Goal: Task Accomplishment & Management: Use online tool/utility

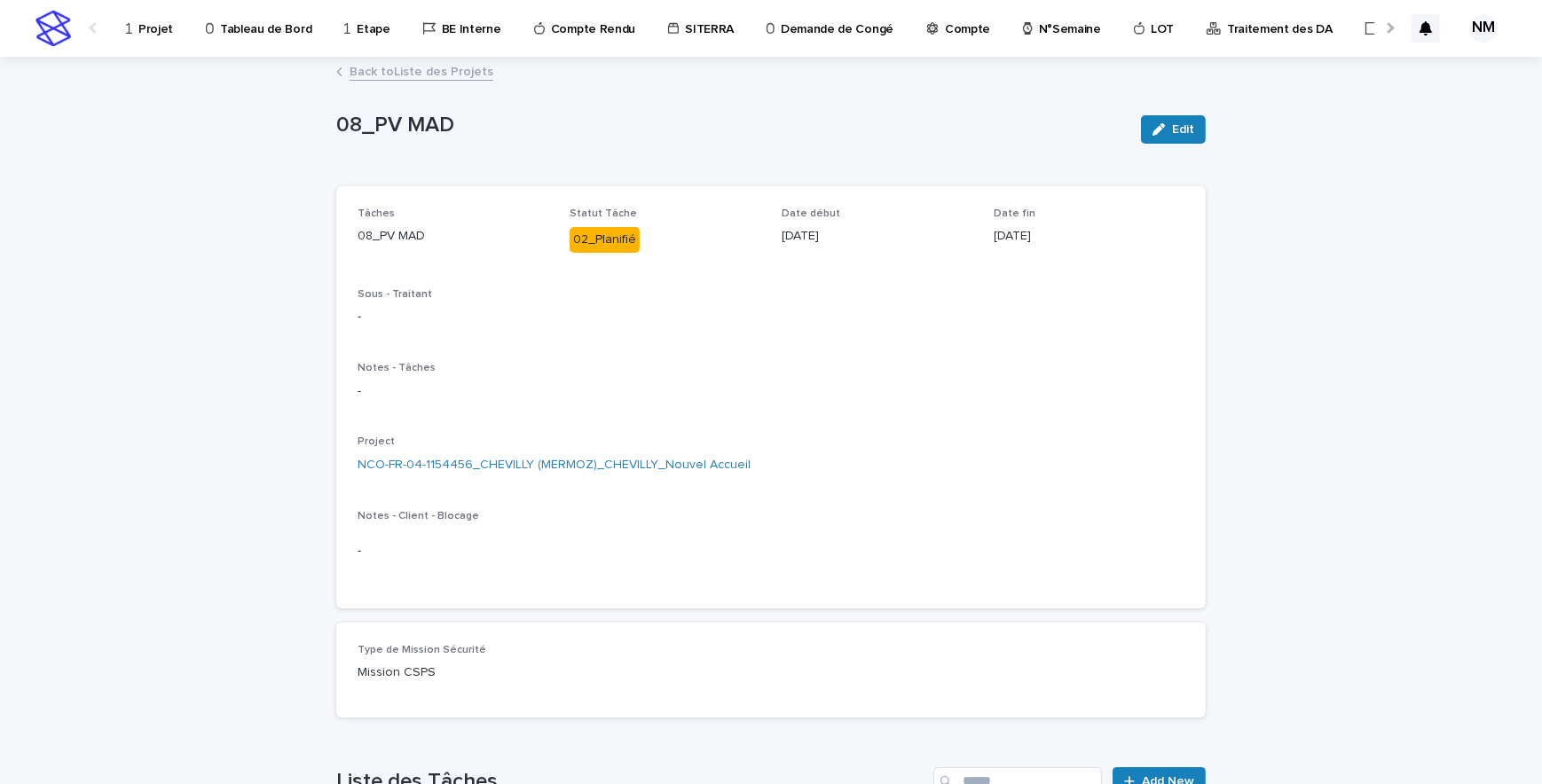
click at [161, 27] on p "Projet" at bounding box center [155, 18] width 35 height 37
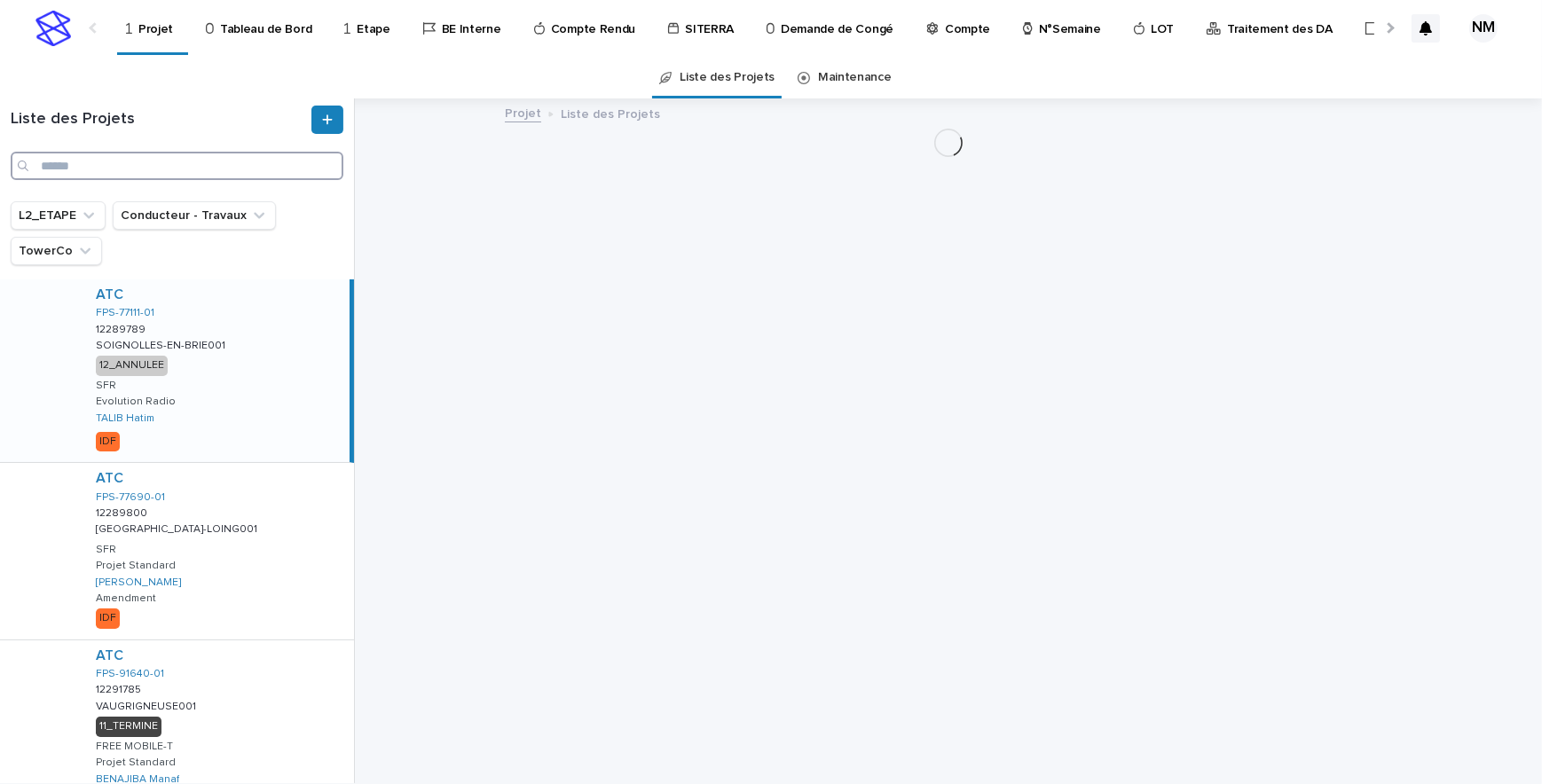
click at [82, 175] on input "Search" at bounding box center [177, 166] width 333 height 28
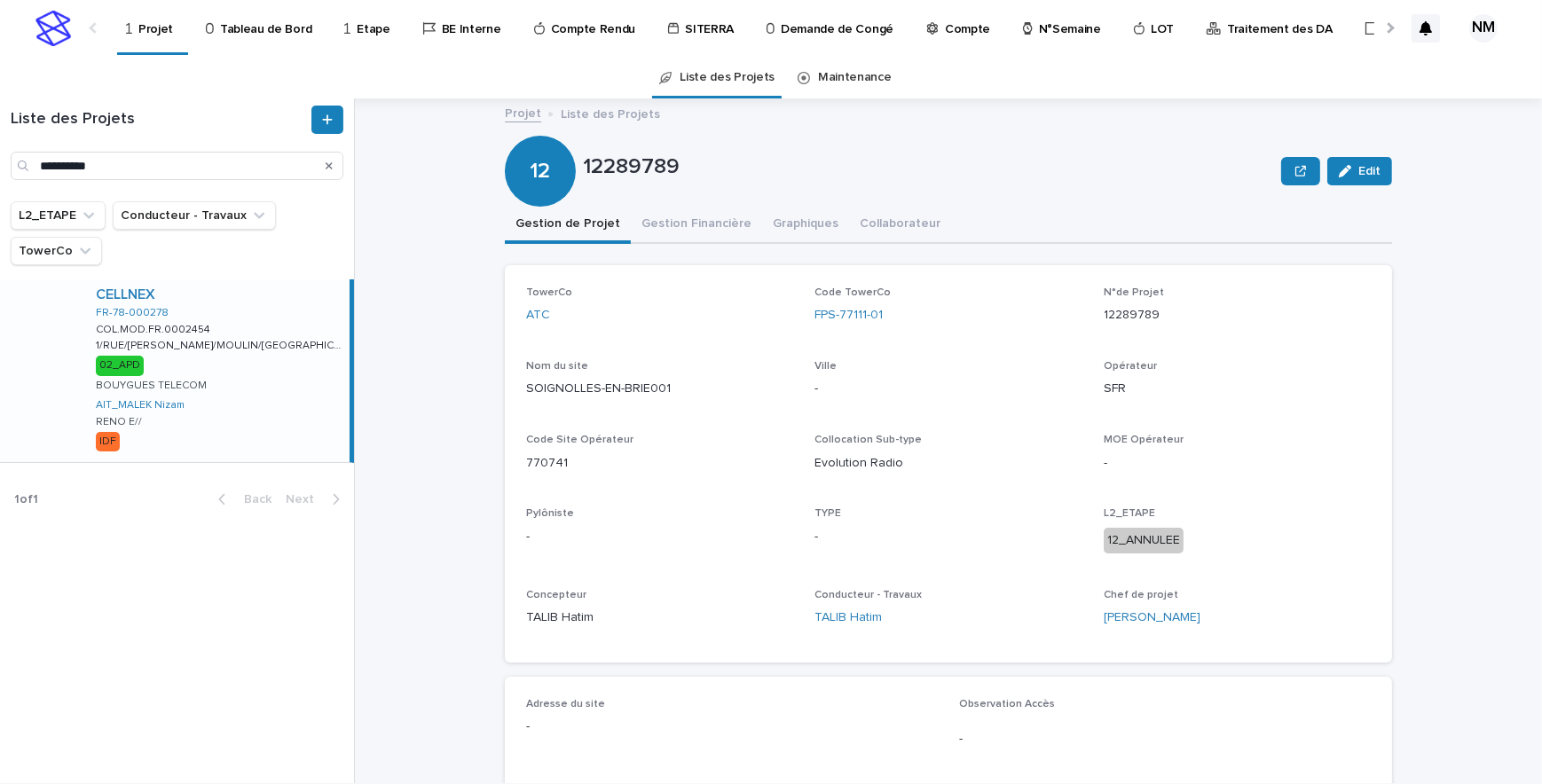
click at [259, 436] on div "CELLNEX FR-78-000278 COL.MOD.FR.0002454 COL.MOD.FR.0002454 1/RUE/[PERSON_NAME]/…" at bounding box center [216, 371] width 268 height 183
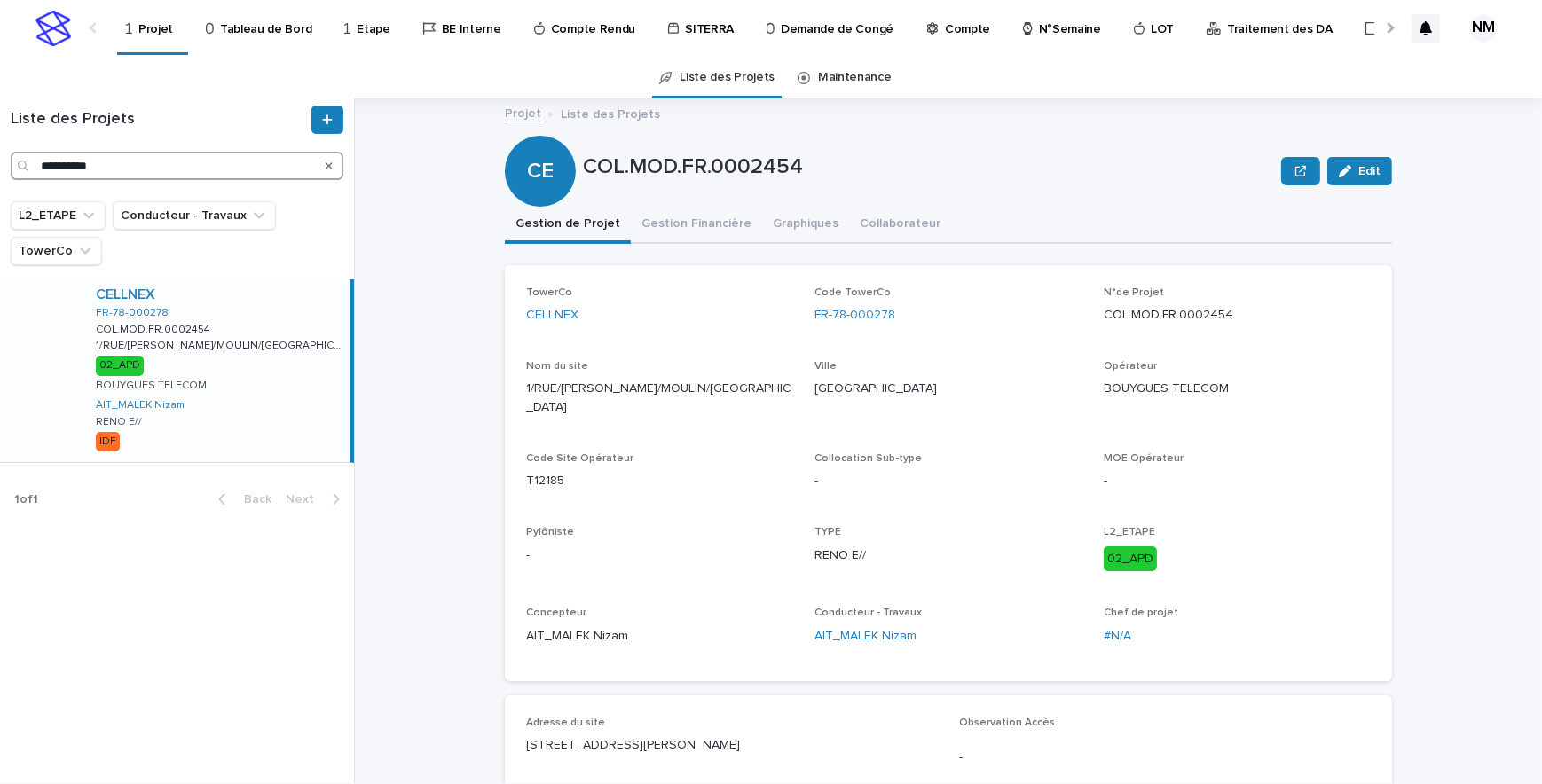
drag, startPoint x: 147, startPoint y: 168, endPoint x: 9, endPoint y: 151, distance: 139.0
click at [9, 153] on div "**********" at bounding box center [177, 143] width 354 height 75
type input "********"
click at [295, 392] on div "HIVORY FR-94-712593 NCO-FR-04-1154456 NCO-FR-04-1154456 CHEVILLY (MERMOZ) CHEVI…" at bounding box center [216, 371] width 268 height 183
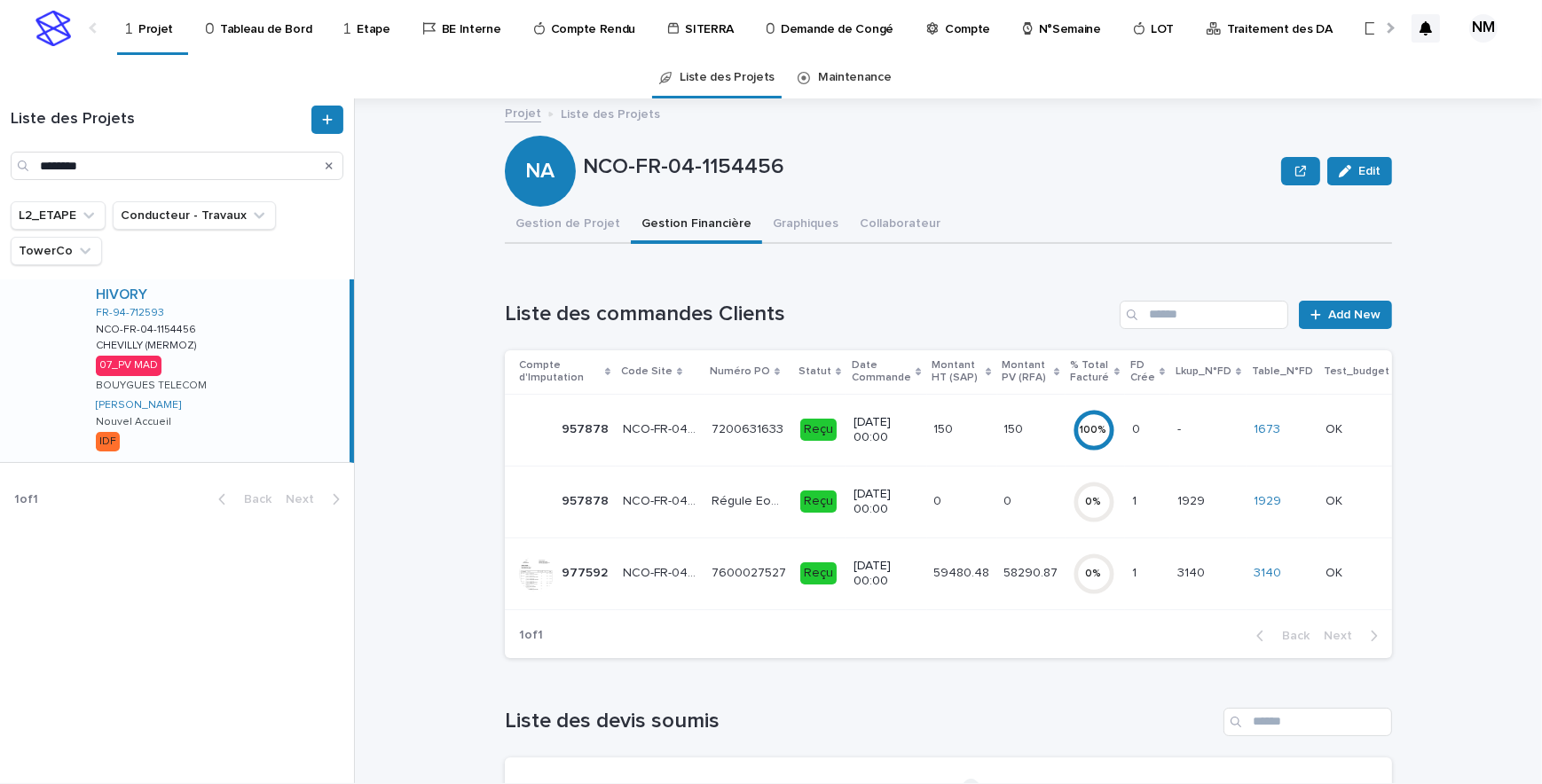
click at [1029, 577] on p "58290.87" at bounding box center [1033, 571] width 58 height 19
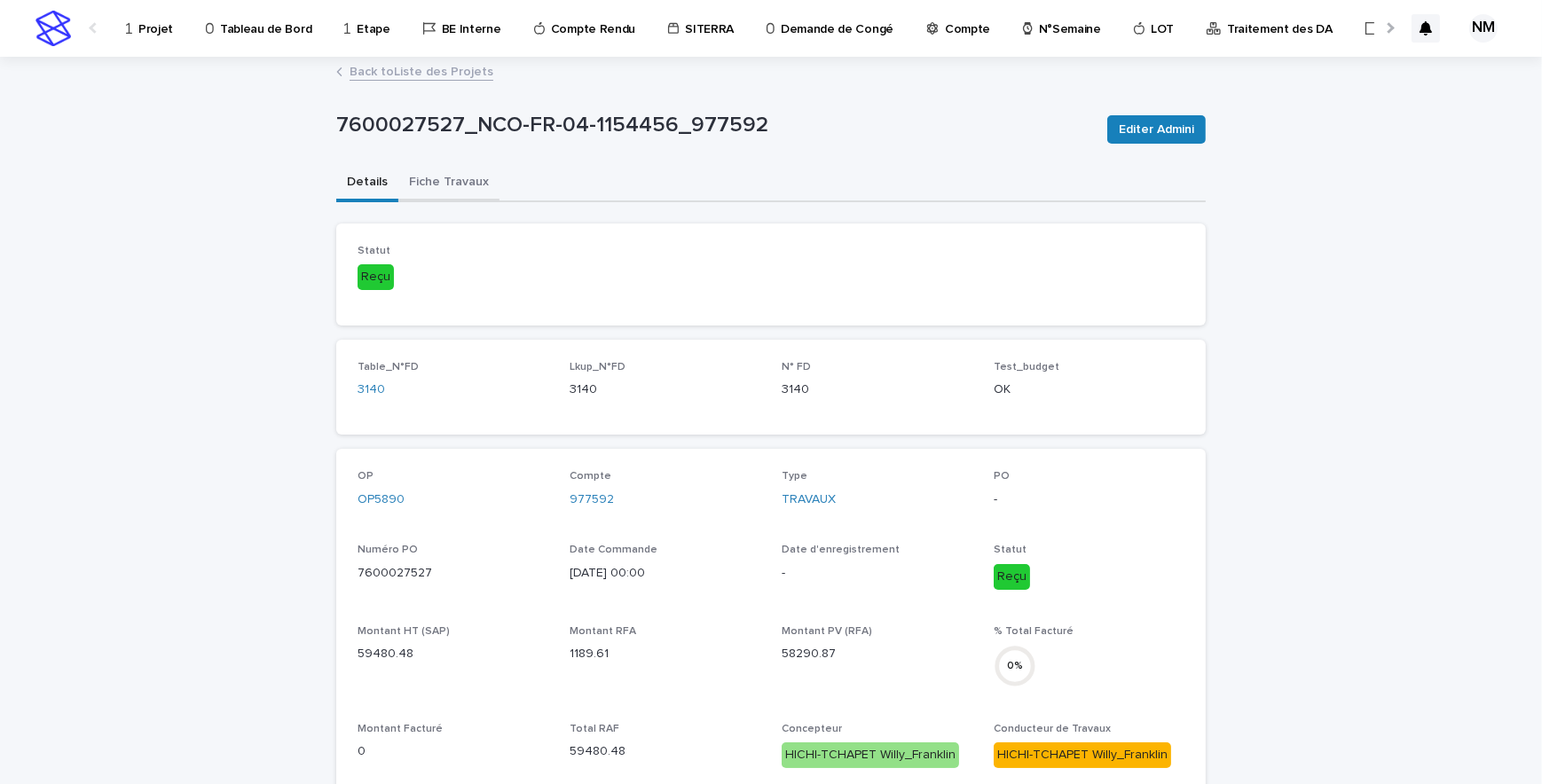
click at [427, 170] on button "Fiche Travaux" at bounding box center [449, 183] width 101 height 37
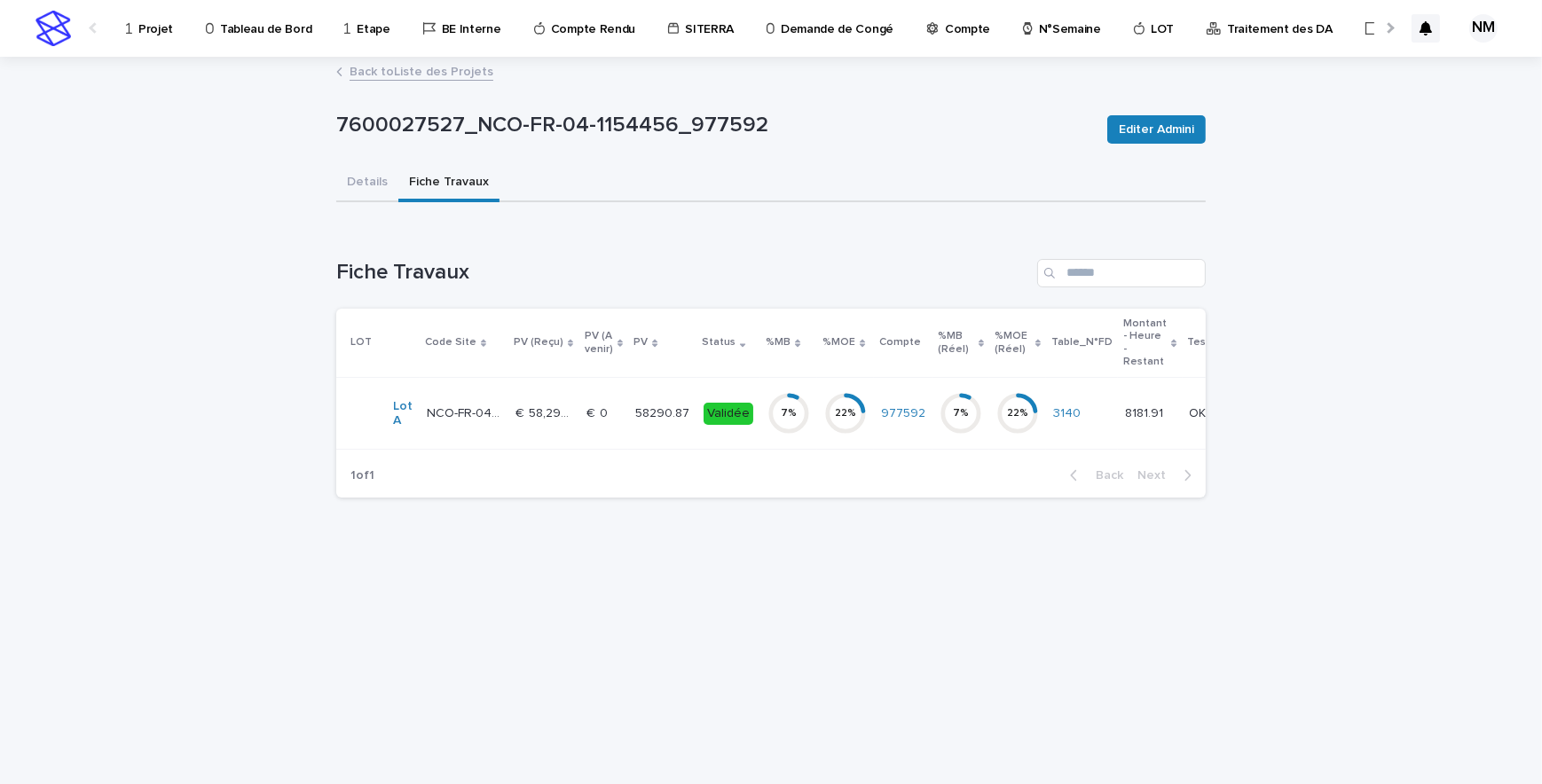
click at [666, 429] on td "58290.87 58290.87" at bounding box center [662, 413] width 68 height 72
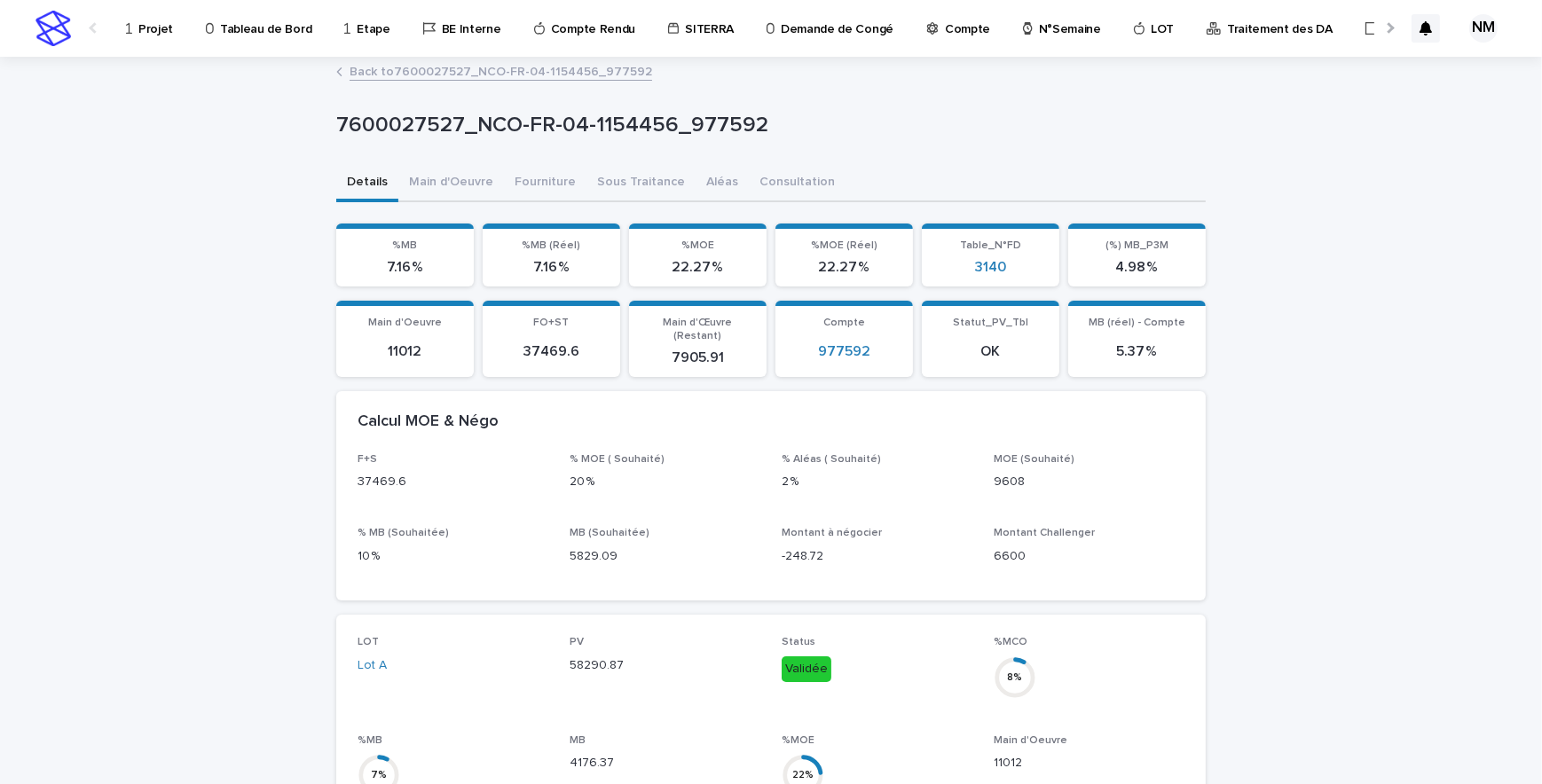
click at [390, 72] on link "Back to 7600027527_NCO-FR-04-1154456_977592" at bounding box center [501, 70] width 303 height 20
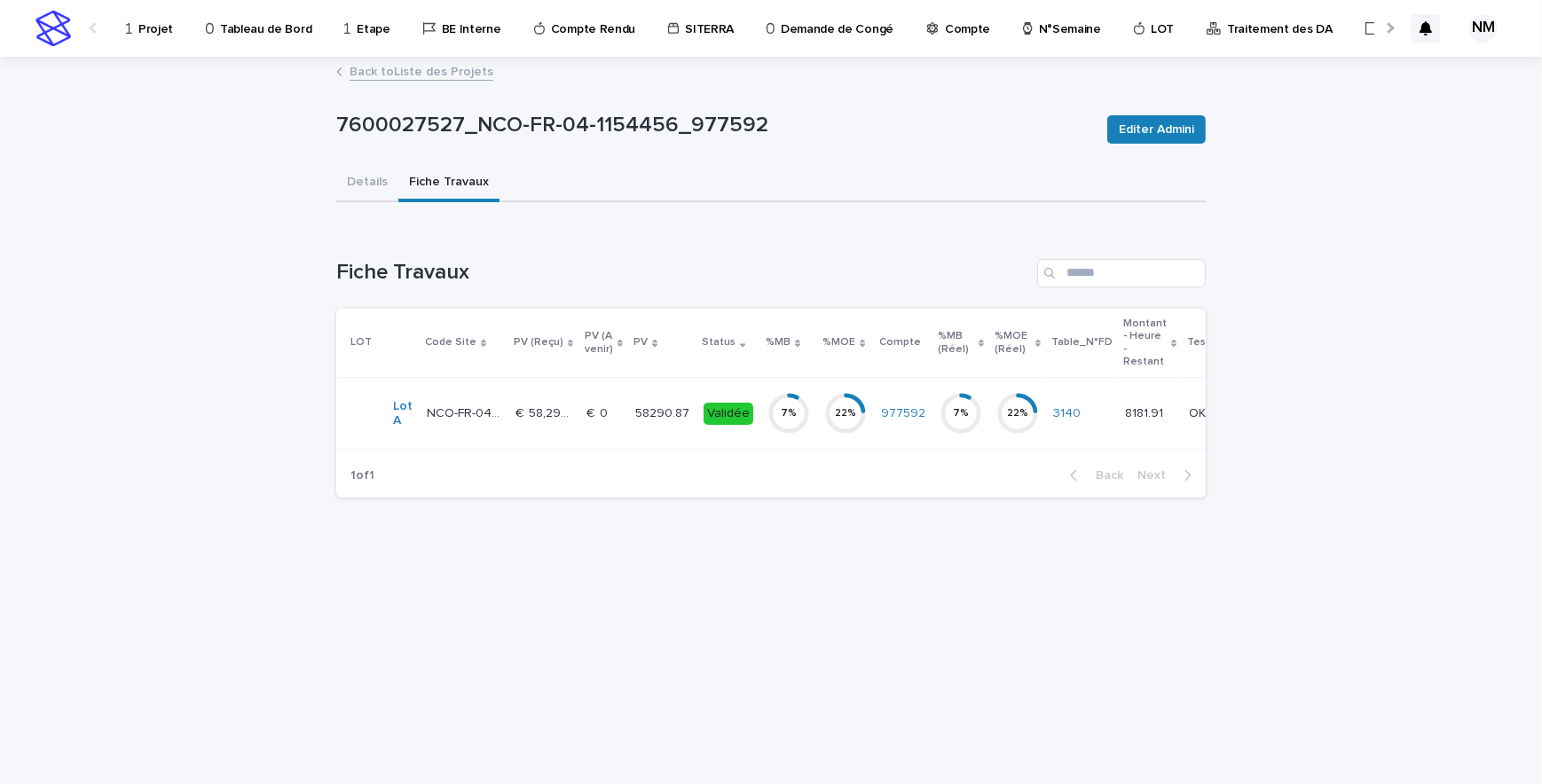
click at [351, 63] on link "Back to Liste des Projets" at bounding box center [422, 70] width 144 height 20
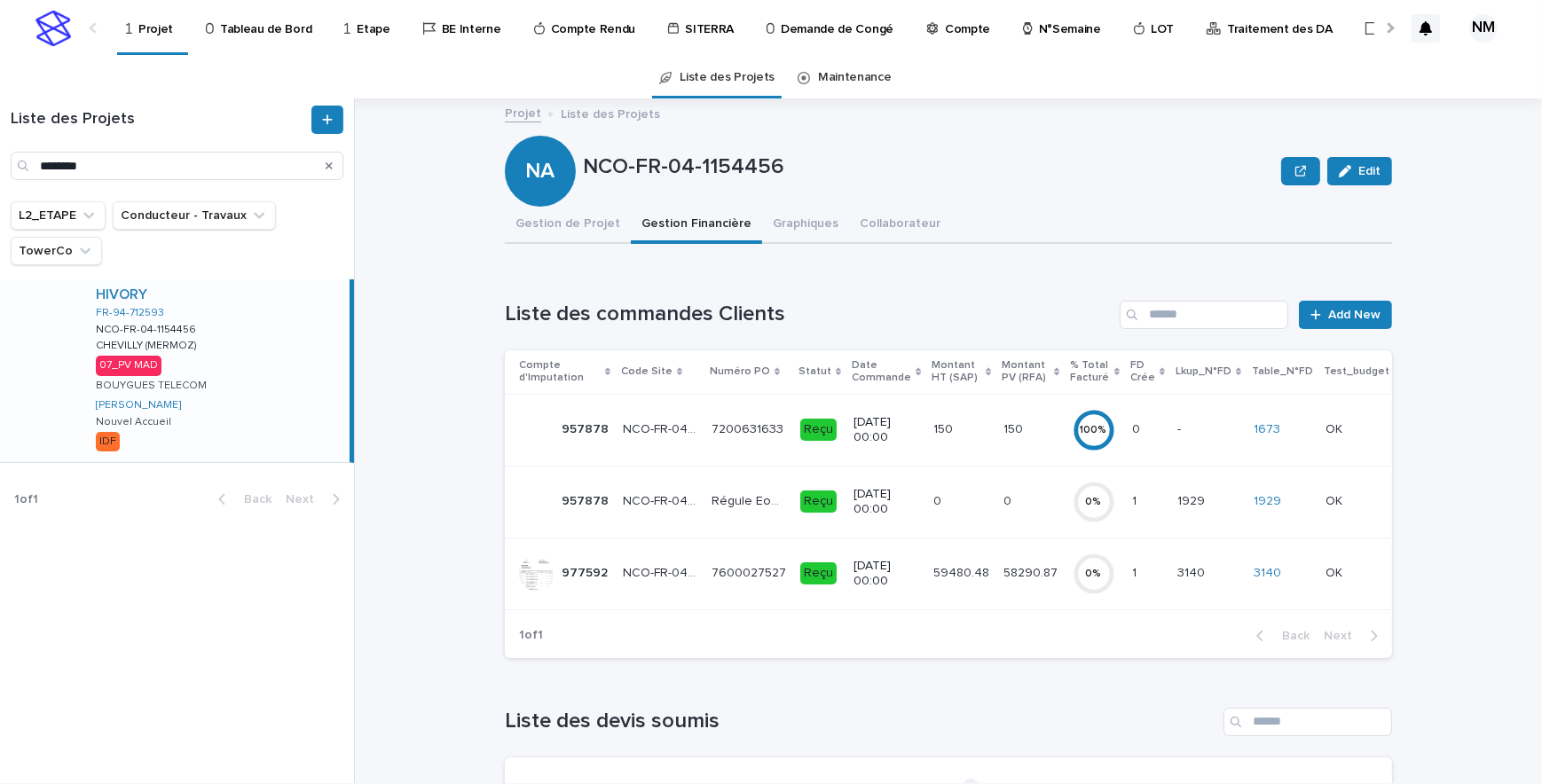
click at [997, 548] on td "58290.87 58290.87" at bounding box center [1031, 573] width 68 height 72
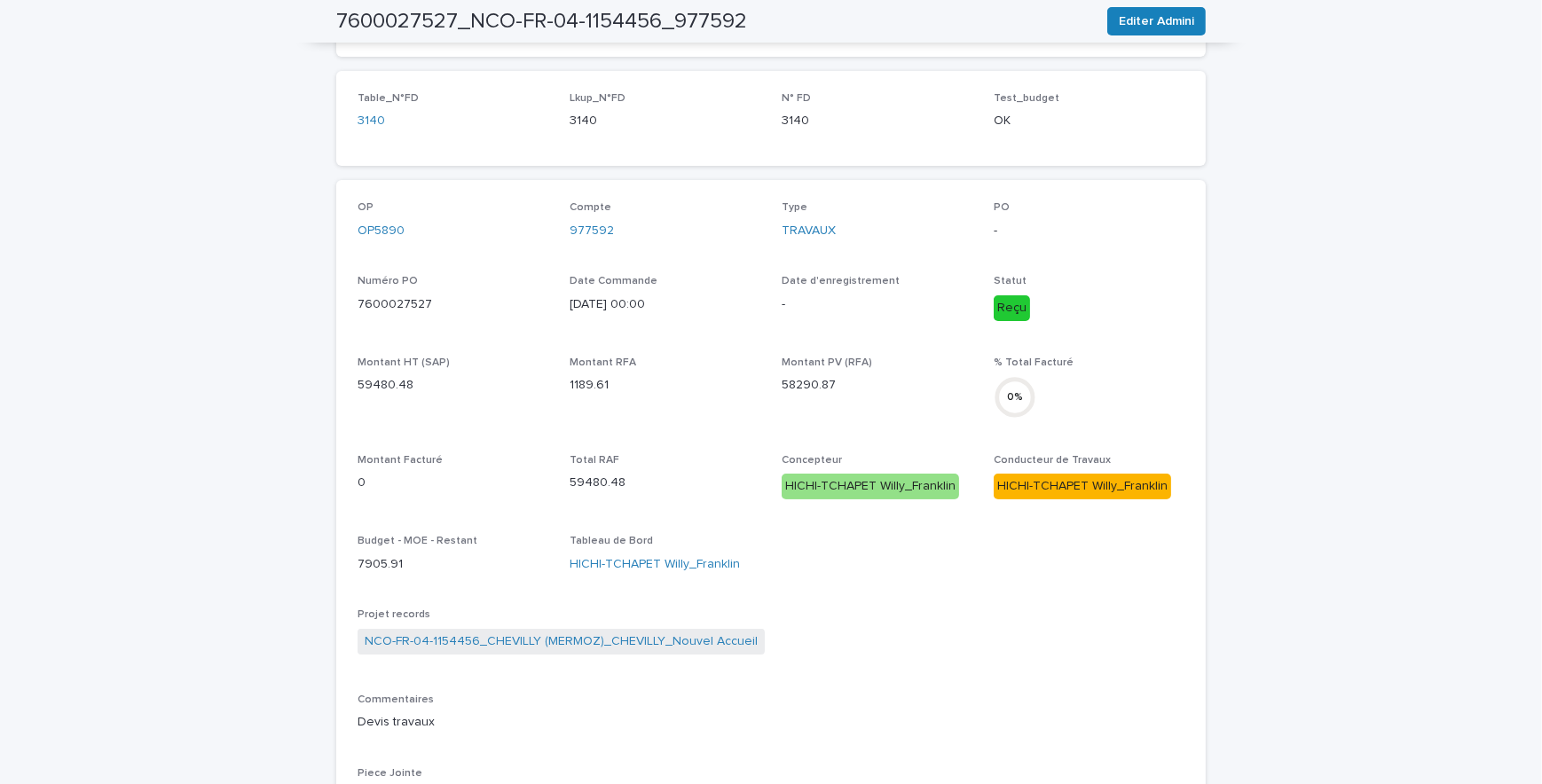
scroll to position [241, 0]
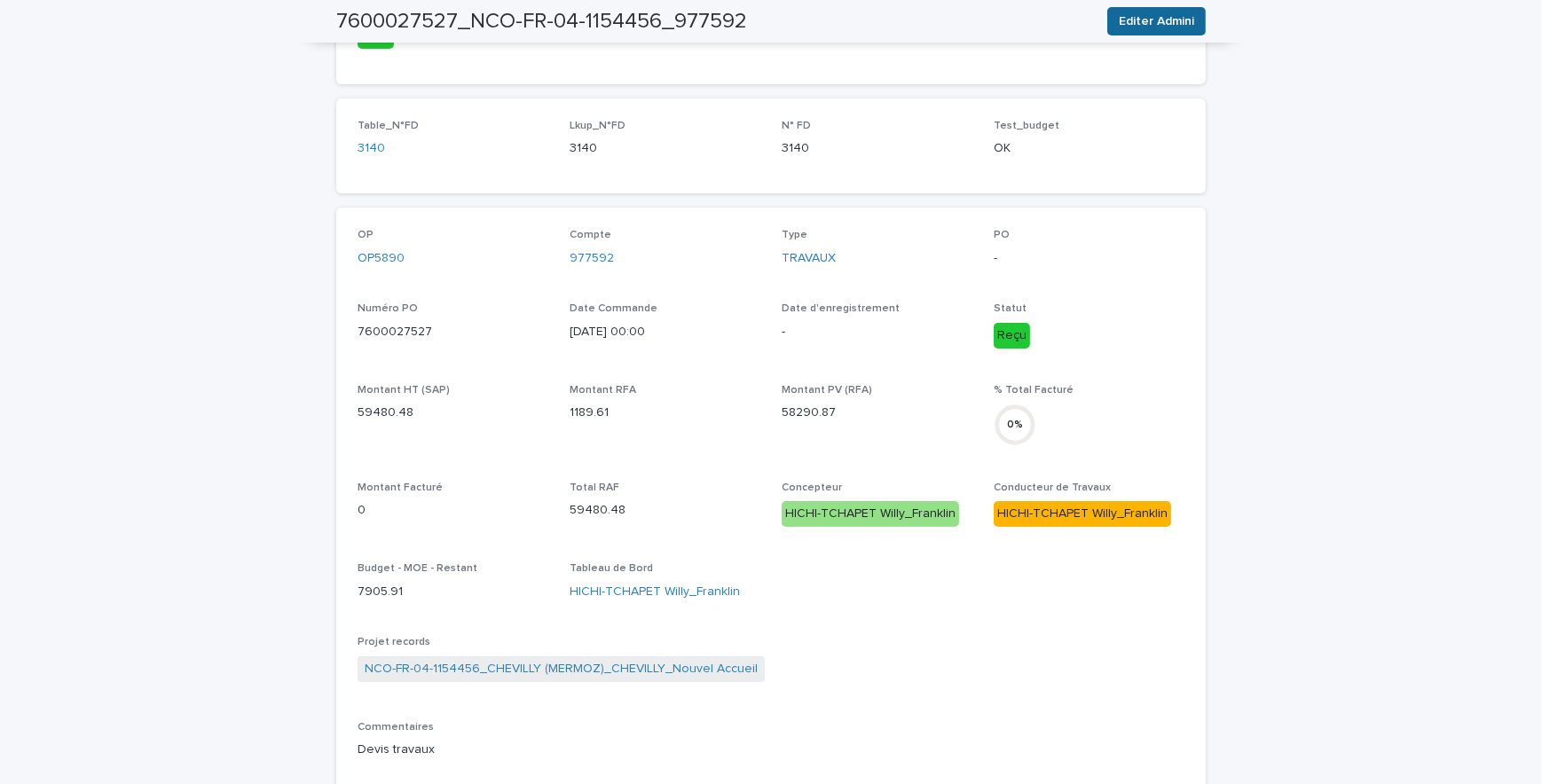
click at [1164, 15] on span "Editer Admini" at bounding box center [1155, 21] width 75 height 18
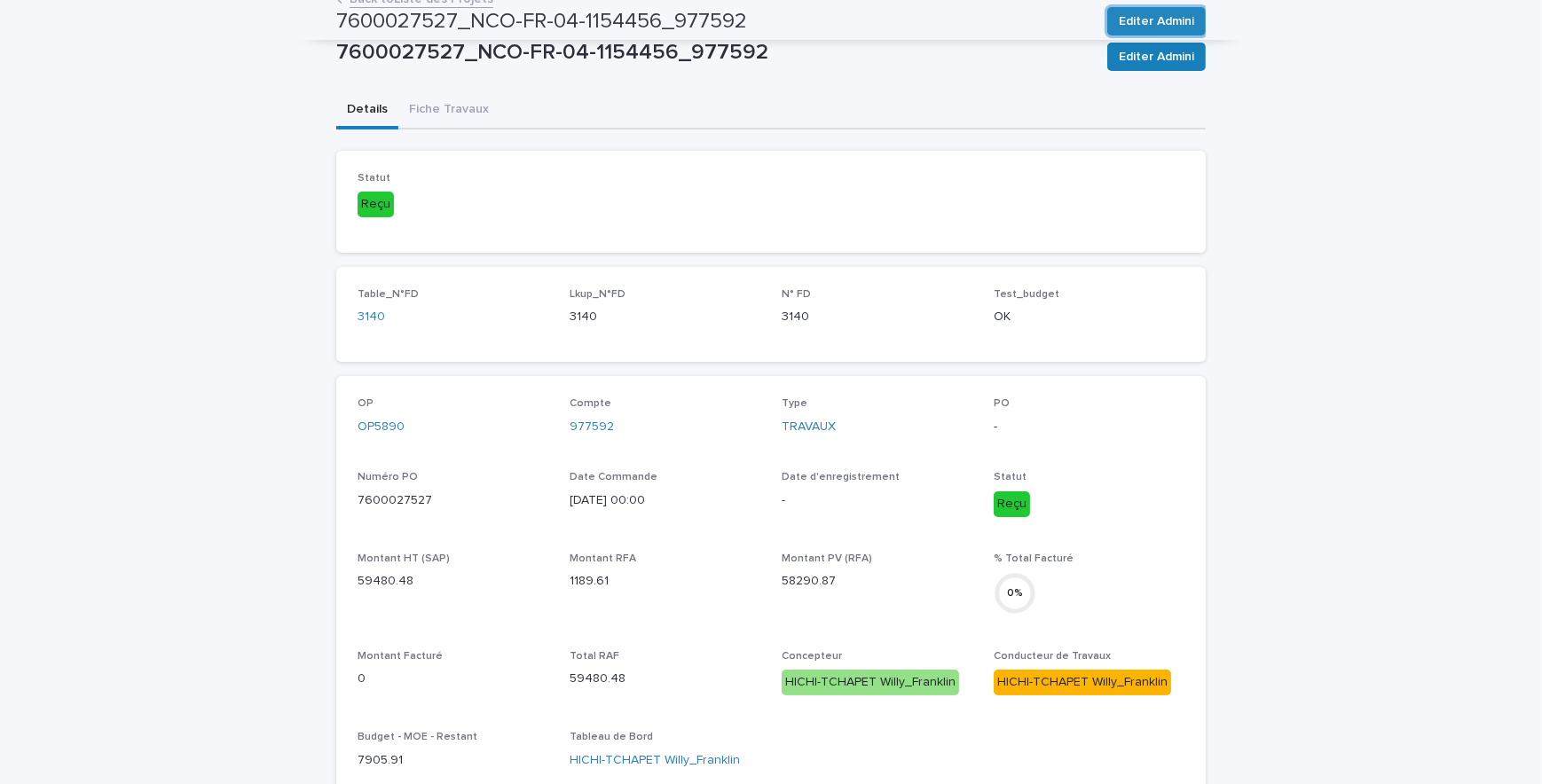
scroll to position [0, 0]
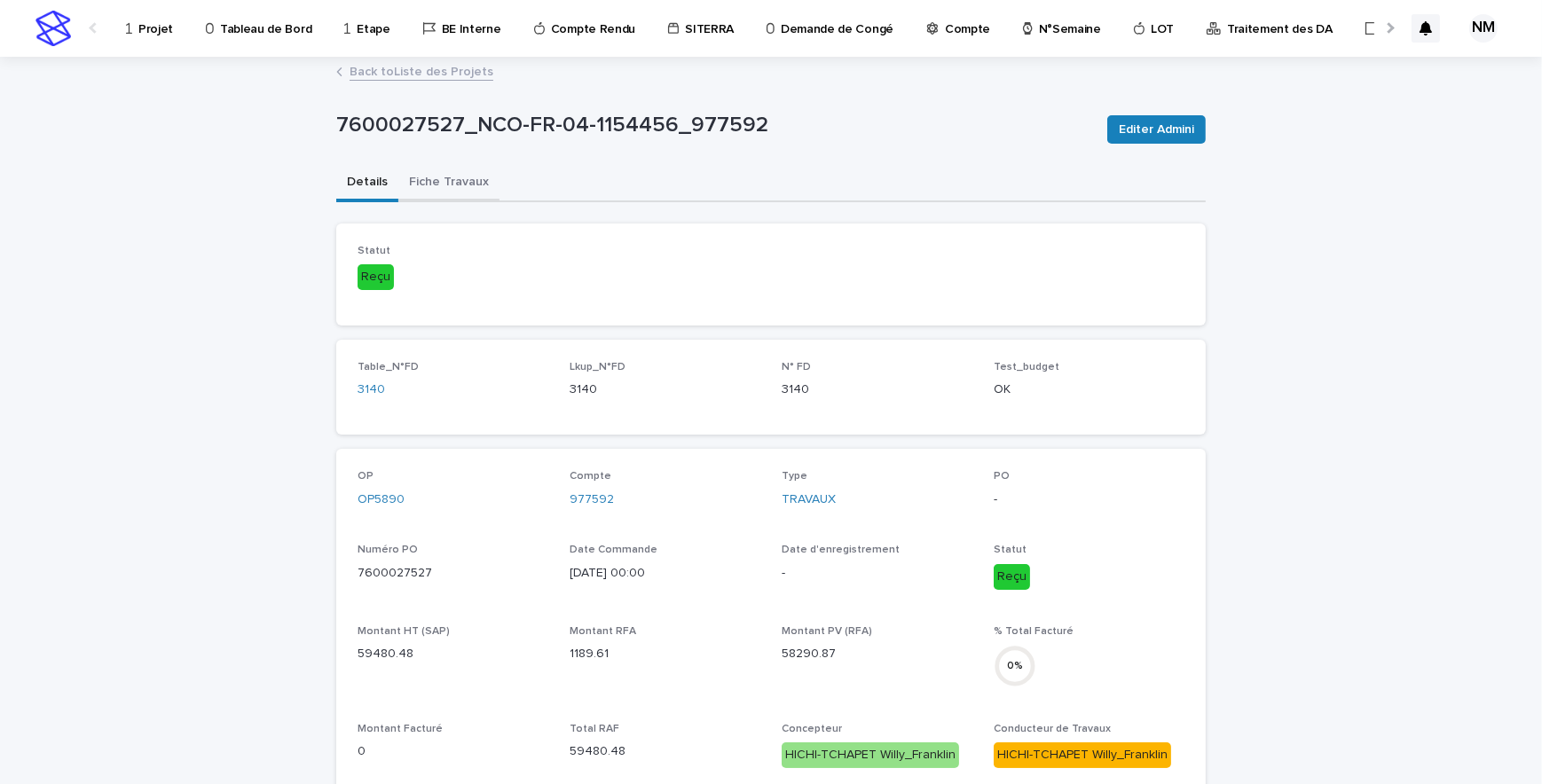
click at [441, 189] on button "Fiche Travaux" at bounding box center [449, 183] width 101 height 37
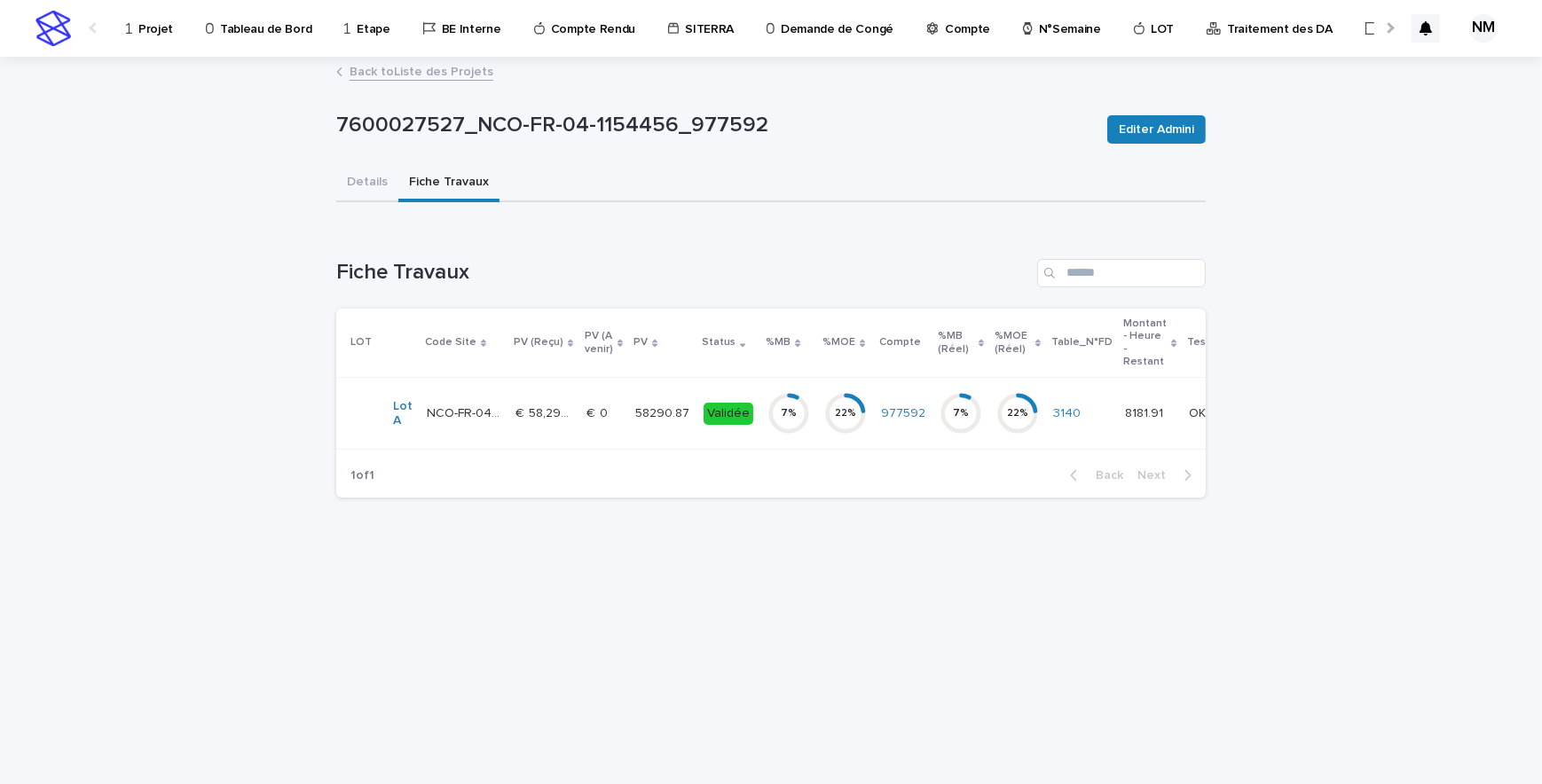
click at [557, 429] on td "€  58,290.87 €  58,290.87" at bounding box center [544, 413] width 71 height 72
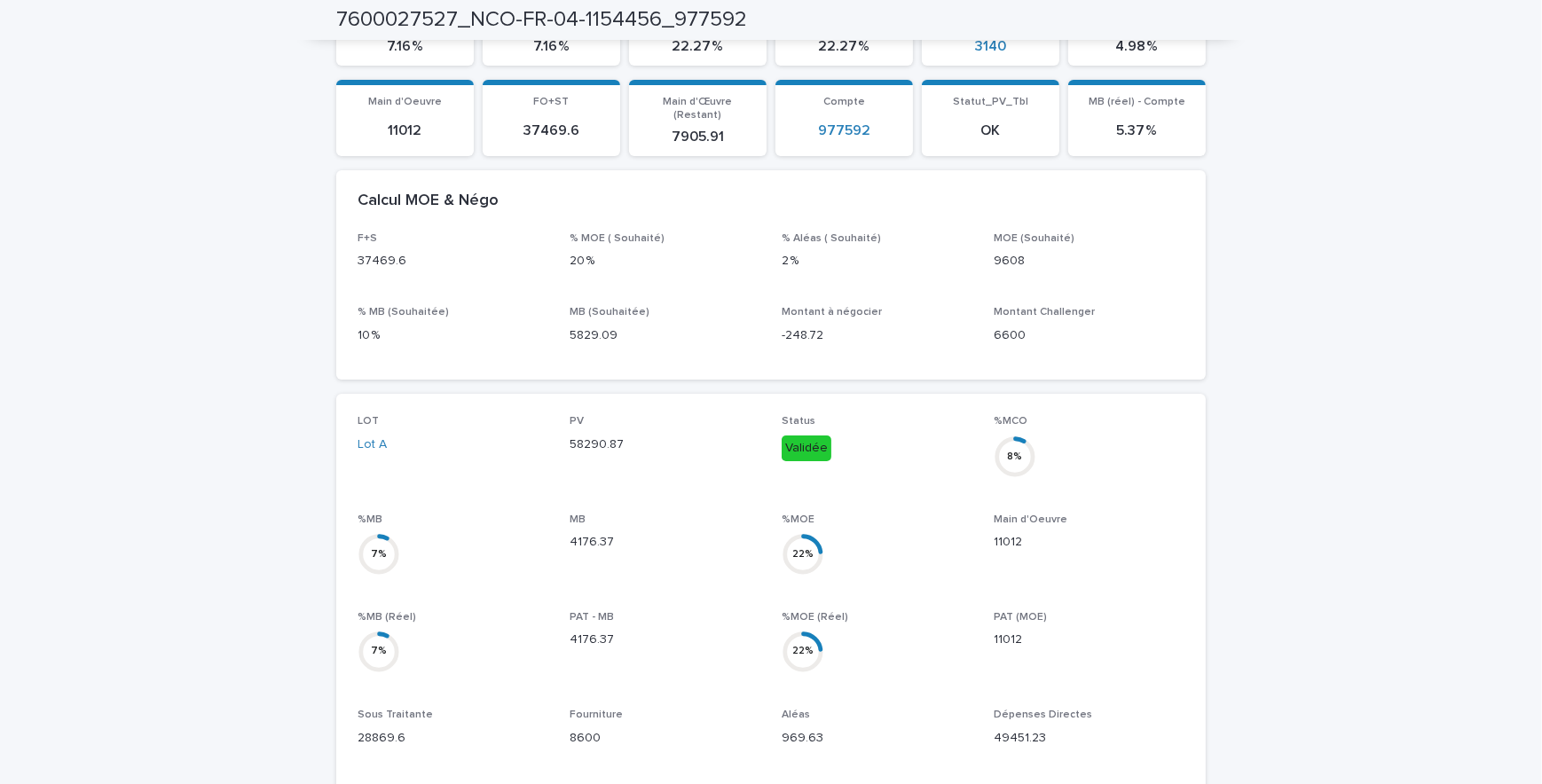
scroll to position [80, 0]
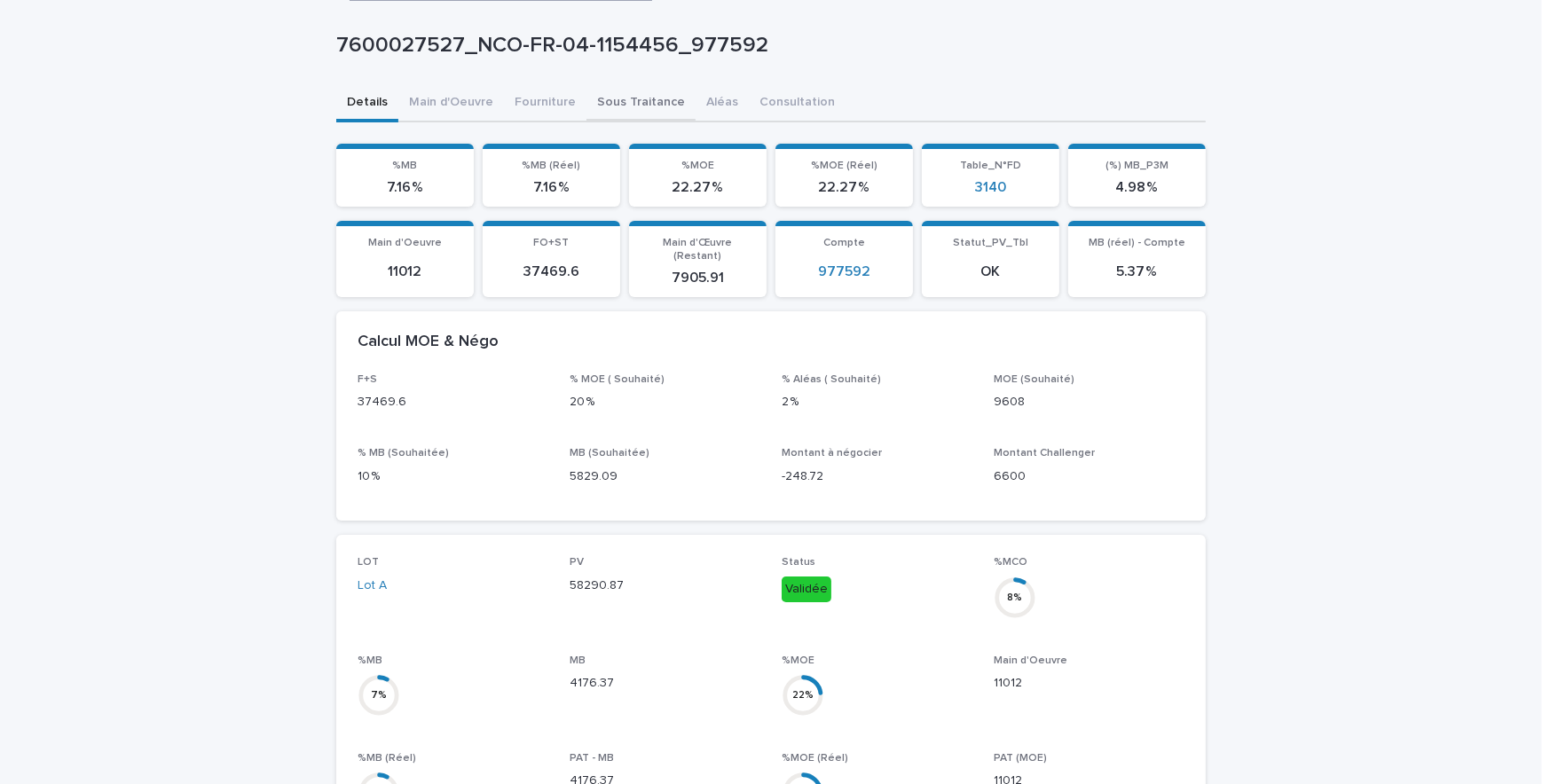
click at [625, 95] on div "7600027527_NCO-FR-04-1154456_977592 7600027527_NCO-FR-04-1154456_977592 Sorry, …" at bounding box center [771, 678] width 869 height 1398
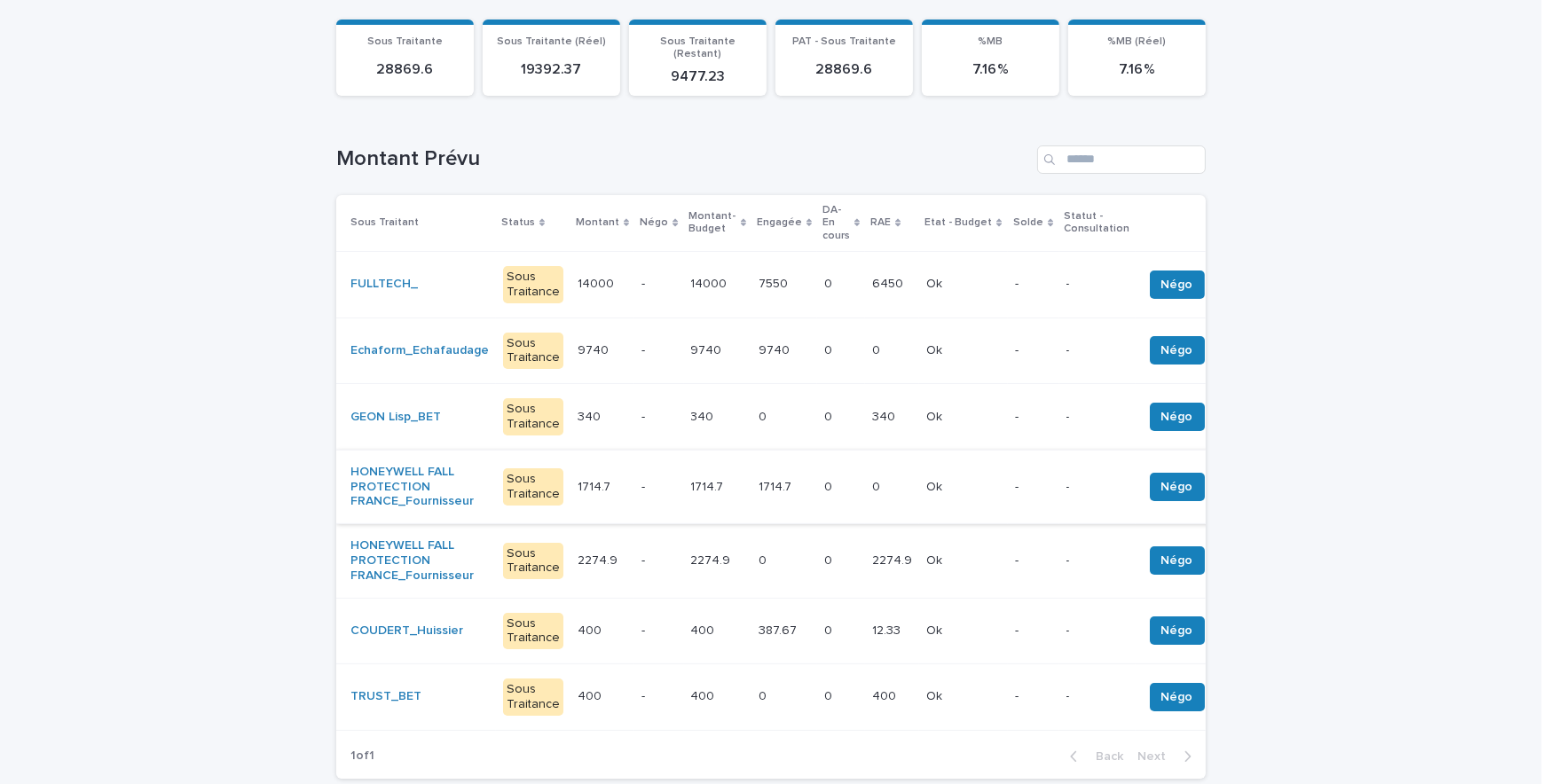
scroll to position [241, 0]
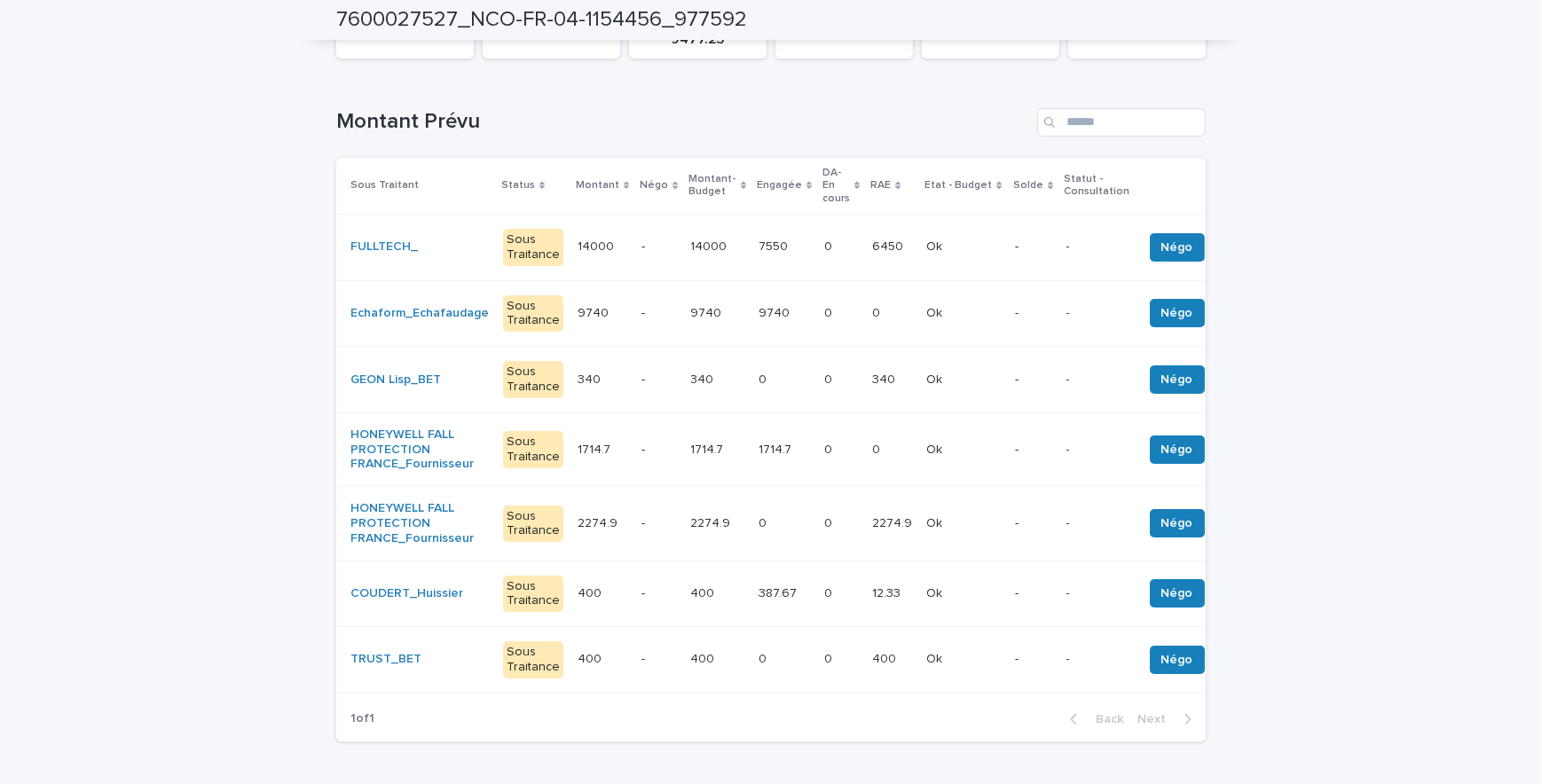
click at [831, 240] on p at bounding box center [841, 247] width 34 height 15
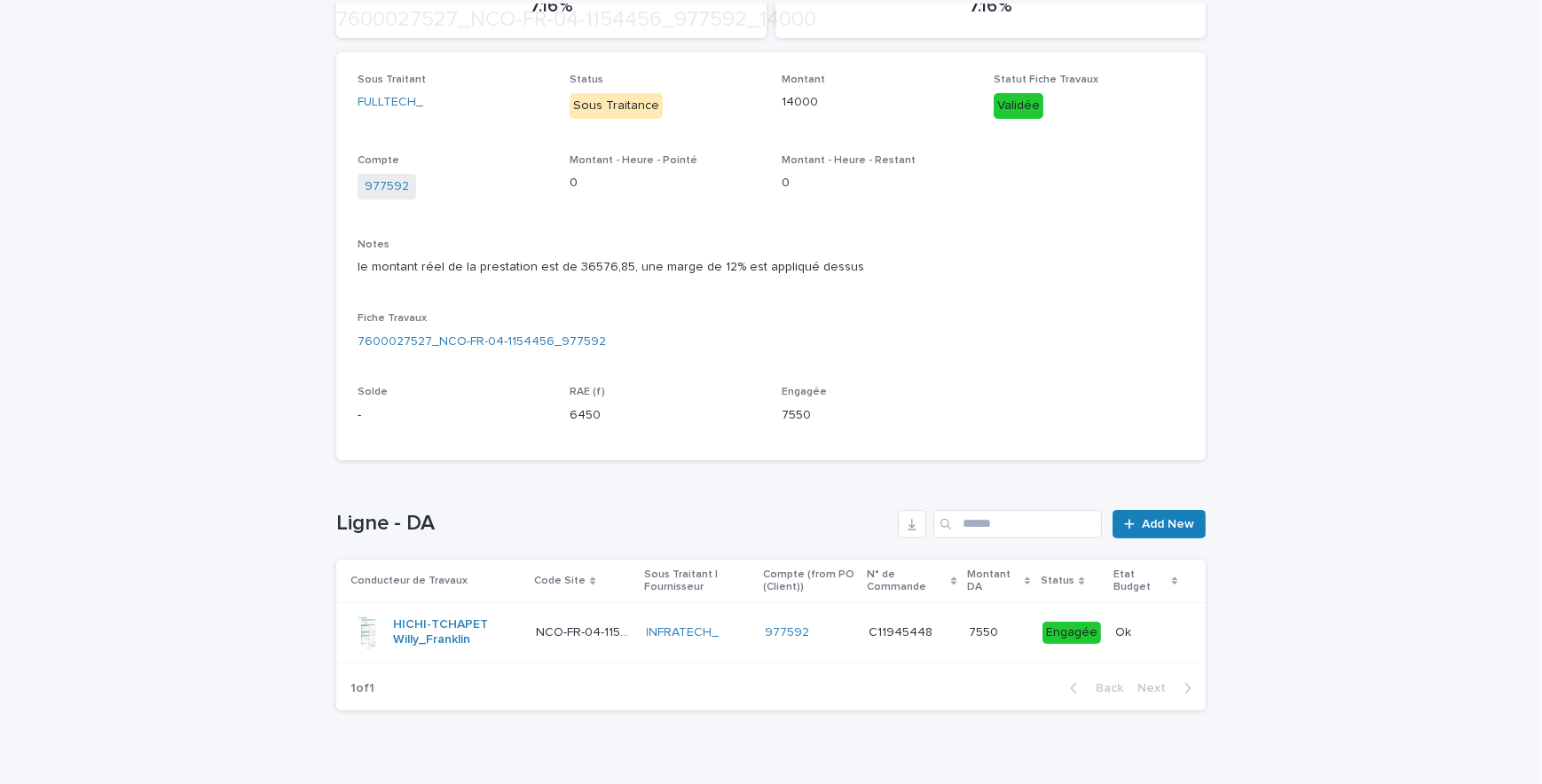
scroll to position [304, 0]
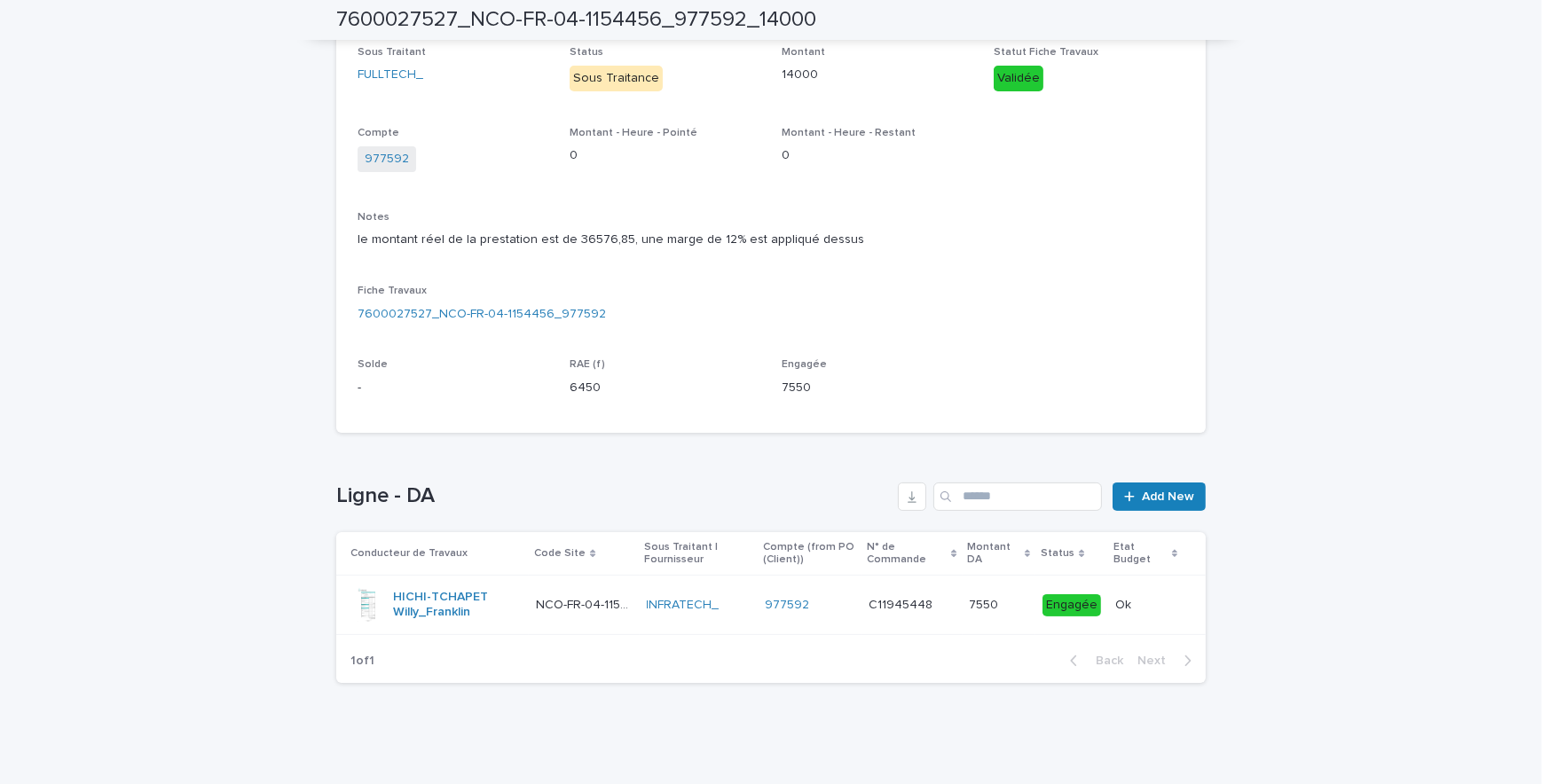
click at [646, 612] on td "INFRATECH_" at bounding box center [699, 604] width 118 height 59
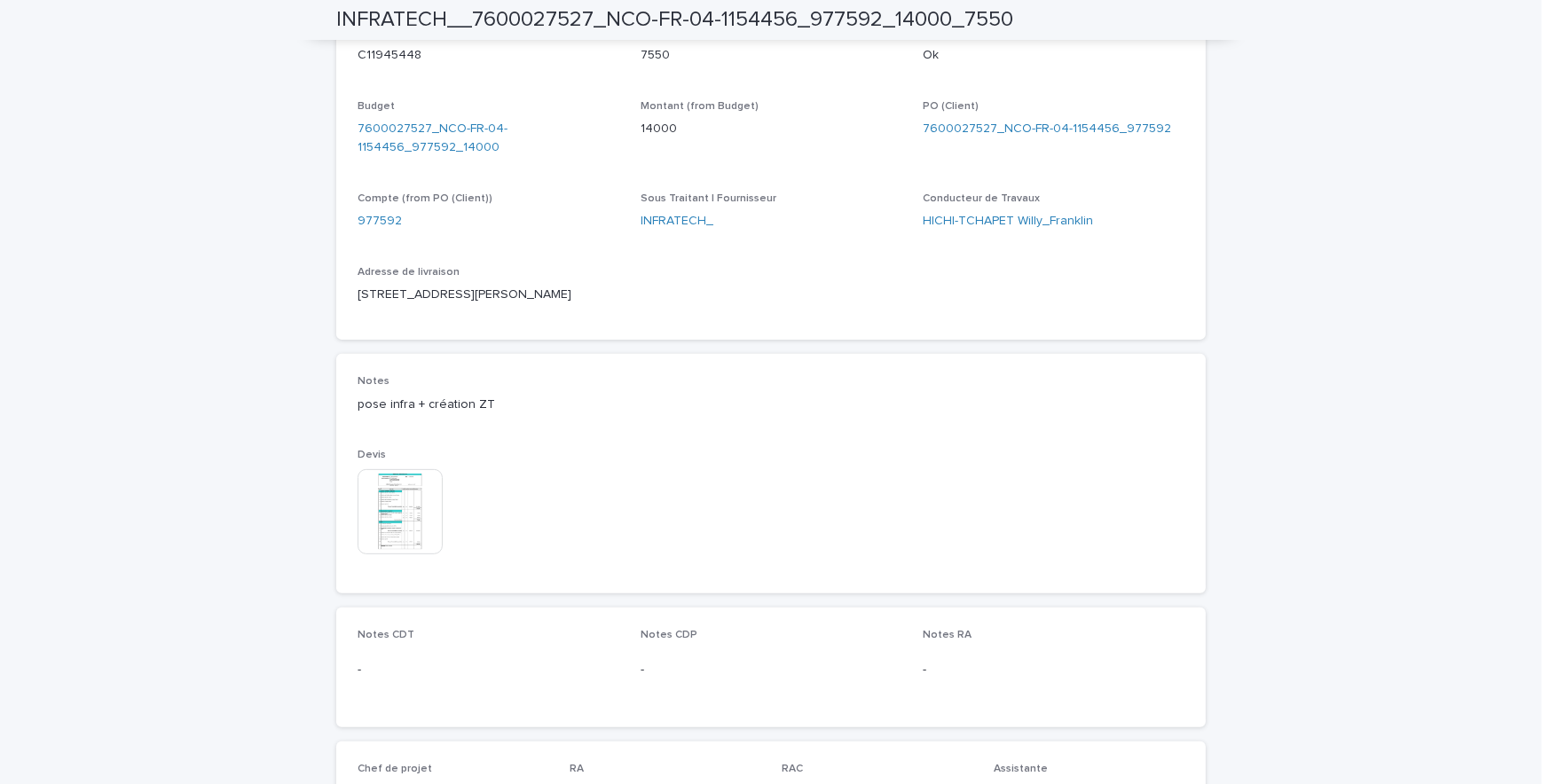
scroll to position [887, 0]
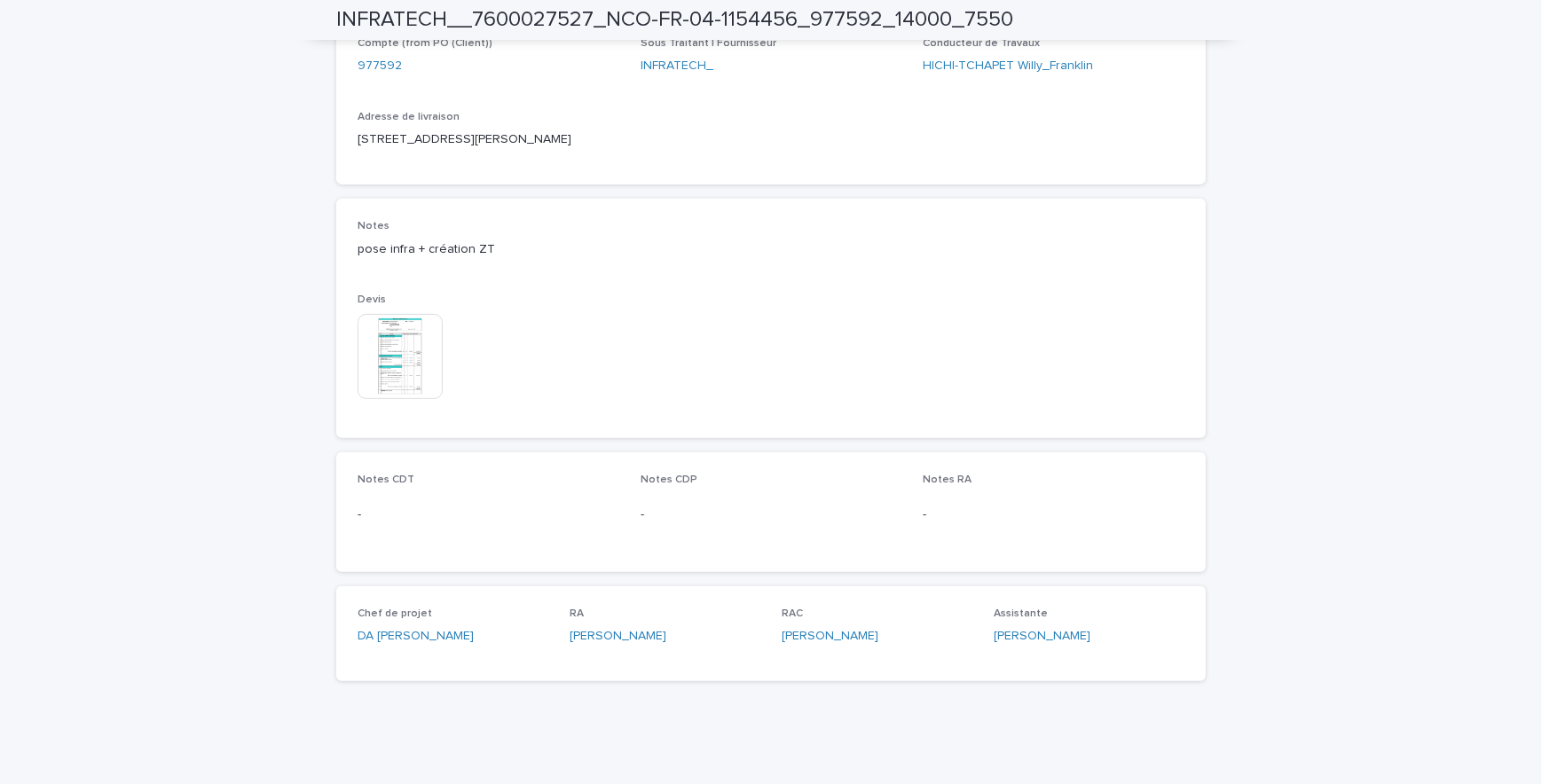
click at [403, 373] on img at bounding box center [400, 356] width 85 height 85
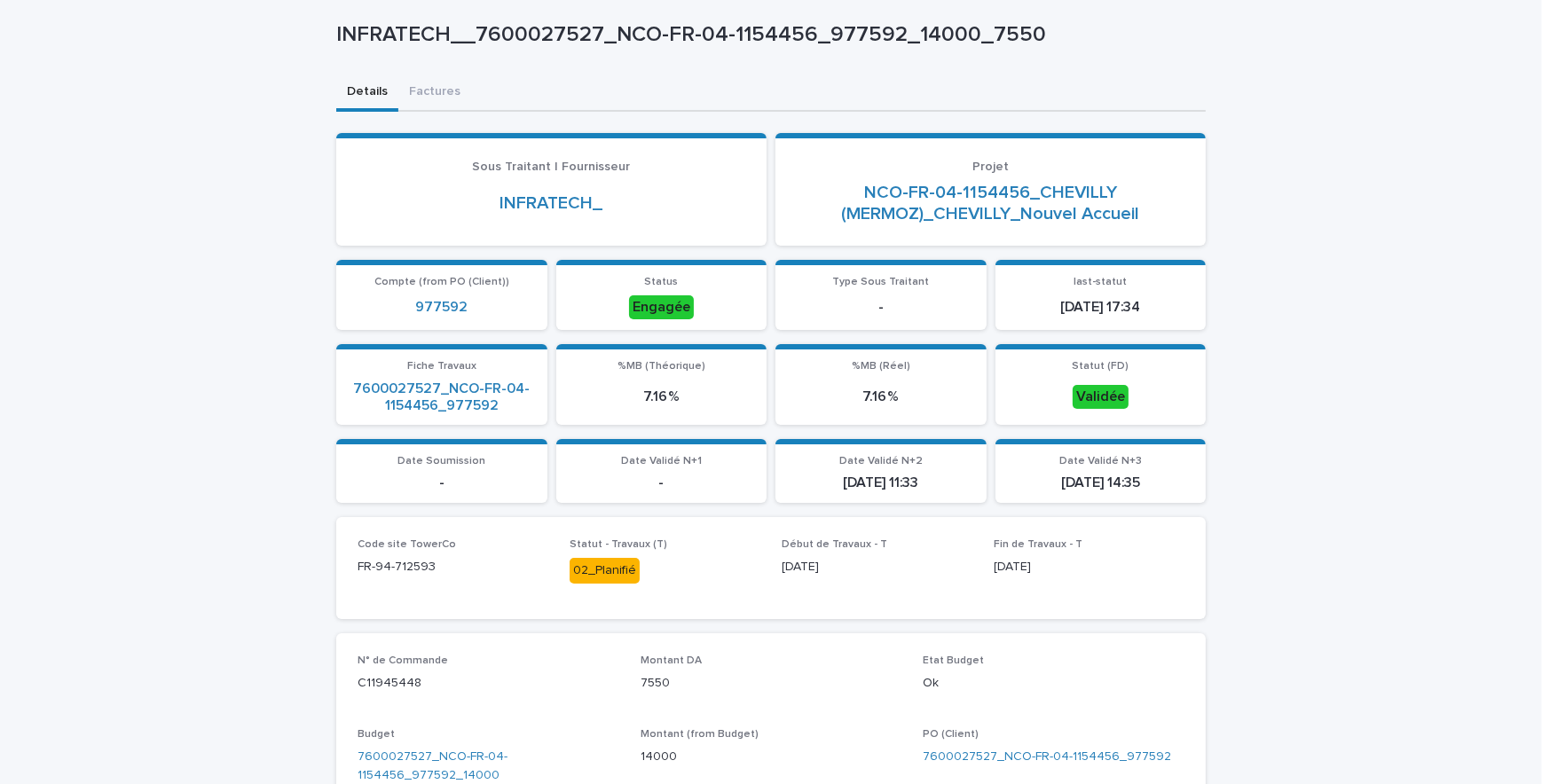
scroll to position [0, 0]
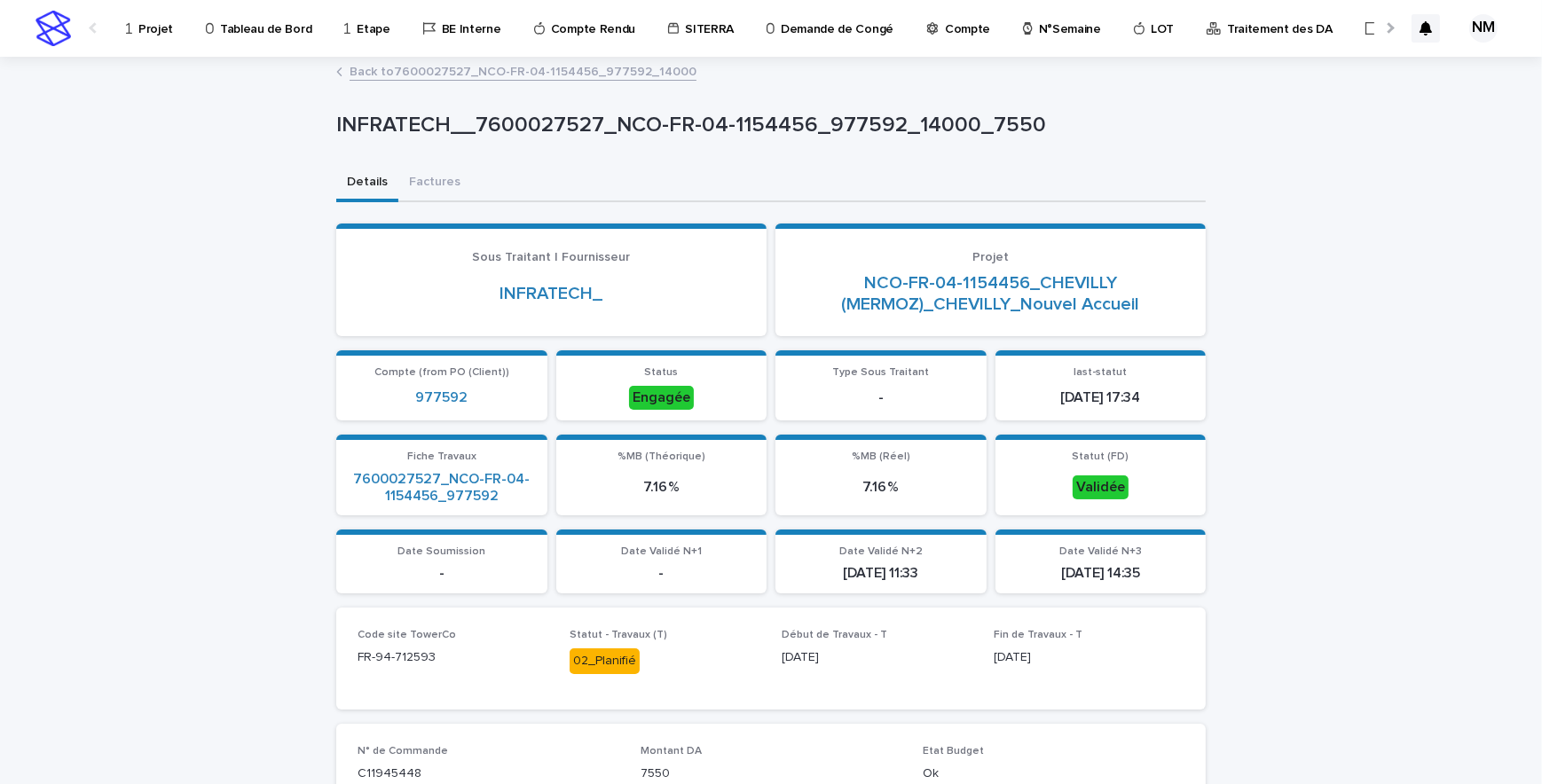
click at [391, 75] on link "Back to 7600027527_NCO-FR-04-1154456_977592_14000" at bounding box center [523, 70] width 347 height 20
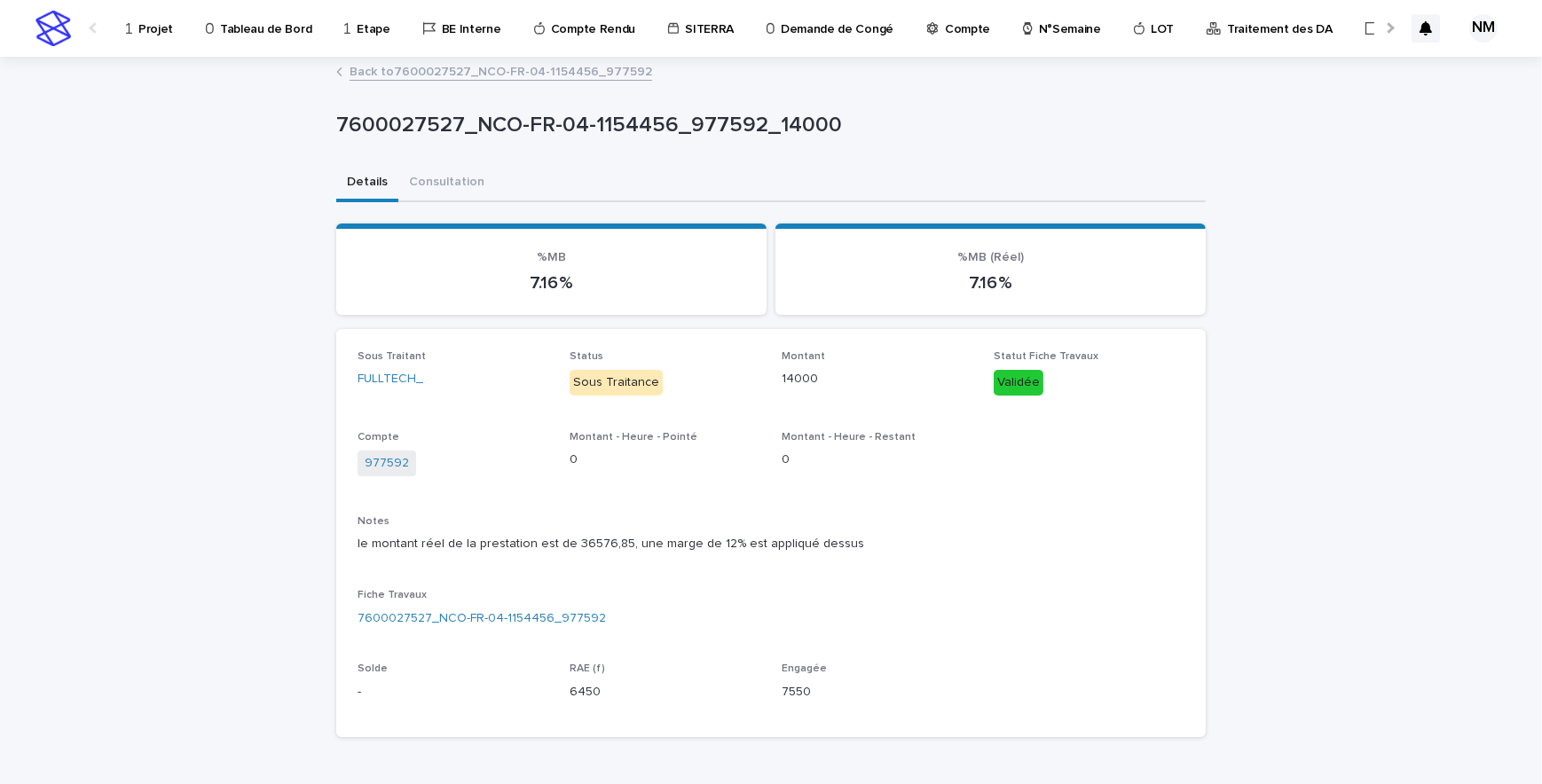
click at [486, 71] on link "Back to 7600027527_NCO-FR-04-1154456_977592" at bounding box center [501, 70] width 303 height 20
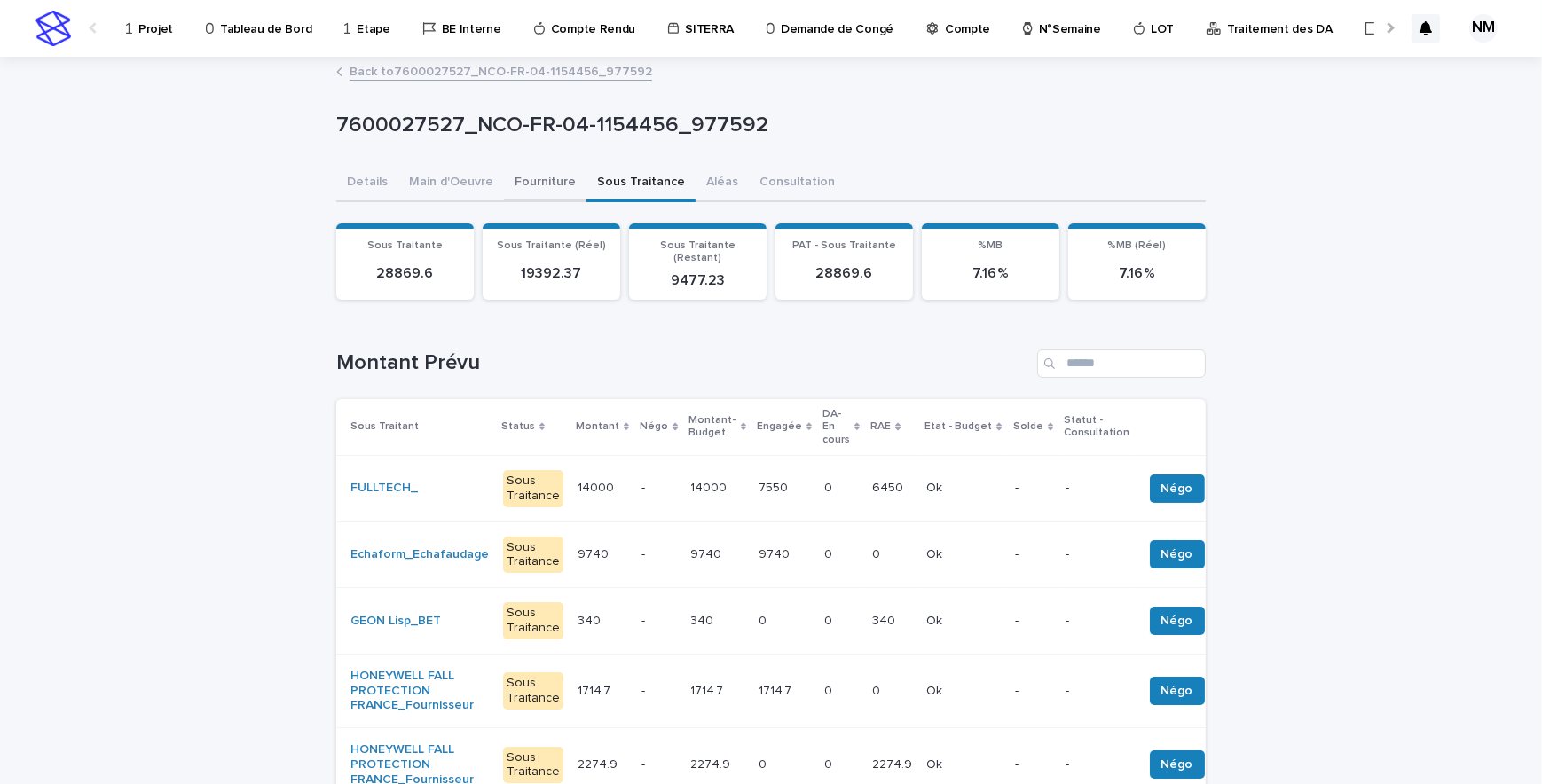
click at [517, 185] on button "Fourniture" at bounding box center [545, 183] width 83 height 37
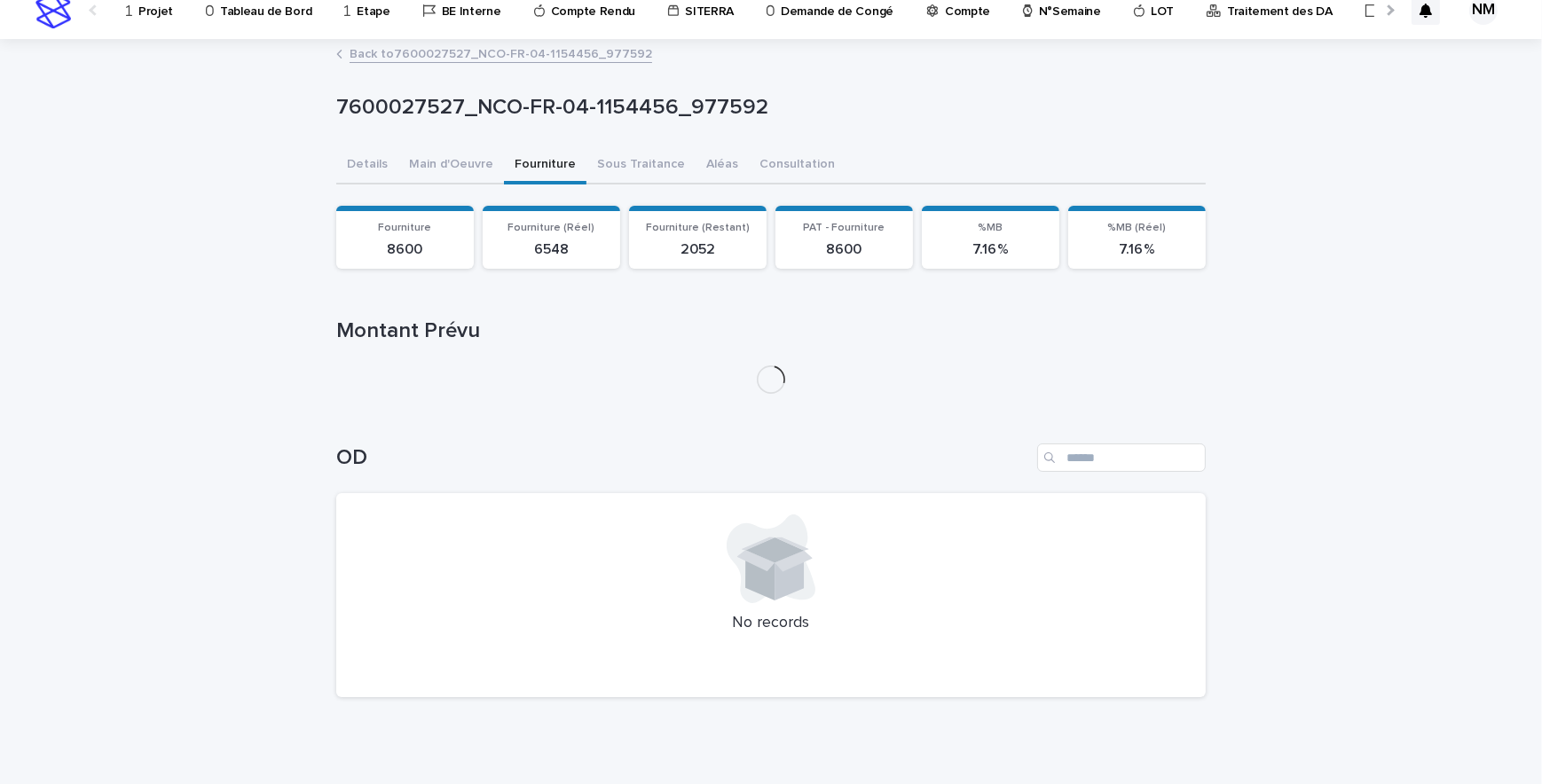
scroll to position [33, 0]
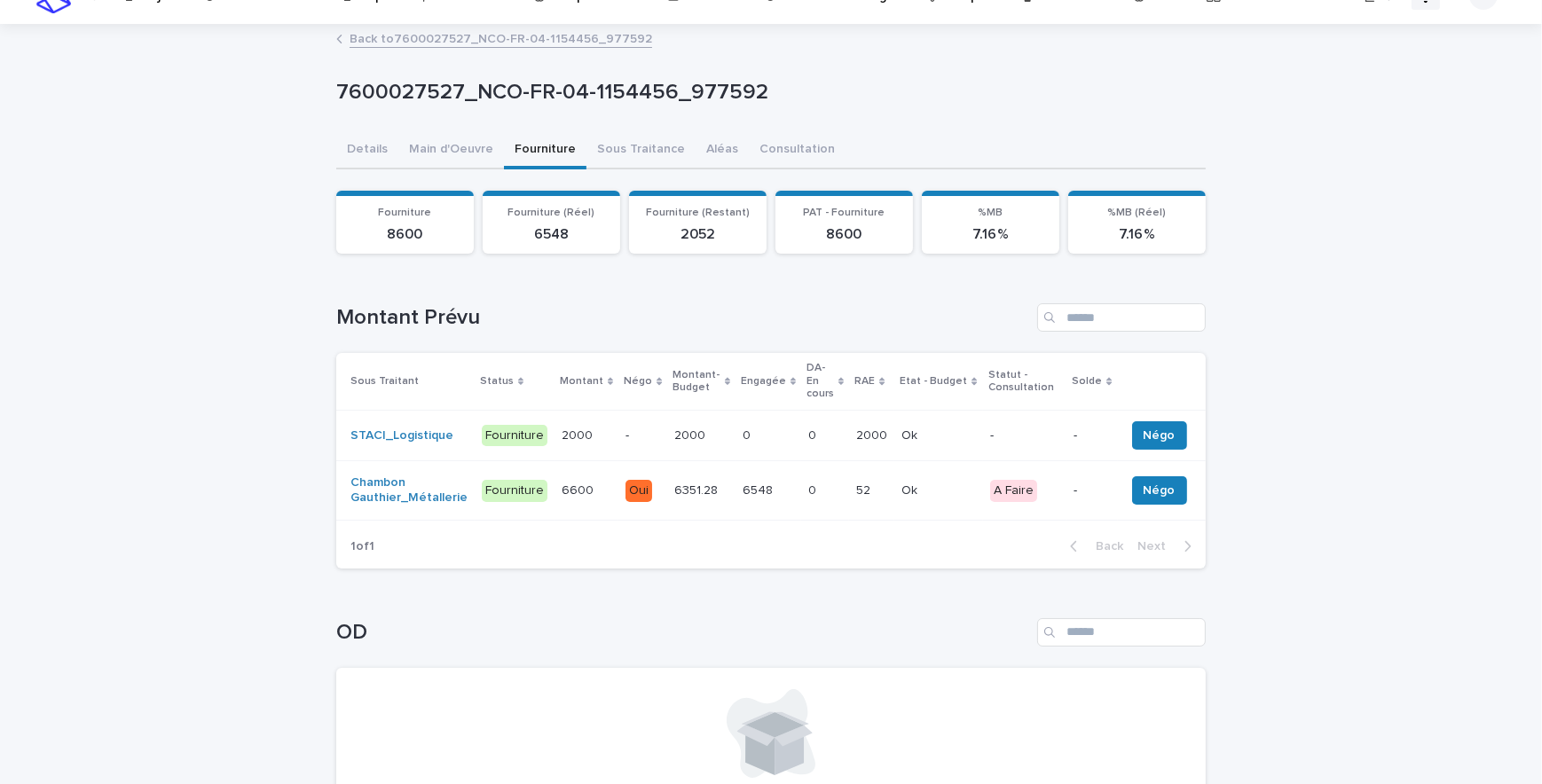
click at [823, 435] on td "0 0" at bounding box center [824, 434] width 48 height 51
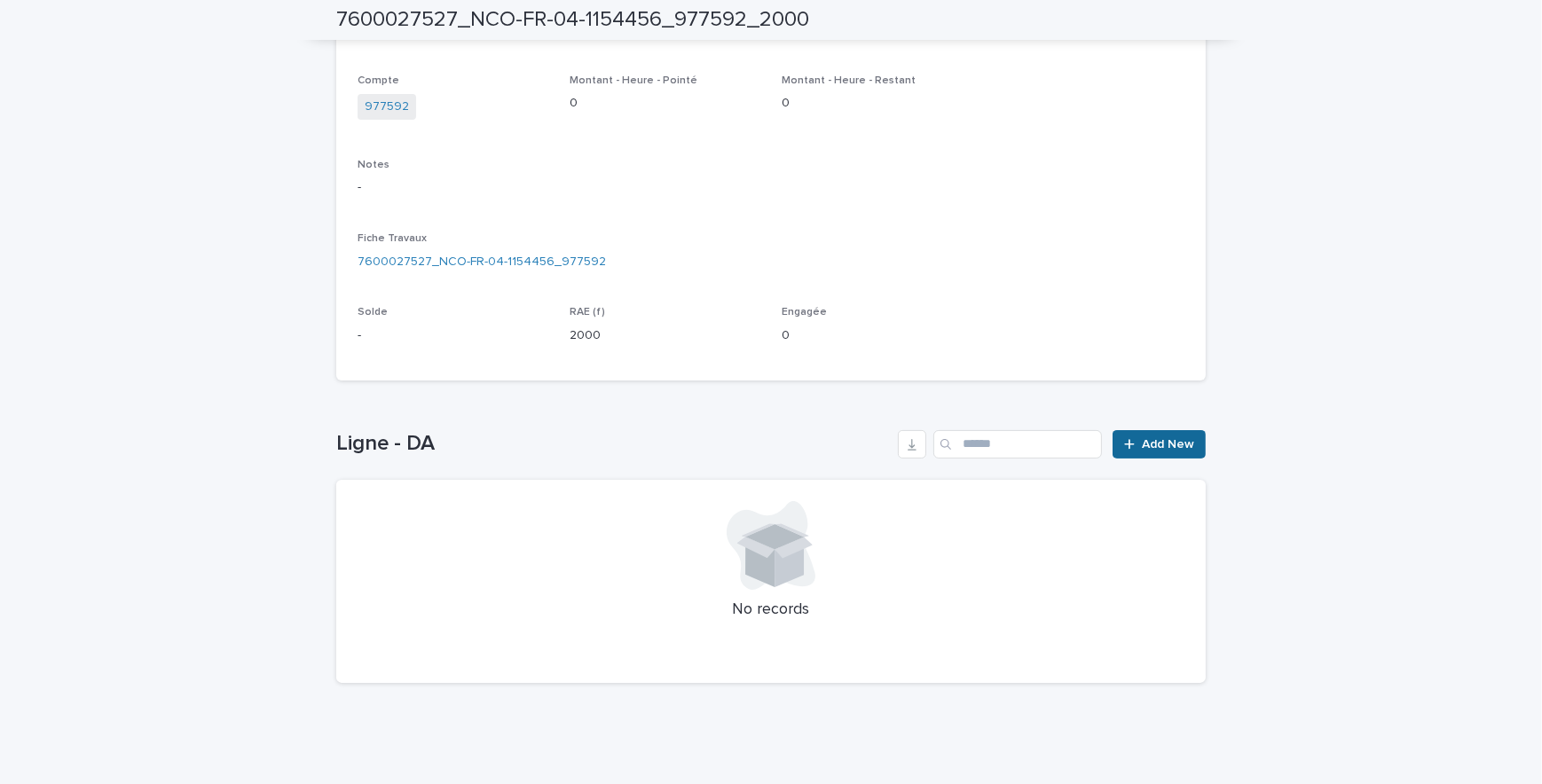
click at [1183, 437] on span "Add New" at bounding box center [1167, 443] width 52 height 12
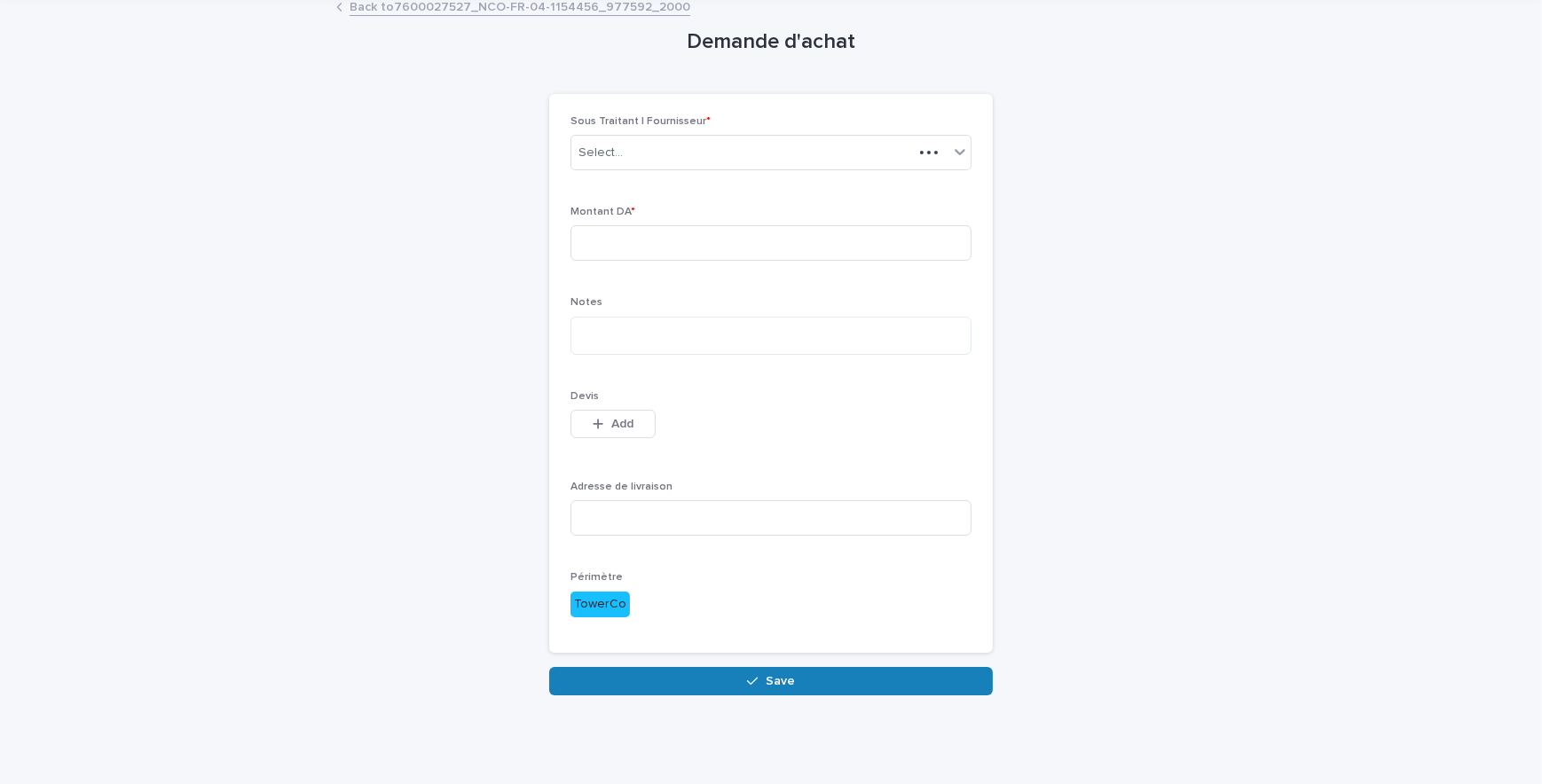
scroll to position [27, 0]
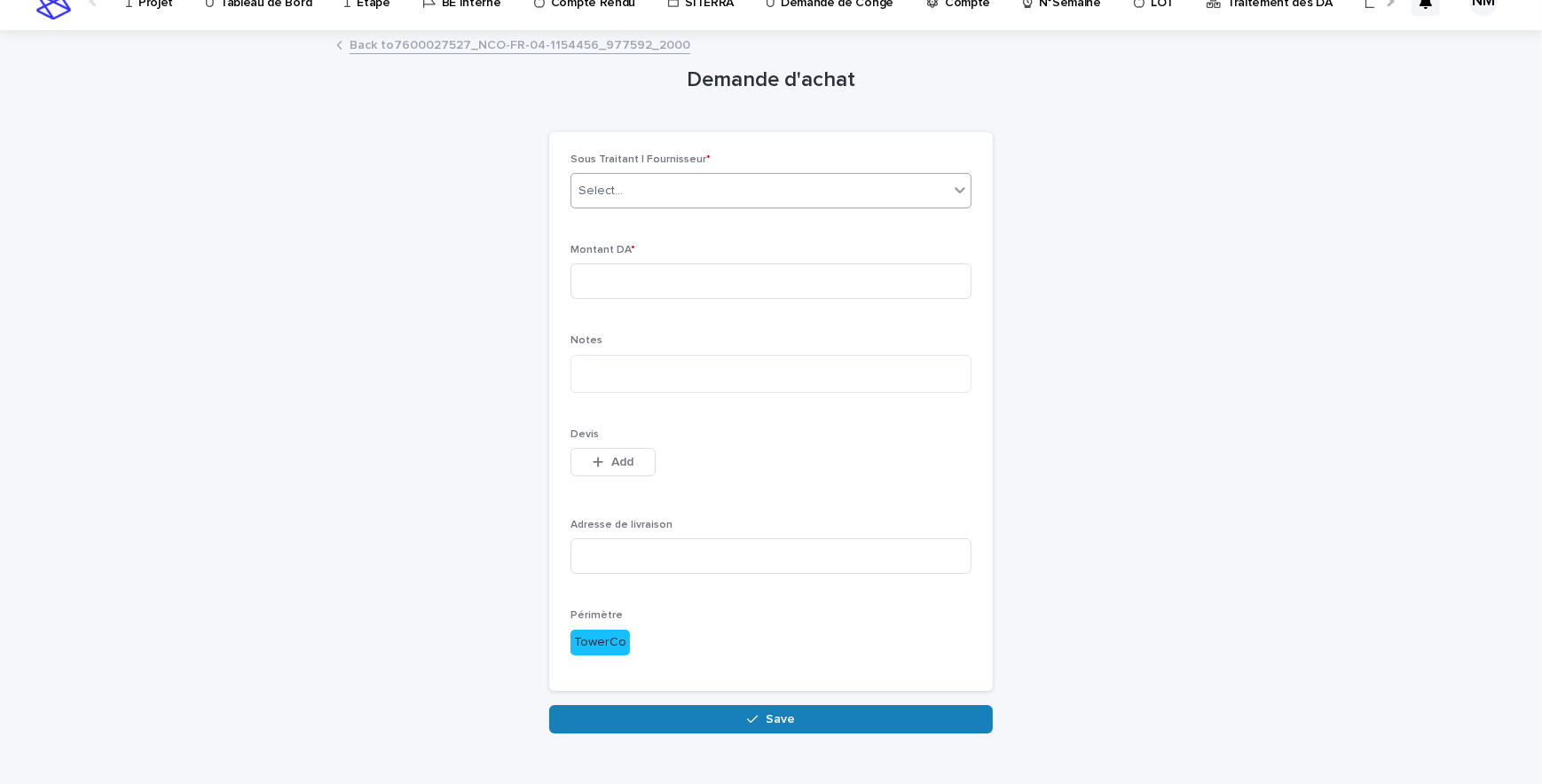
click at [668, 192] on div "Select..." at bounding box center [760, 191] width 377 height 29
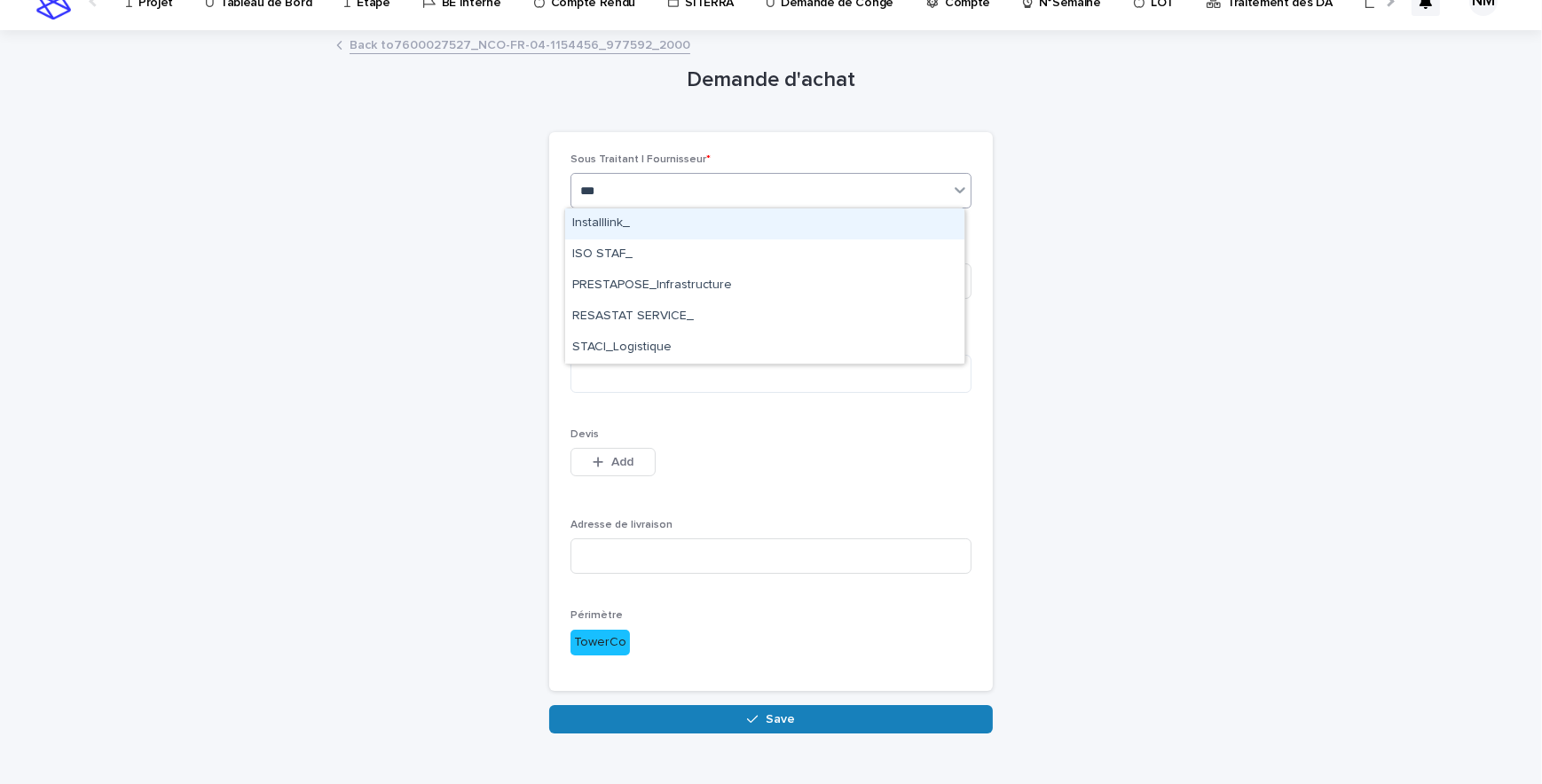
type input "****"
click at [665, 221] on div "STACI_Logistique" at bounding box center [764, 224] width 399 height 31
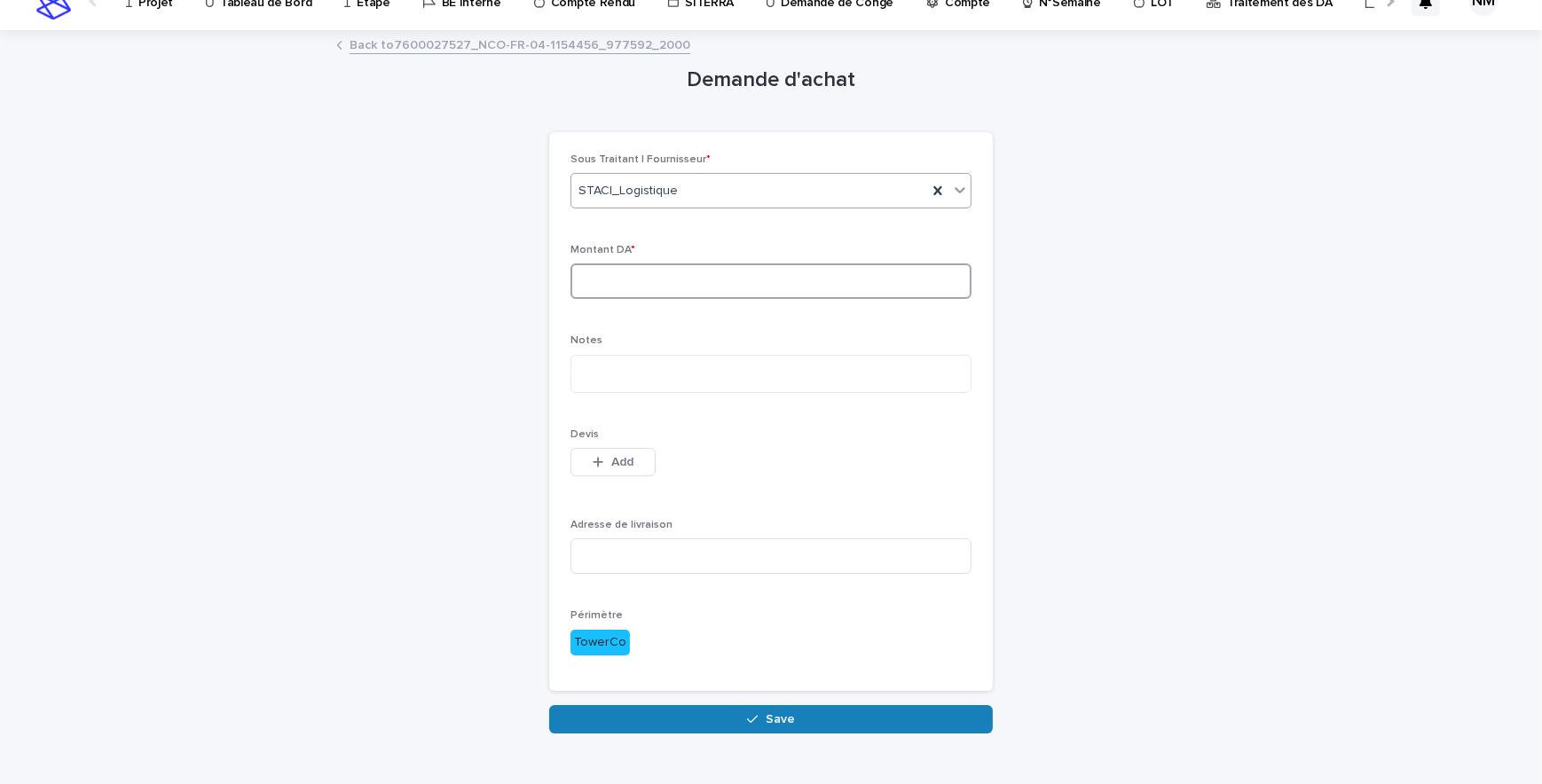
click at [644, 289] on input at bounding box center [771, 282] width 401 height 36
click at [605, 286] on input at bounding box center [771, 282] width 401 height 36
type input "*******"
click at [606, 371] on textarea at bounding box center [771, 374] width 401 height 38
type textarea "*"
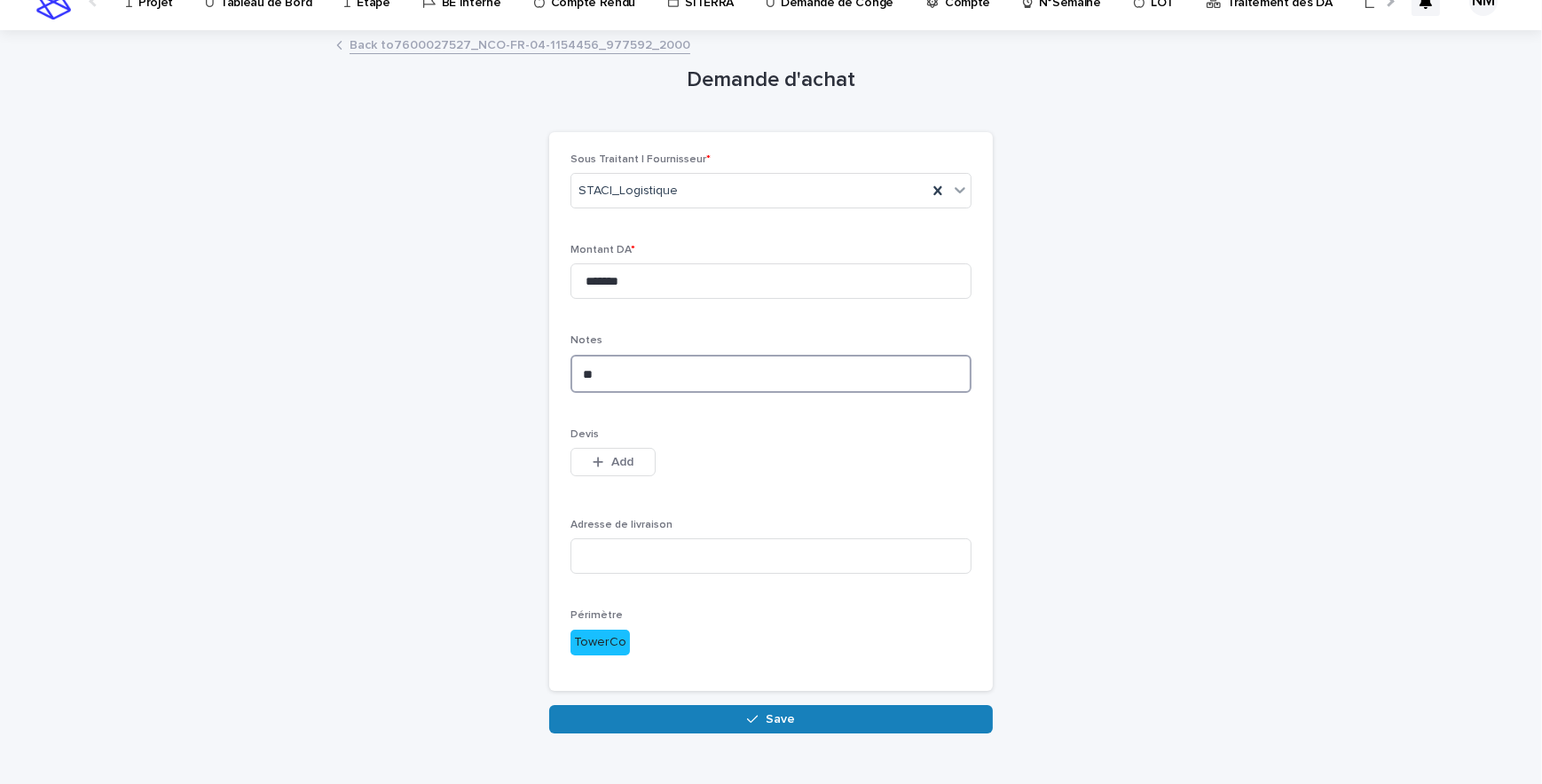
type textarea "*"
type textarea "**********"
click at [627, 465] on button "Add" at bounding box center [613, 461] width 85 height 28
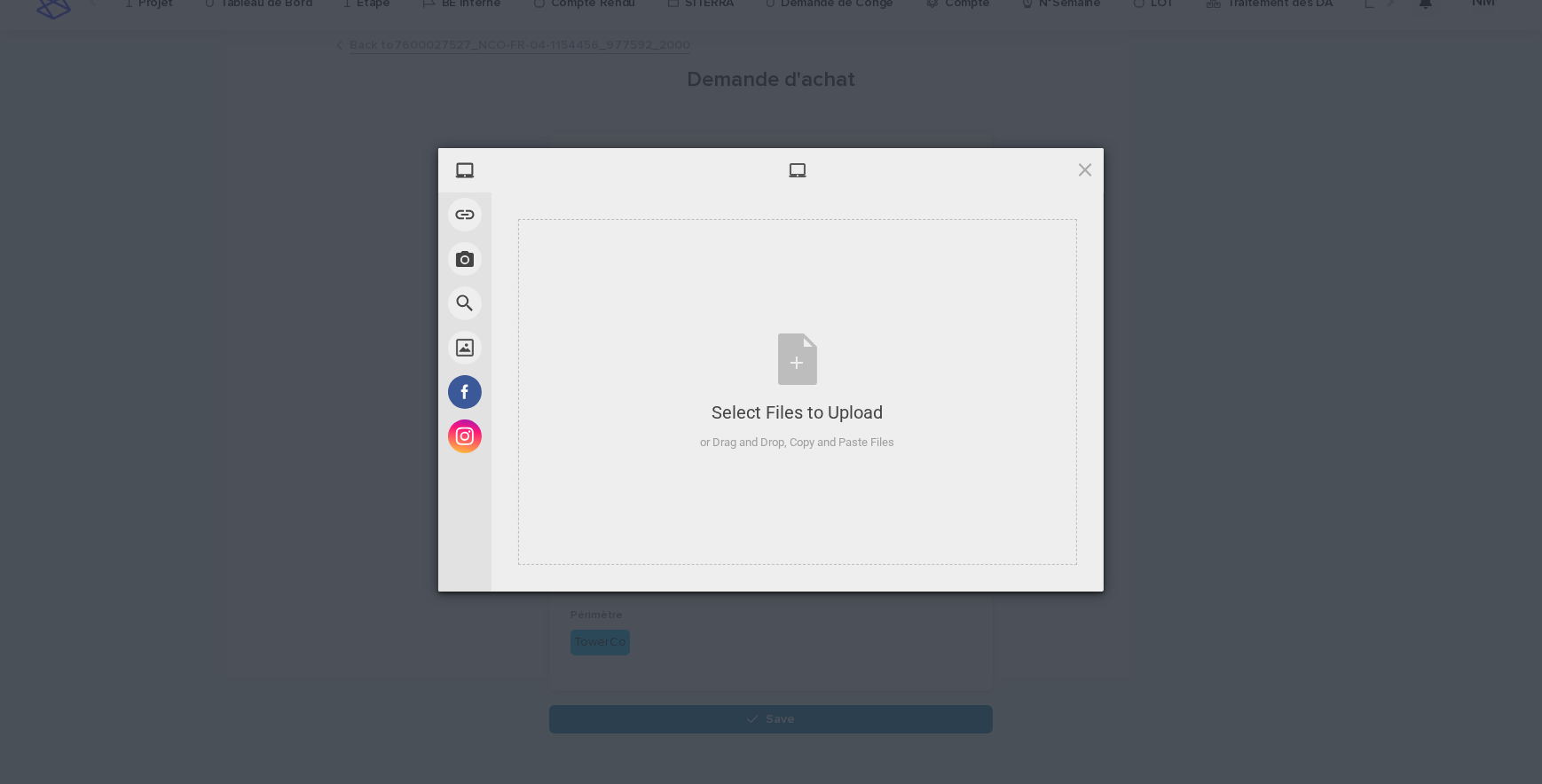
drag, startPoint x: 1089, startPoint y: 162, endPoint x: 1067, endPoint y: 186, distance: 32.6
click at [1089, 162] on span at bounding box center [1085, 170] width 20 height 20
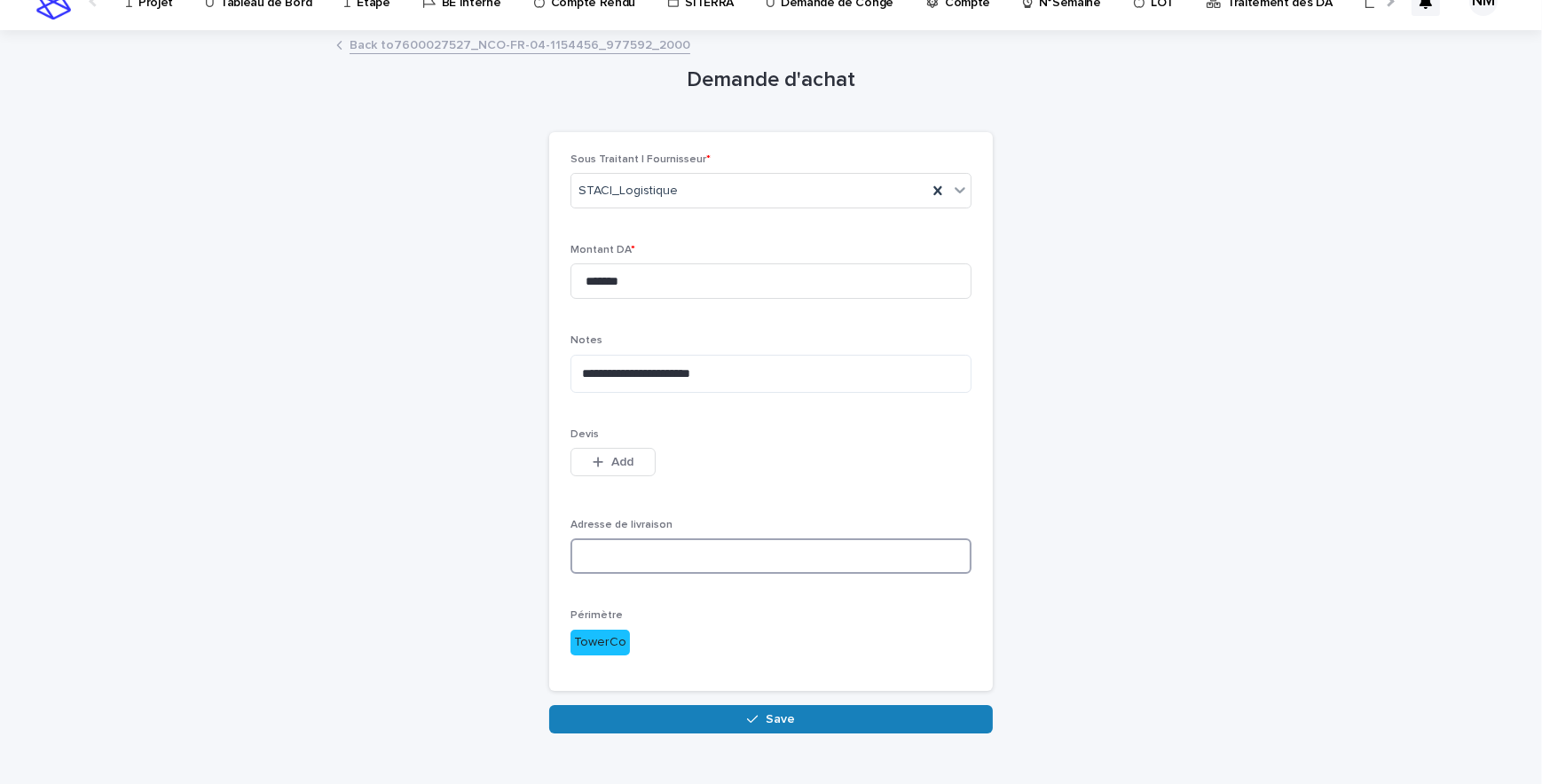
click at [635, 555] on input at bounding box center [771, 556] width 401 height 36
paste input "**********"
type input "**********"
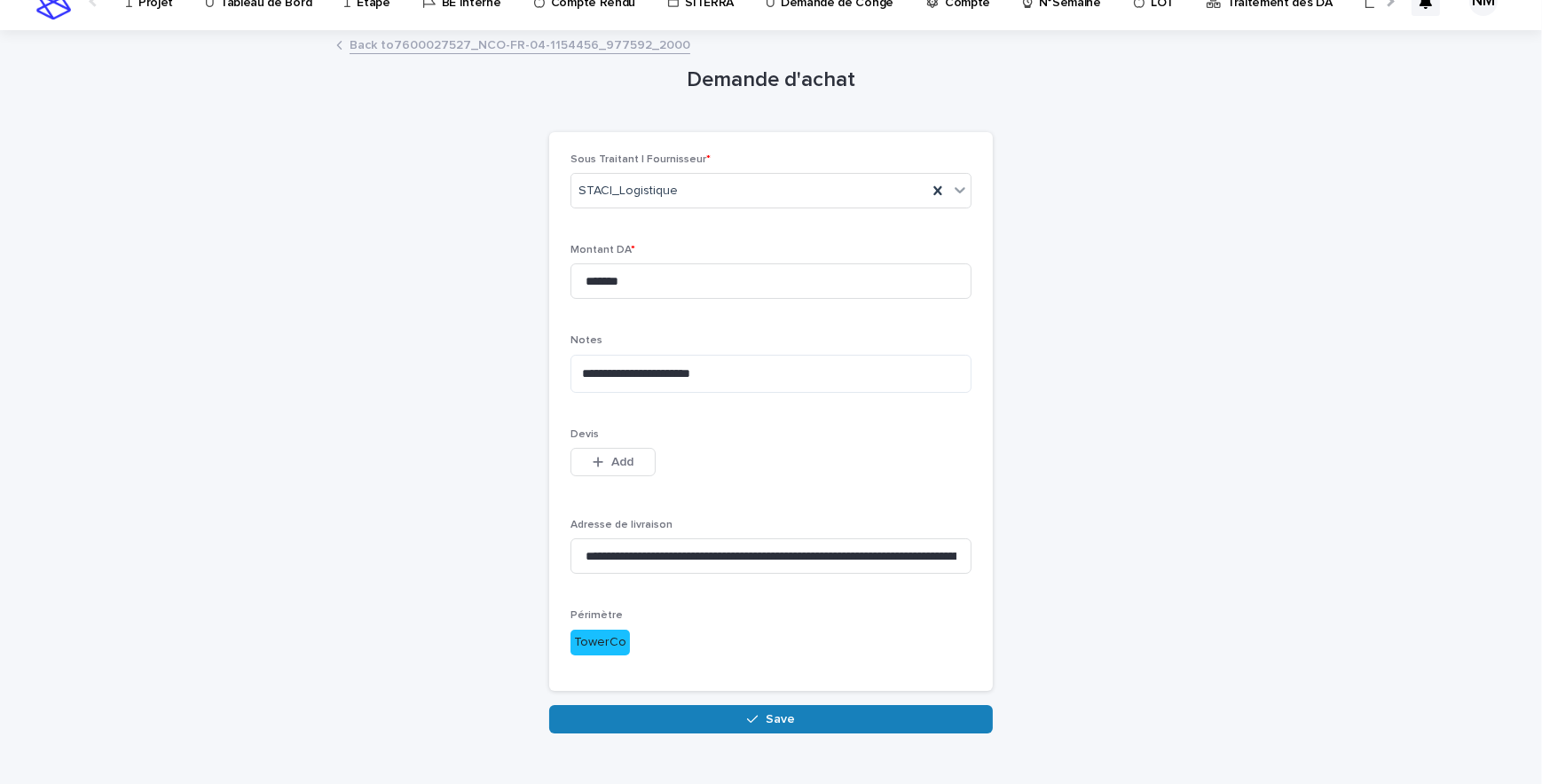
click at [1048, 570] on div "**********" at bounding box center [771, 383] width 869 height 701
click at [626, 458] on span "Add" at bounding box center [623, 461] width 22 height 12
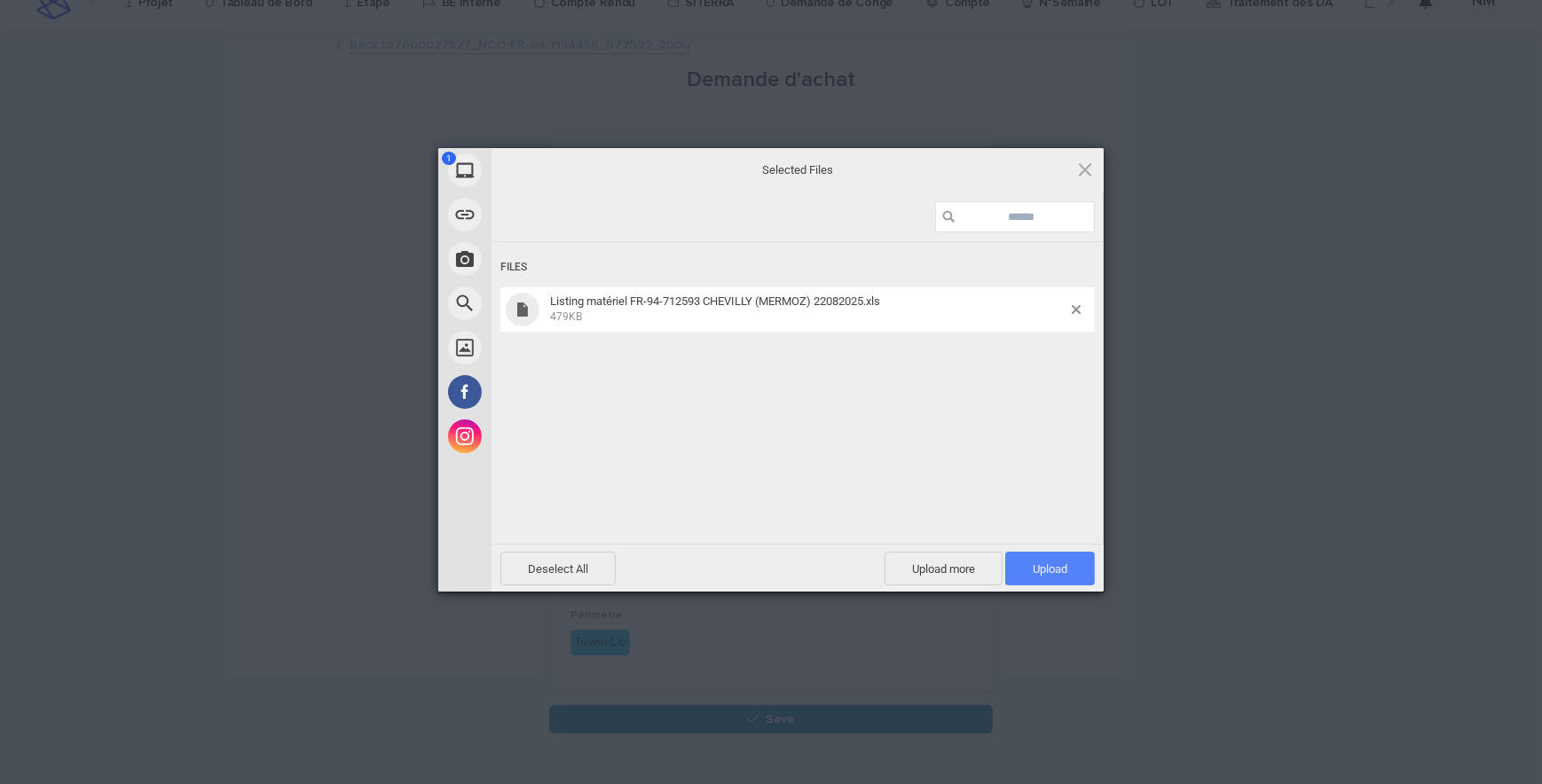
click at [1035, 566] on span "Upload 1" at bounding box center [1049, 568] width 35 height 13
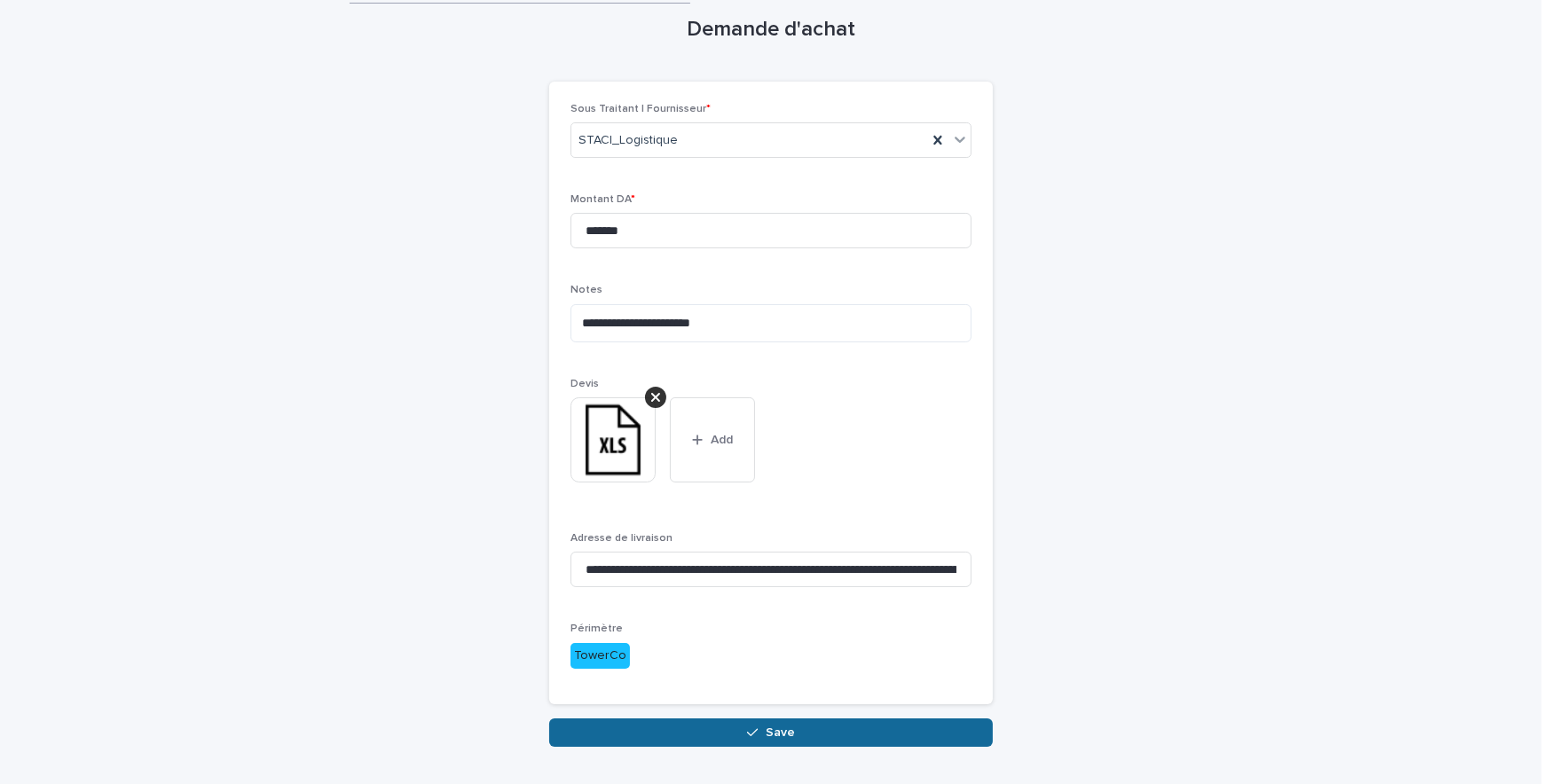
scroll to position [128, 0]
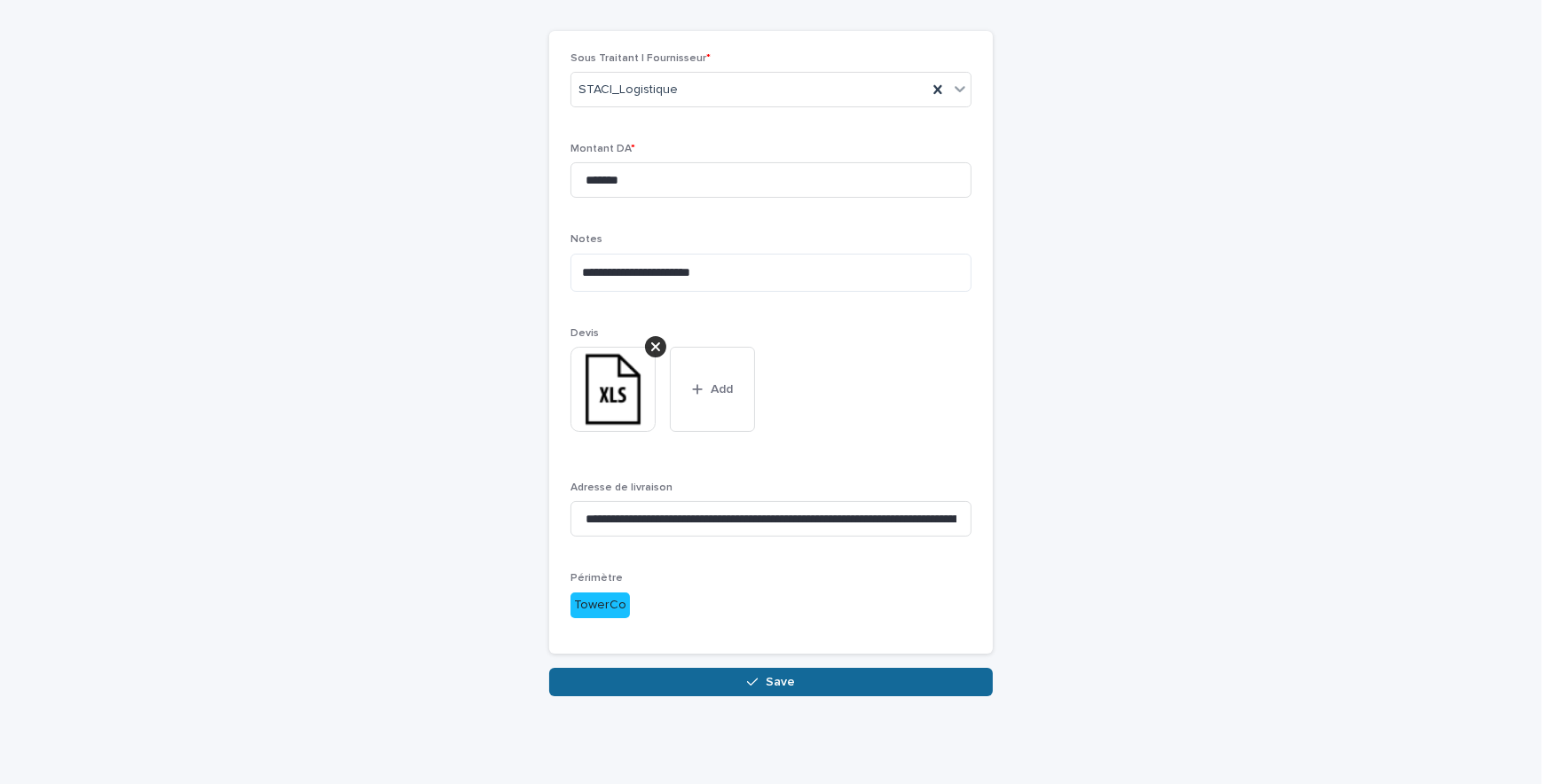
click at [820, 685] on button "Save" at bounding box center [771, 681] width 444 height 28
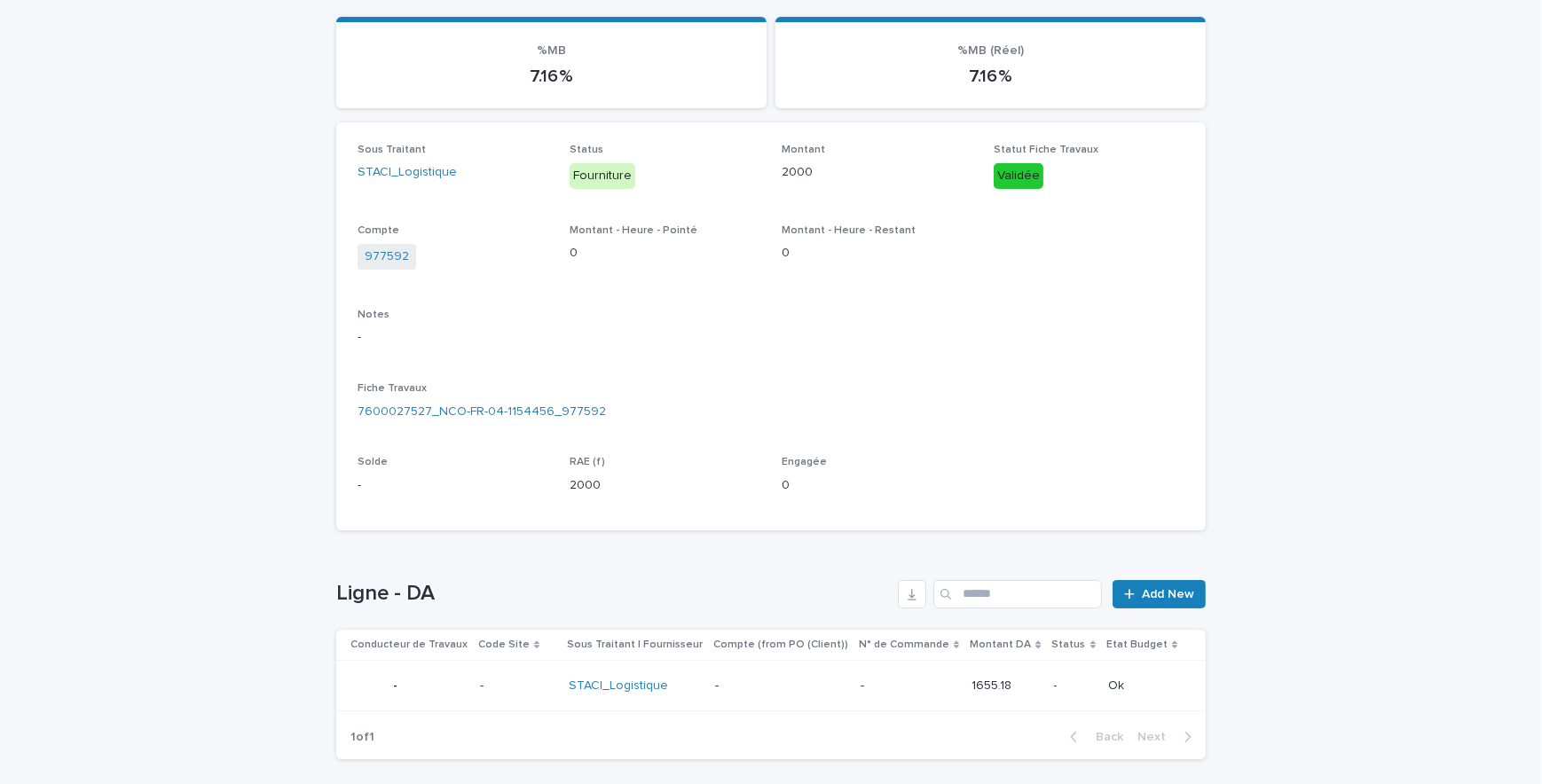
scroll to position [283, 0]
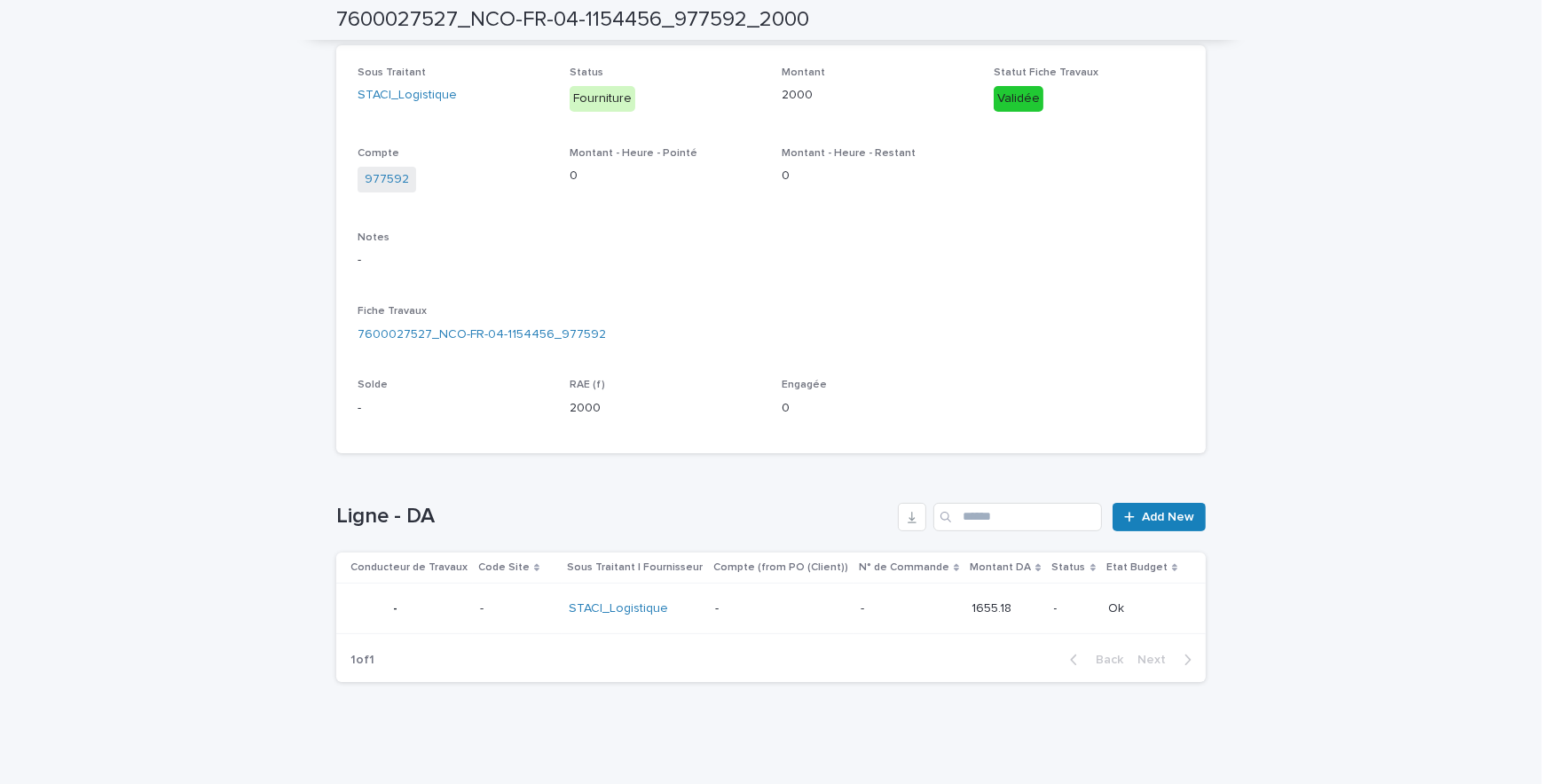
click at [884, 619] on div "- -" at bounding box center [908, 608] width 97 height 29
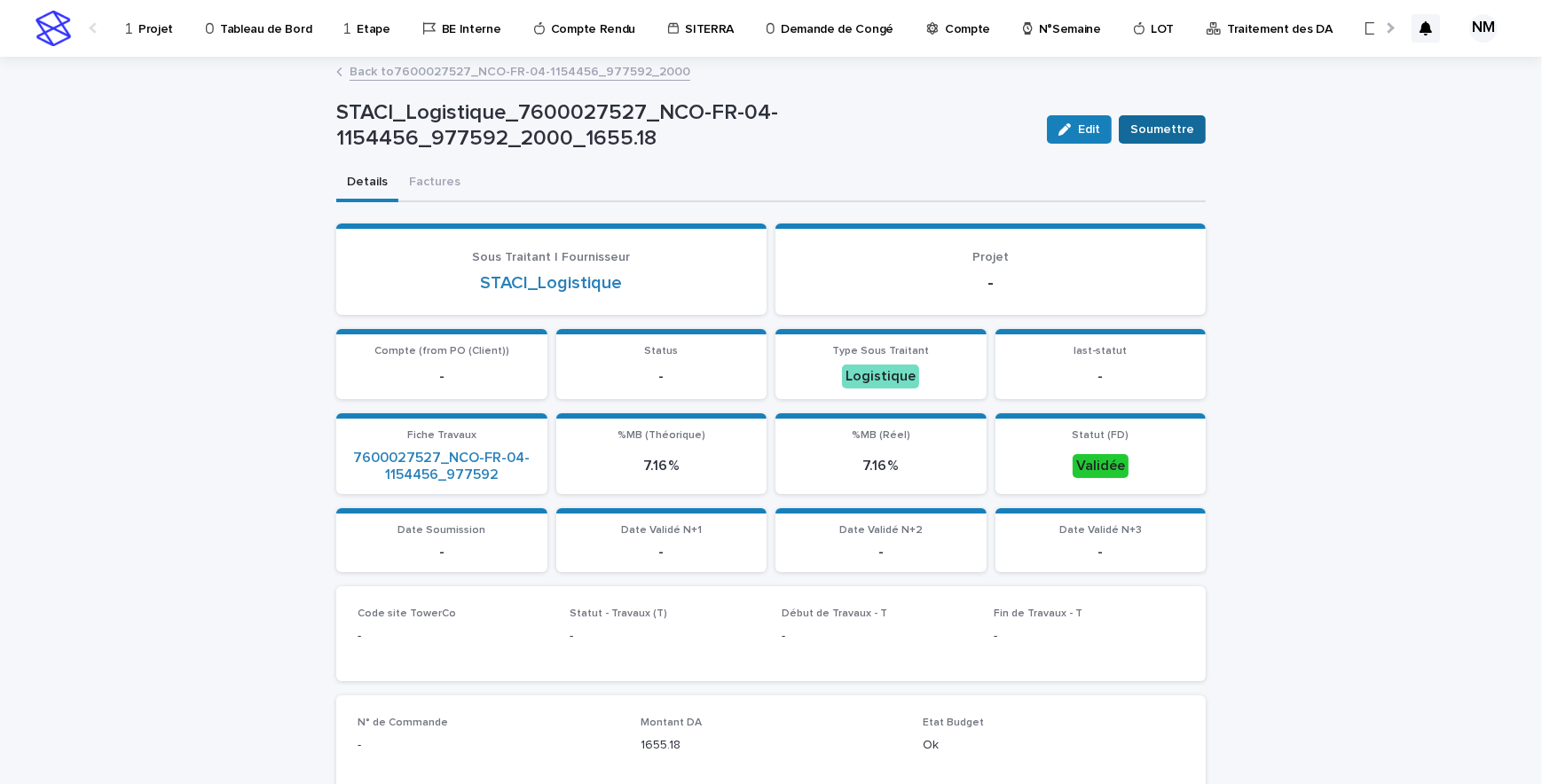
click at [1167, 131] on span "Soumettre" at bounding box center [1162, 130] width 64 height 18
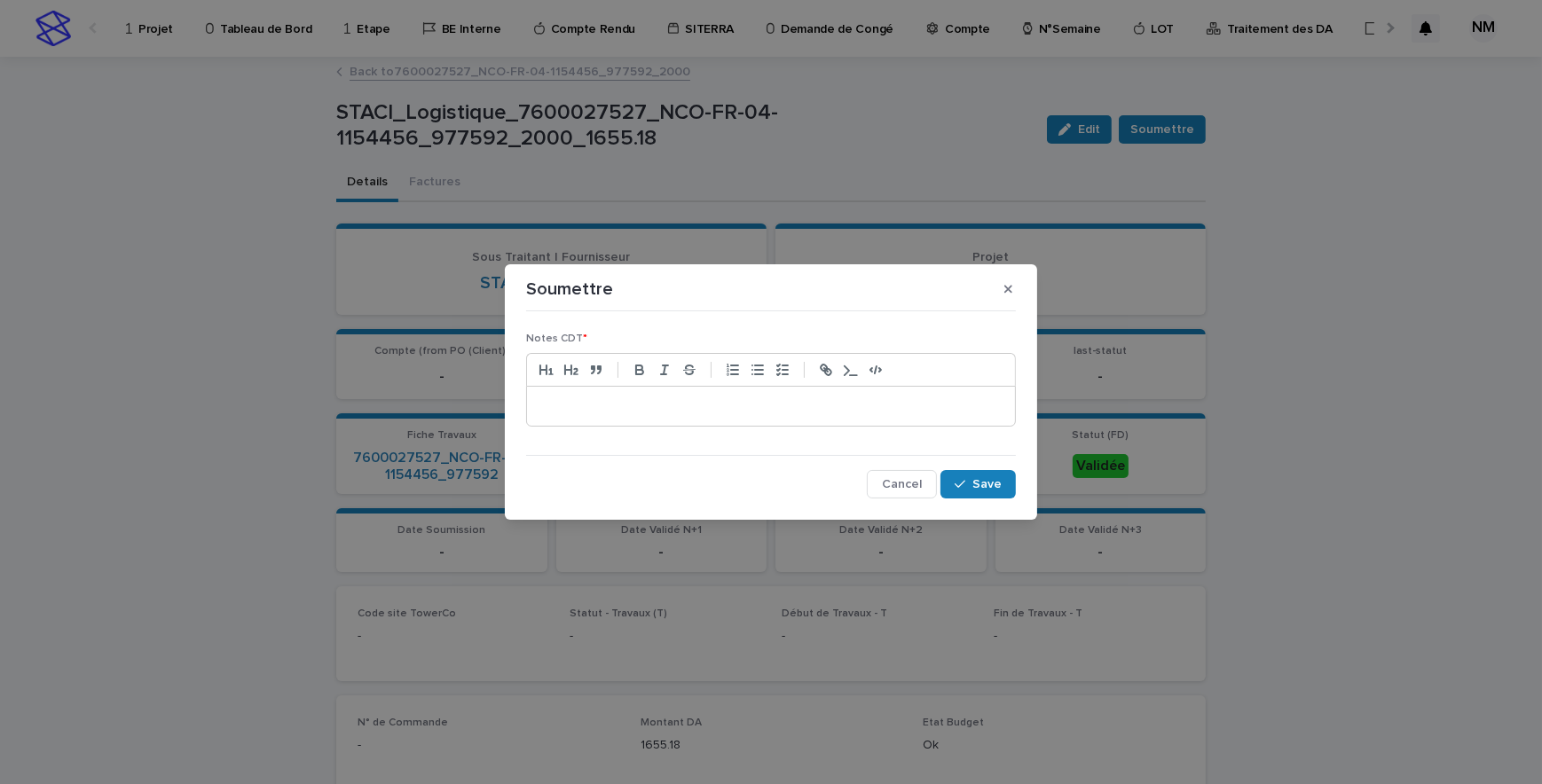
click at [691, 415] on div at bounding box center [771, 405] width 488 height 39
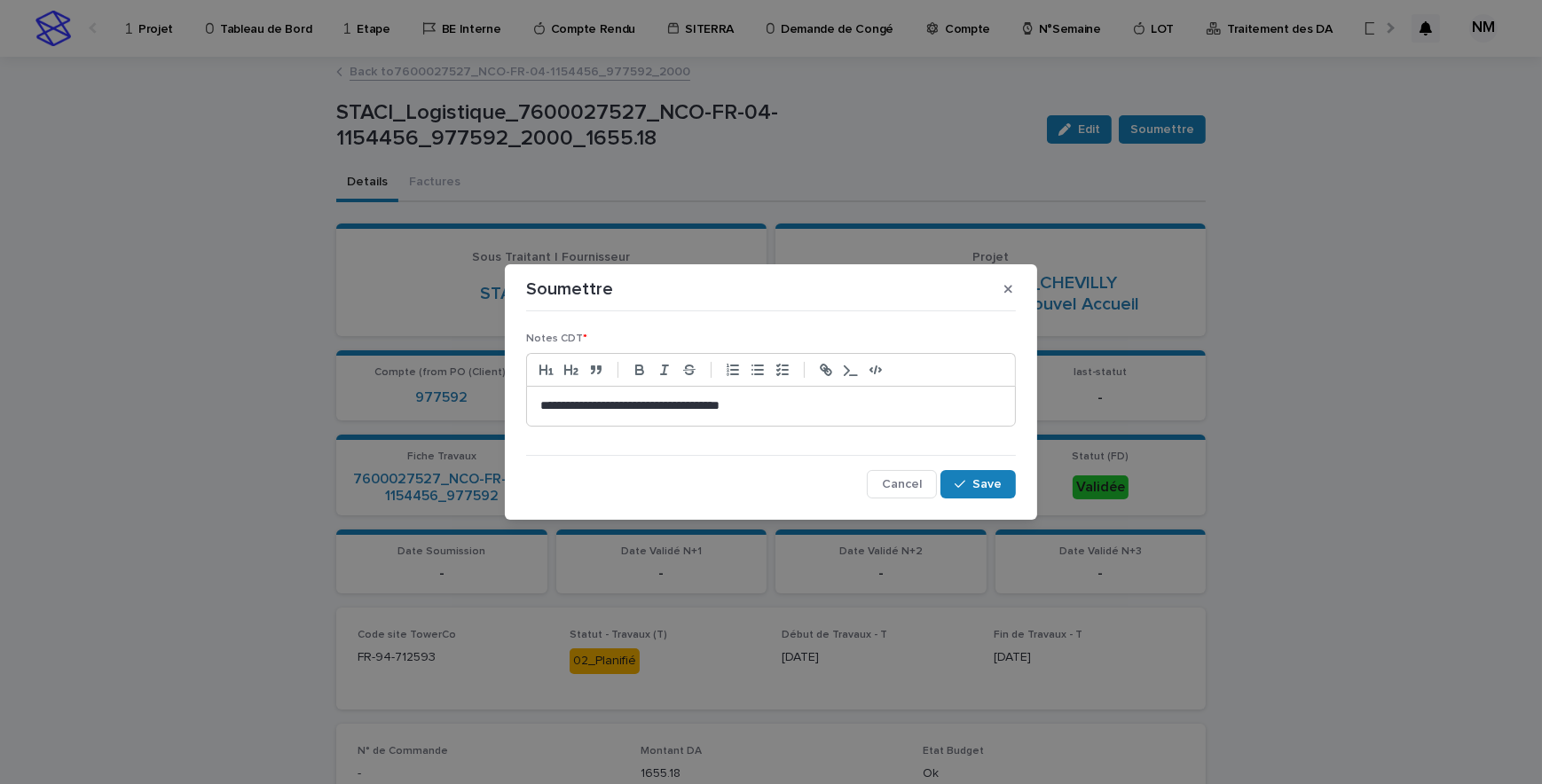
click at [689, 406] on p "**********" at bounding box center [771, 406] width 462 height 18
click at [789, 412] on p "**********" at bounding box center [771, 406] width 462 height 18
click at [978, 477] on span "Save" at bounding box center [986, 483] width 29 height 12
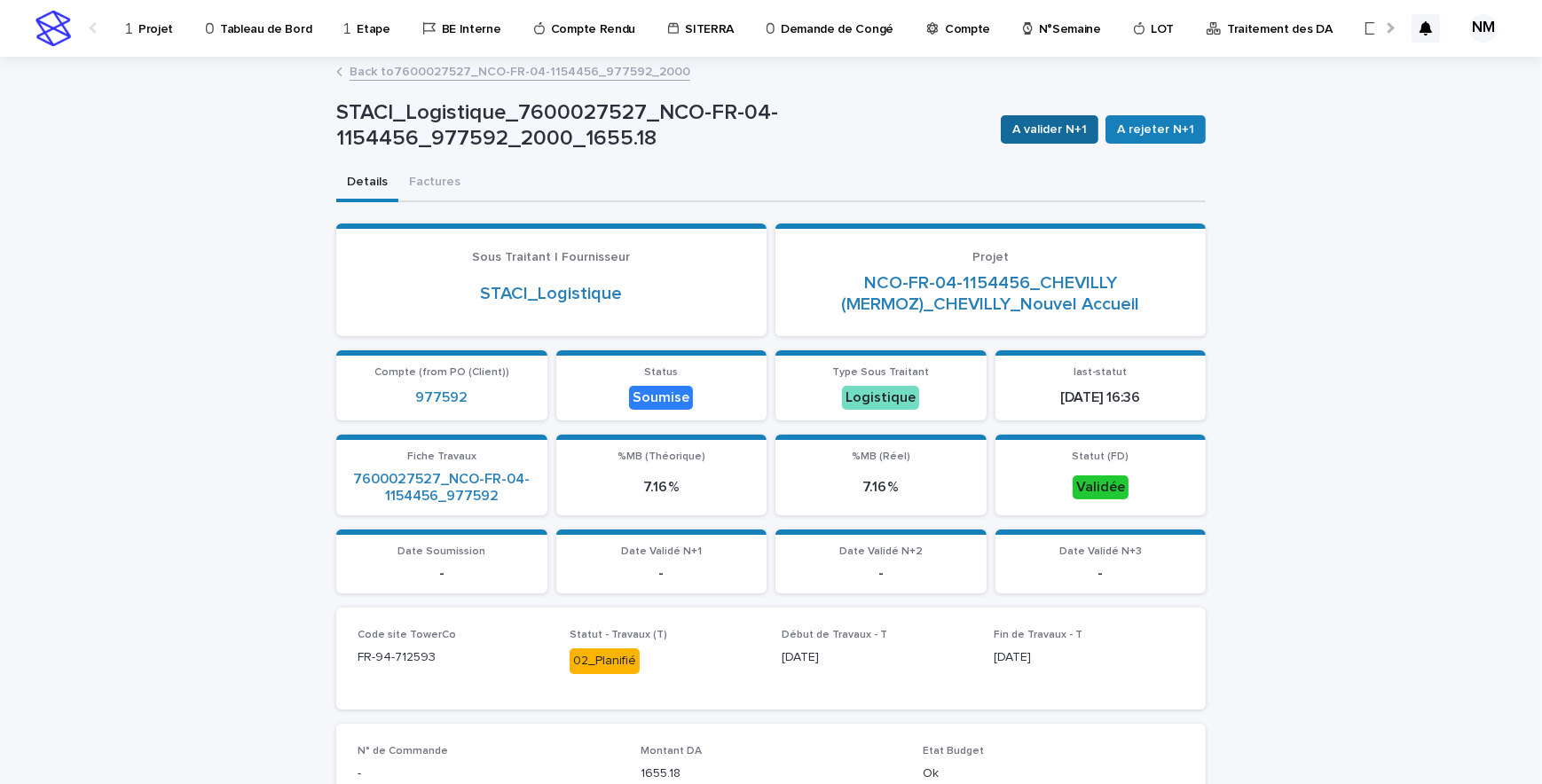
click at [1071, 135] on span "A valider N+1" at bounding box center [1049, 130] width 75 height 18
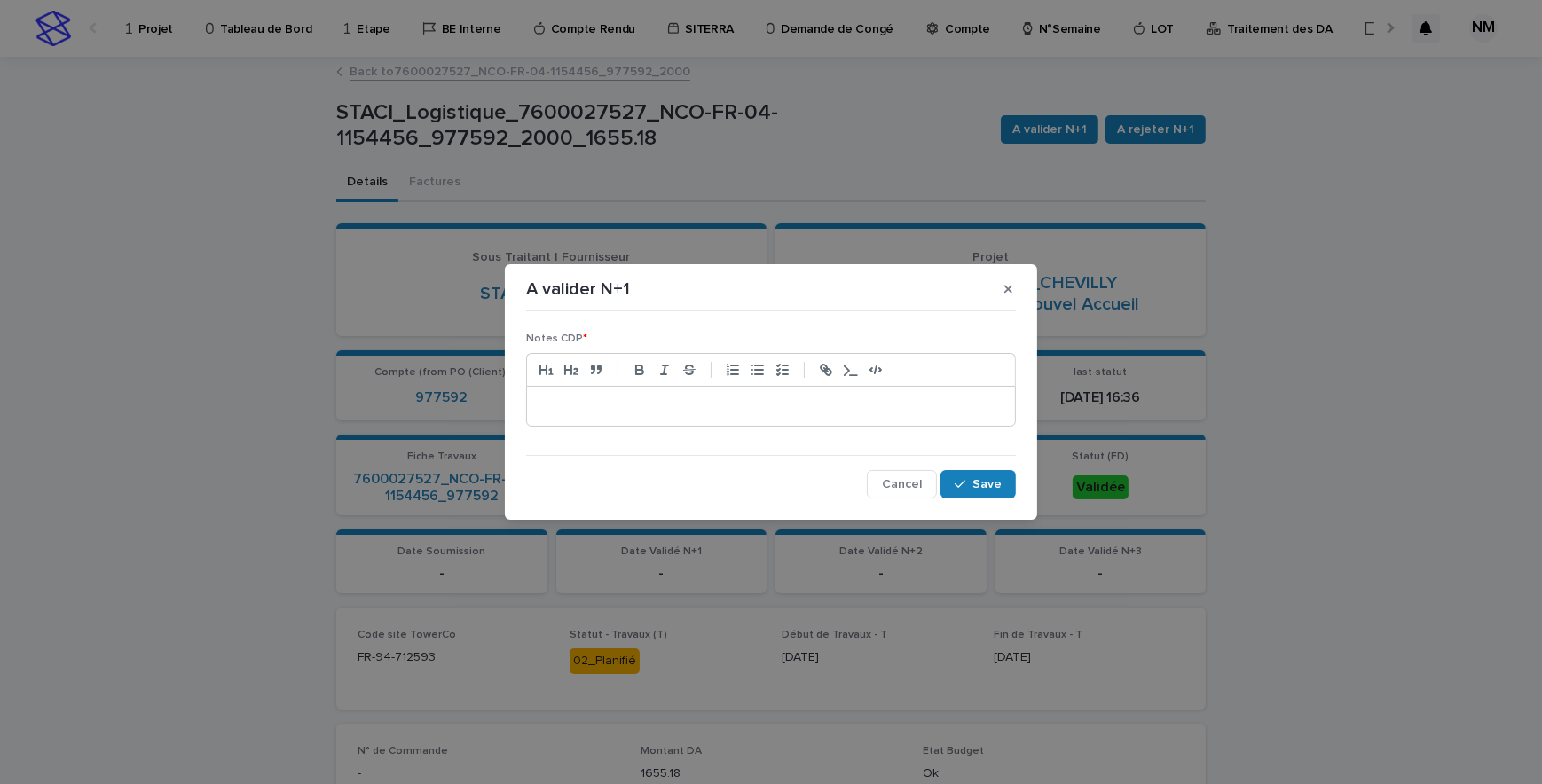
click at [660, 413] on p at bounding box center [771, 406] width 462 height 18
click at [984, 474] on button "Save" at bounding box center [977, 483] width 75 height 28
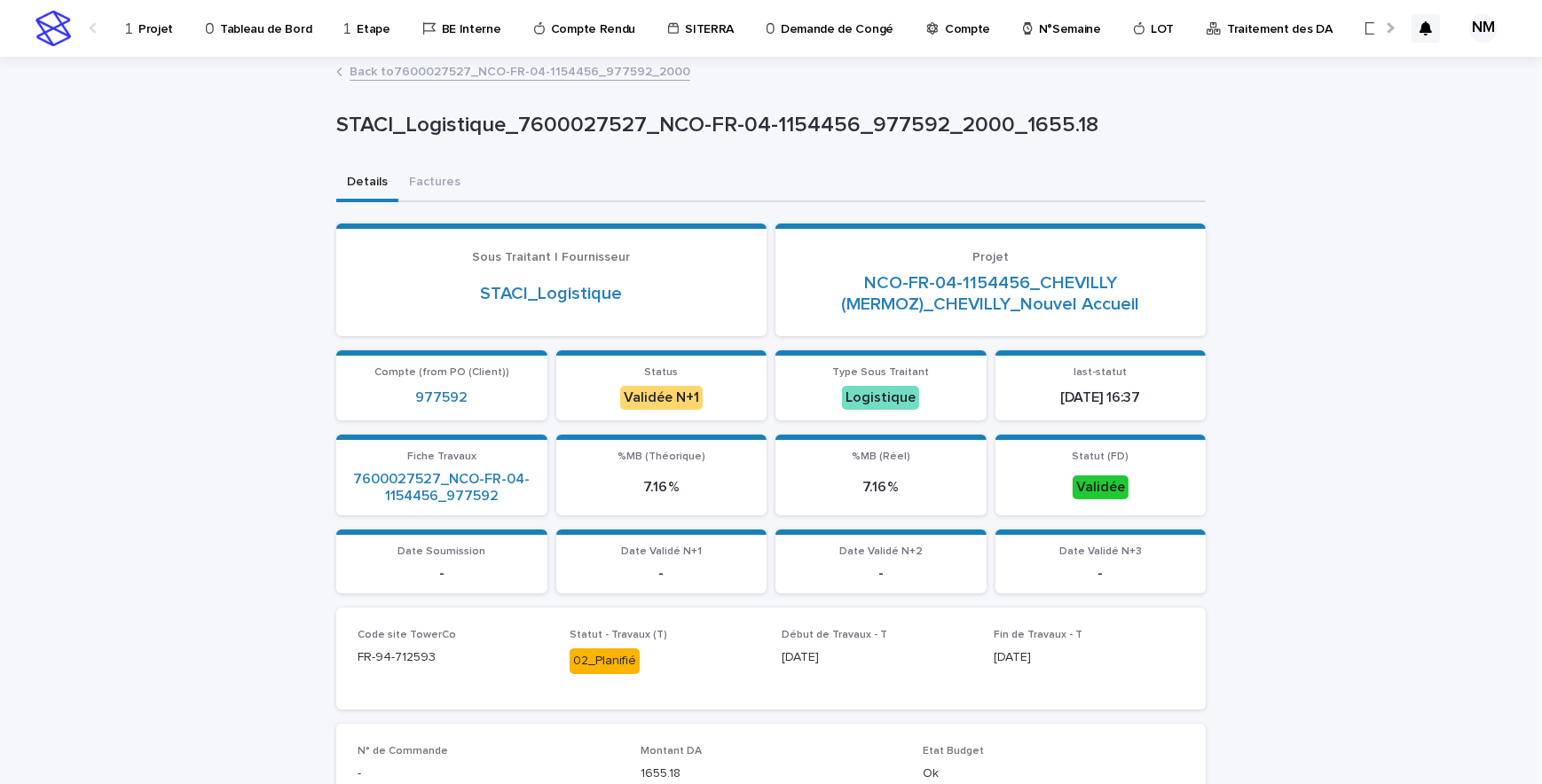
click at [464, 67] on link "Back to 7600027527_NCO-FR-04-1154456_977592_2000" at bounding box center [520, 70] width 341 height 20
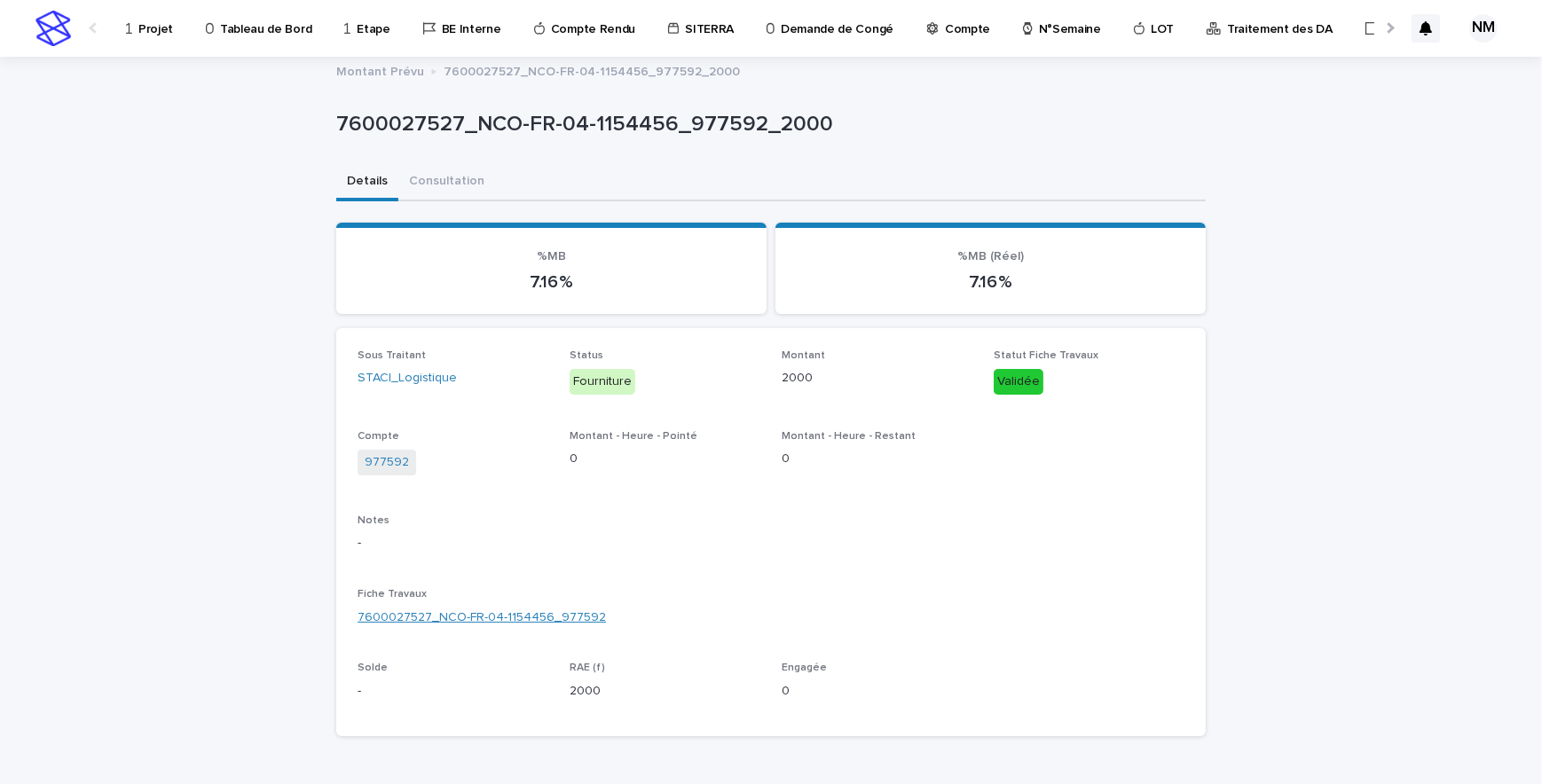
click at [473, 611] on link "7600027527_NCO-FR-04-1154456_977592" at bounding box center [482, 617] width 249 height 19
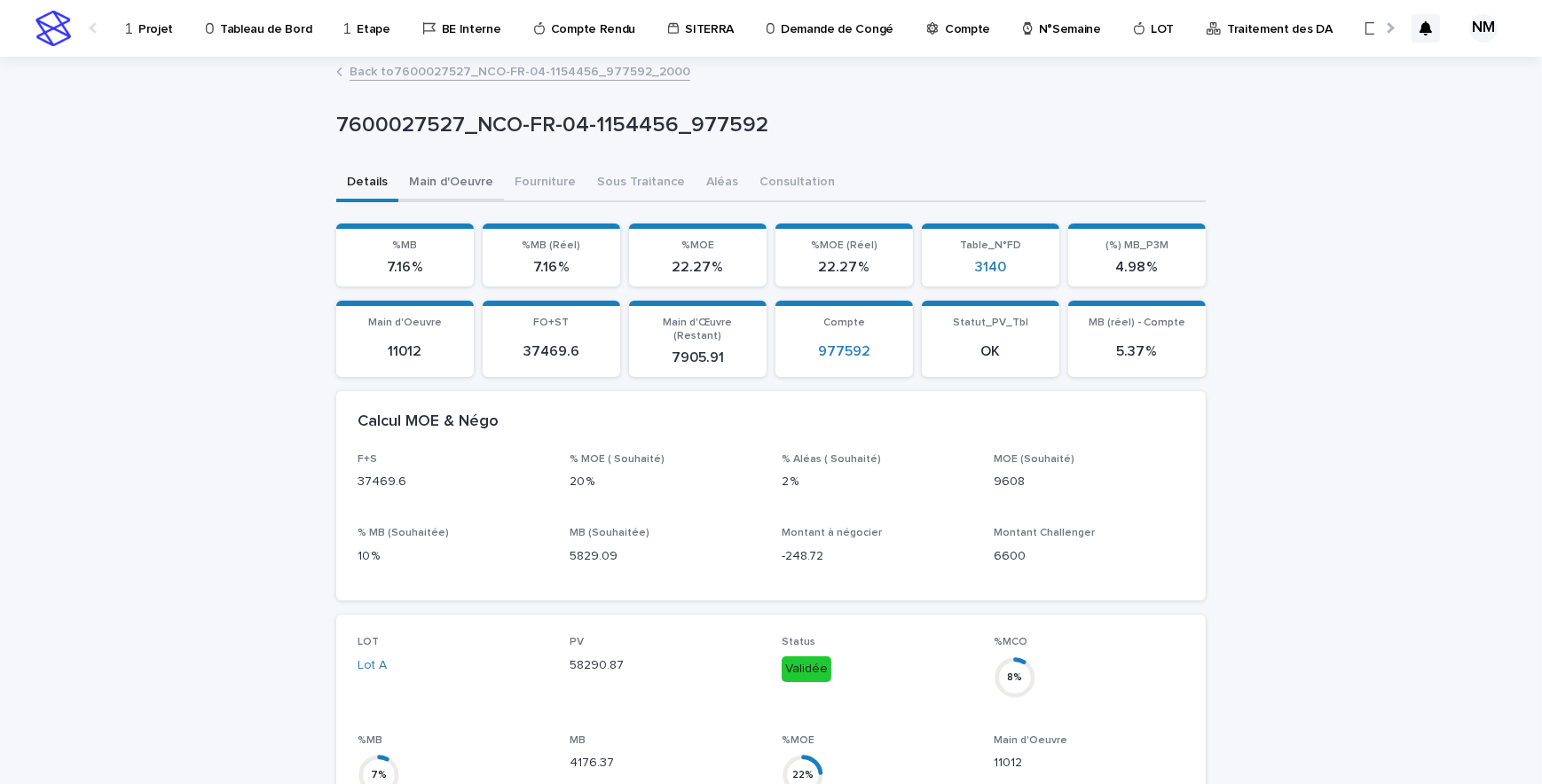
click at [448, 181] on button "Main d'Oeuvre" at bounding box center [452, 183] width 106 height 37
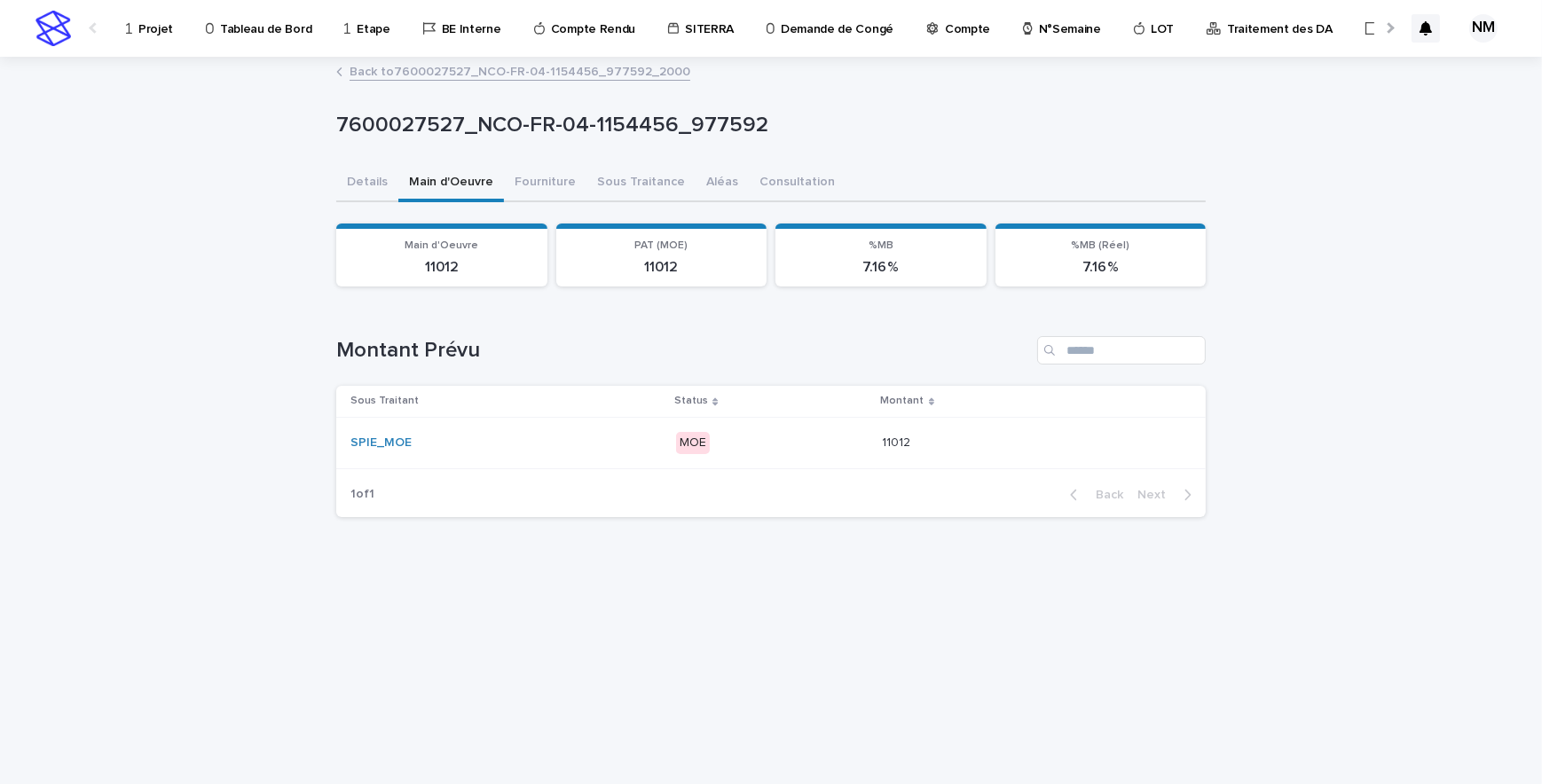
click at [800, 453] on div "MOE" at bounding box center [771, 442] width 192 height 36
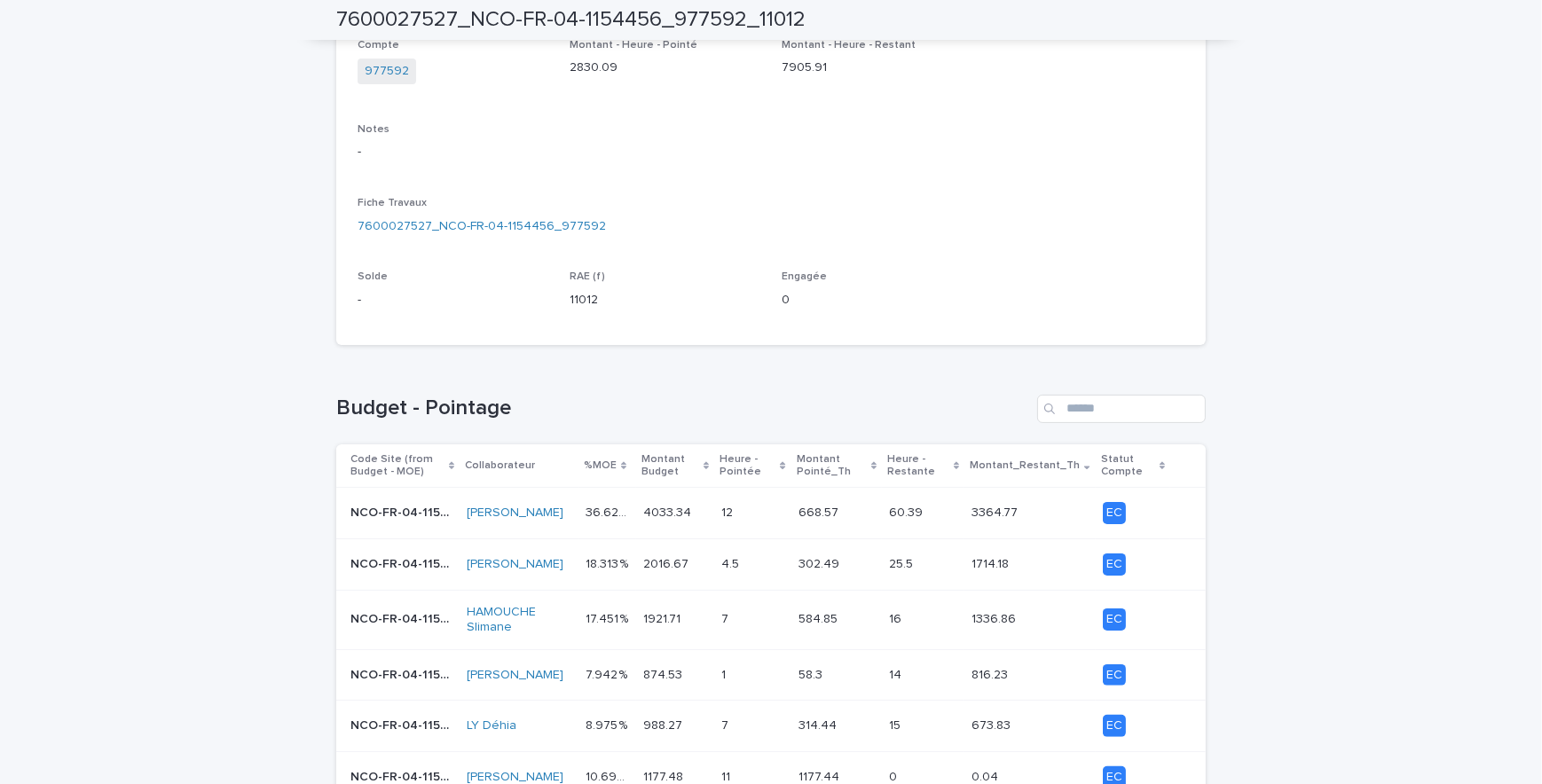
scroll to position [415, 0]
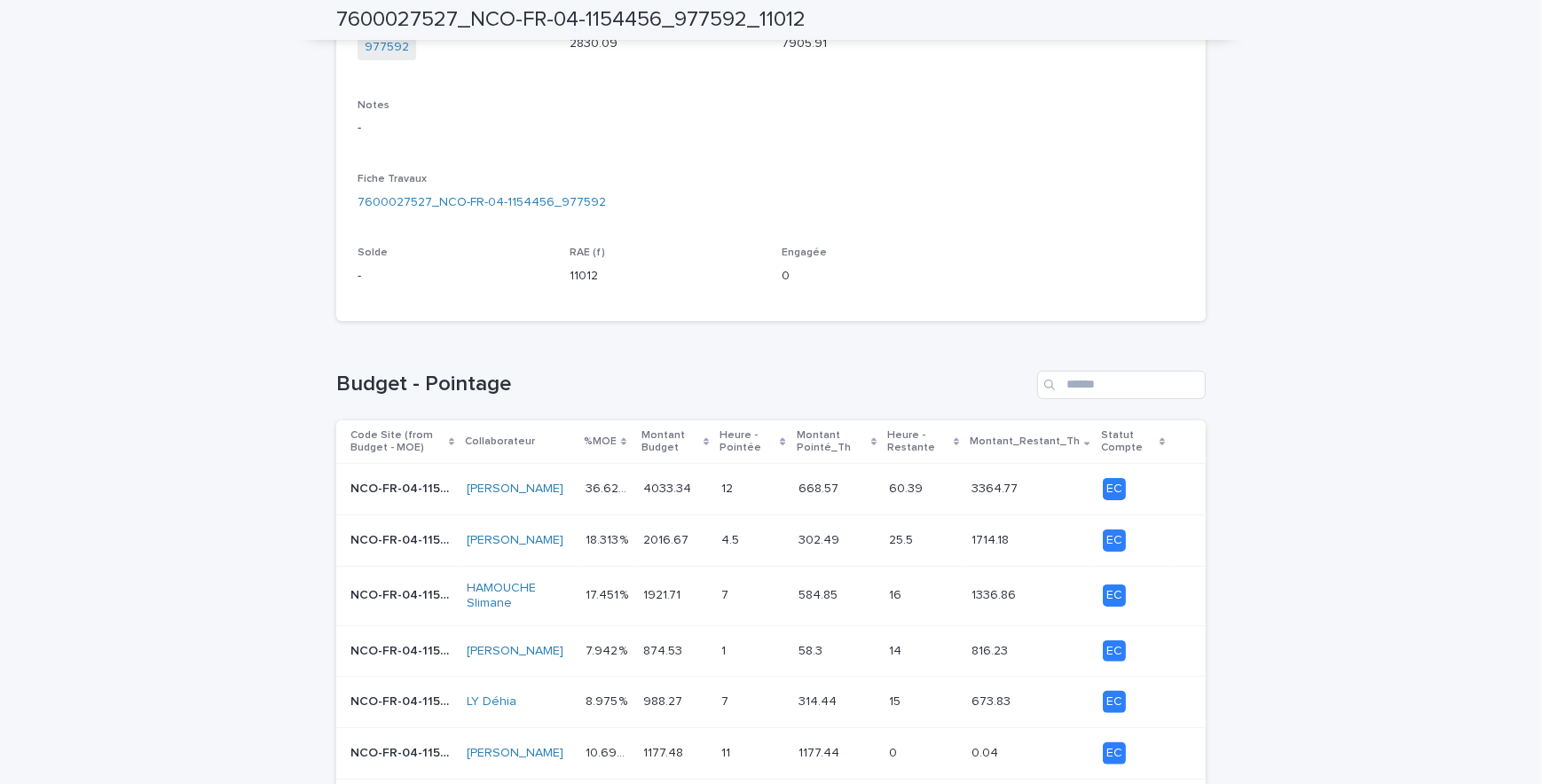
click at [579, 505] on td "36.627 % 36.627 %" at bounding box center [608, 488] width 59 height 51
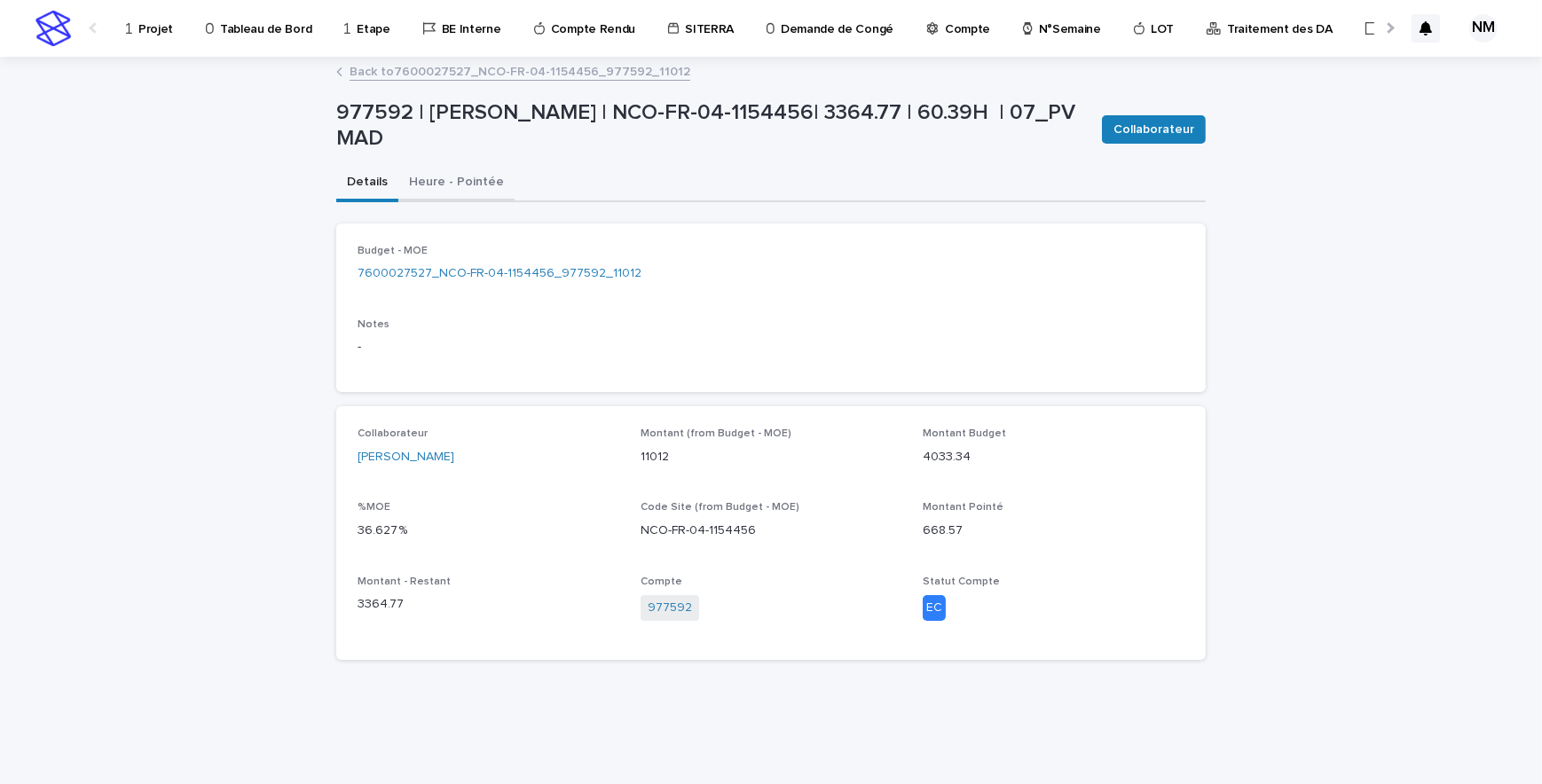
click at [460, 182] on button "Heure - Pointée" at bounding box center [457, 183] width 116 height 37
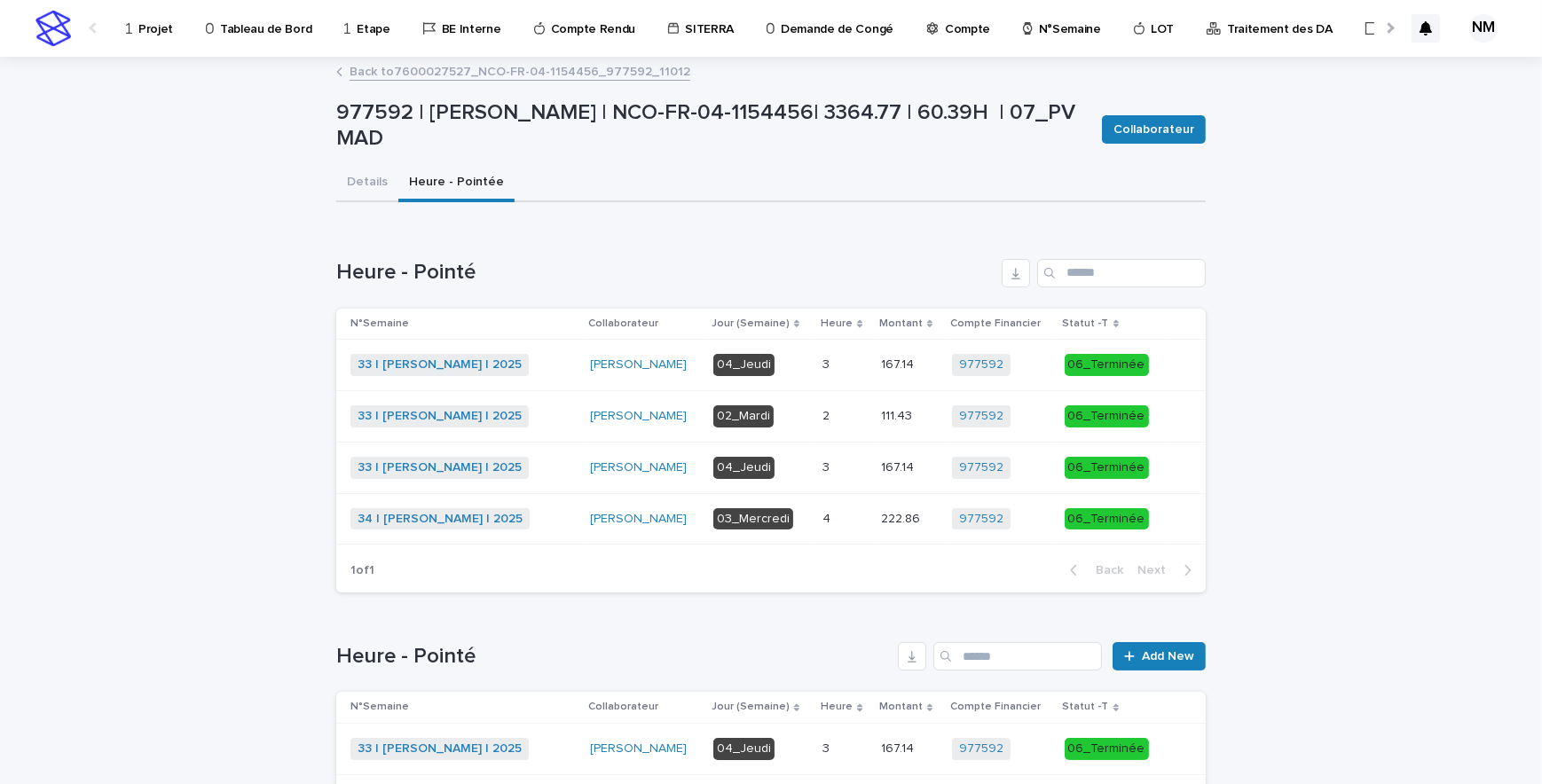
click at [433, 68] on link "Back to 7600027527_NCO-FR-04-1154456_977592_11012" at bounding box center [520, 70] width 341 height 20
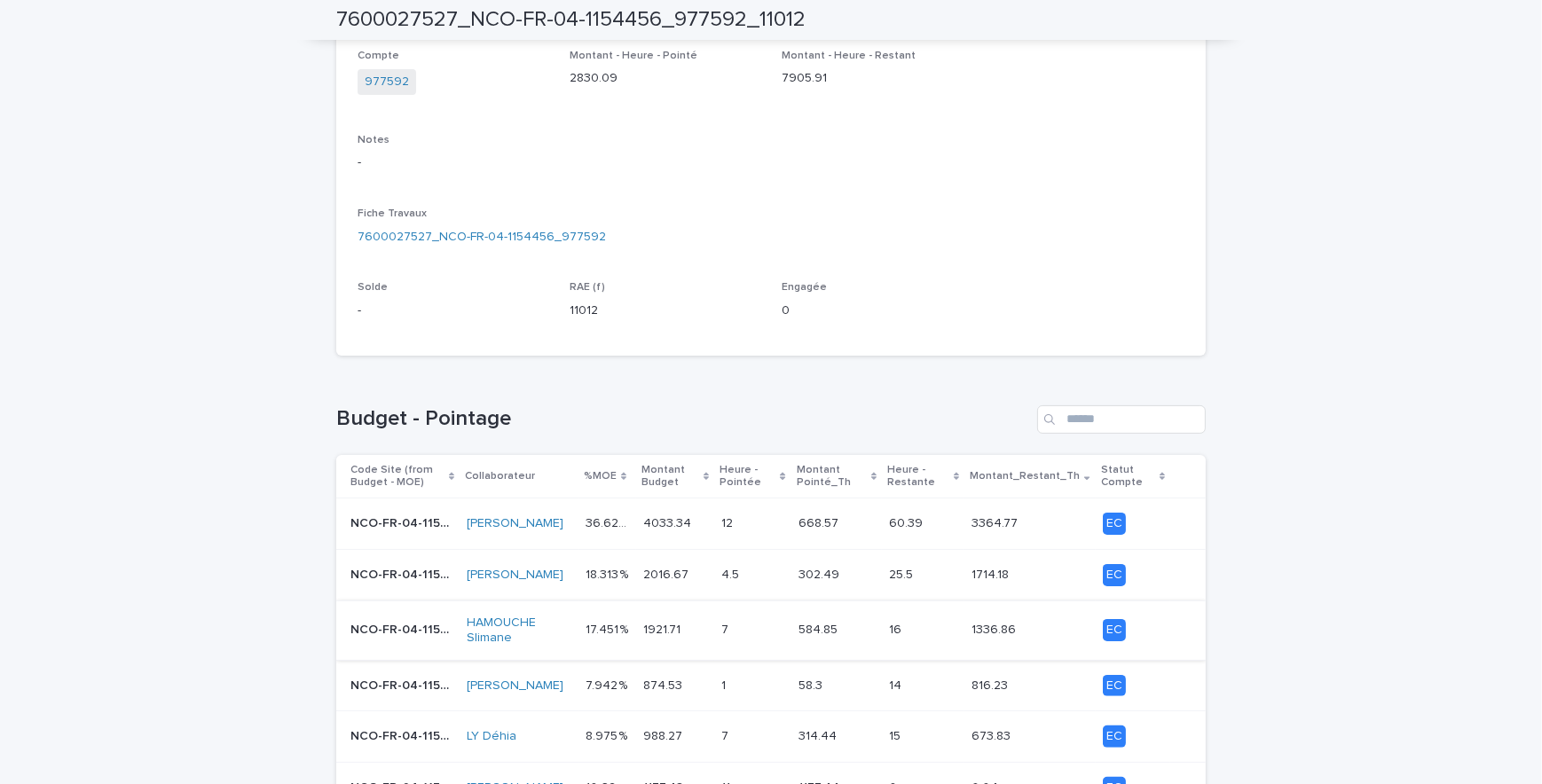
scroll to position [483, 0]
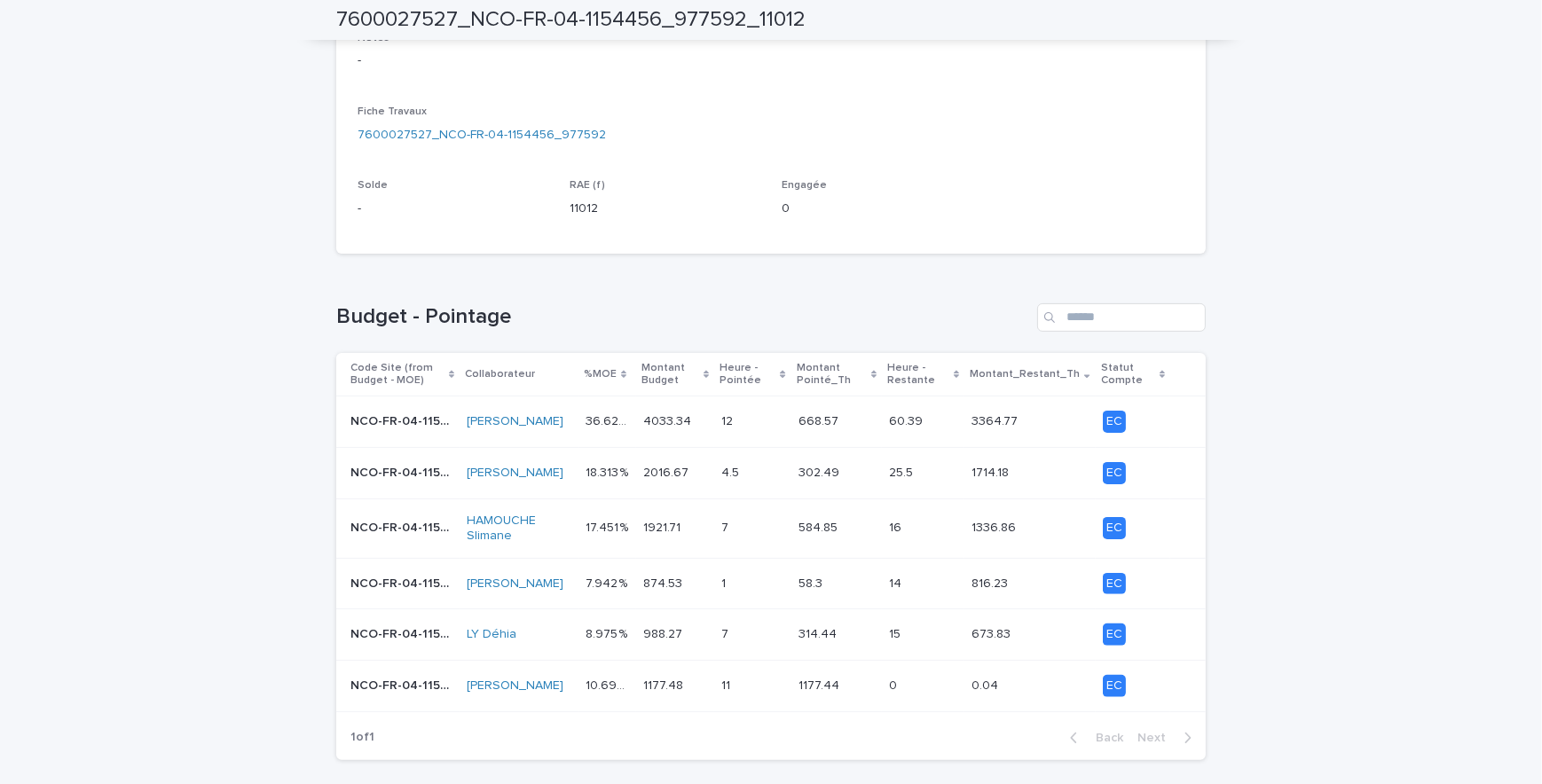
click at [761, 480] on div "4.5 4.5" at bounding box center [753, 472] width 62 height 29
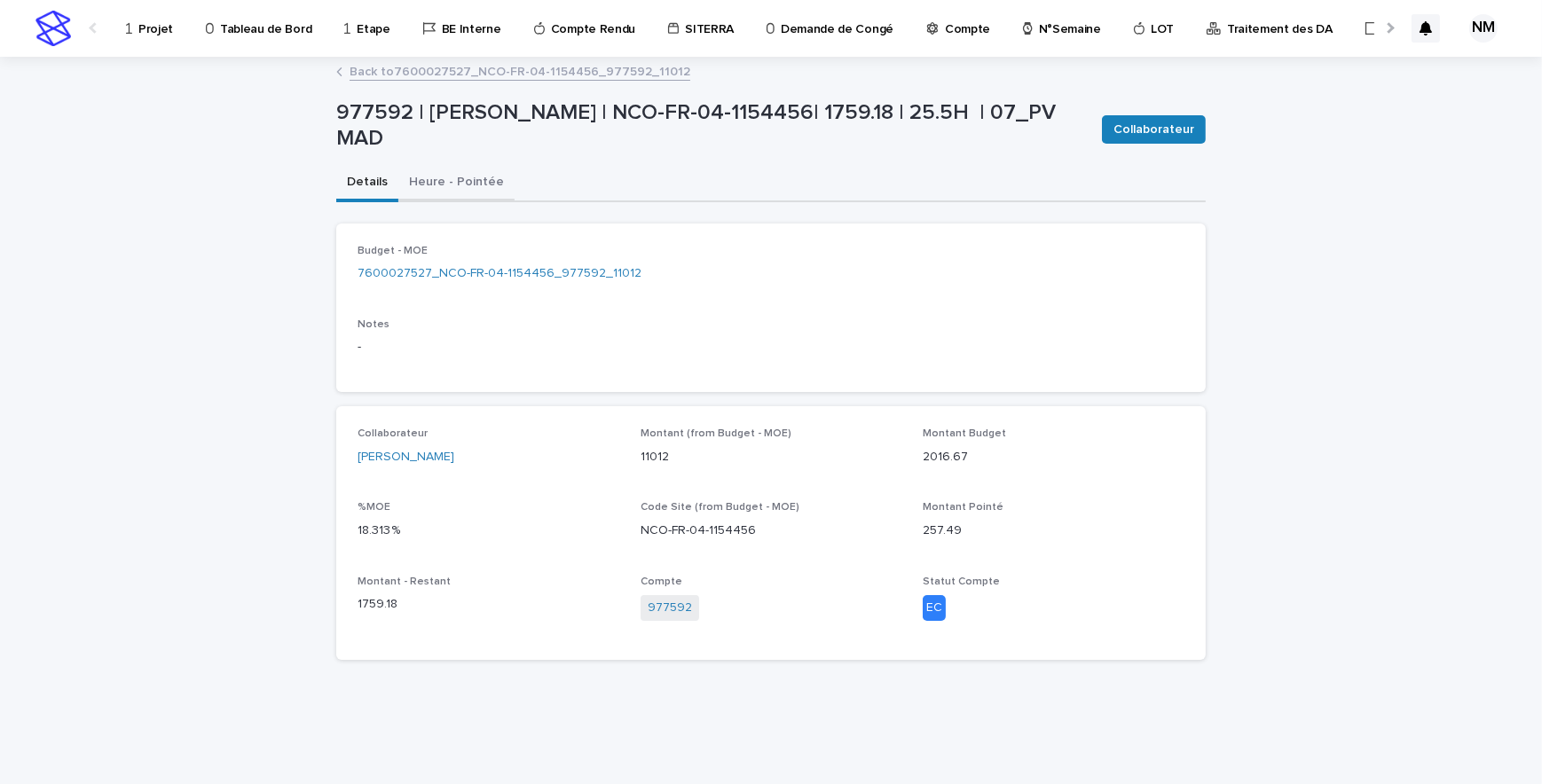
click at [449, 179] on button "Heure - Pointée" at bounding box center [457, 183] width 116 height 37
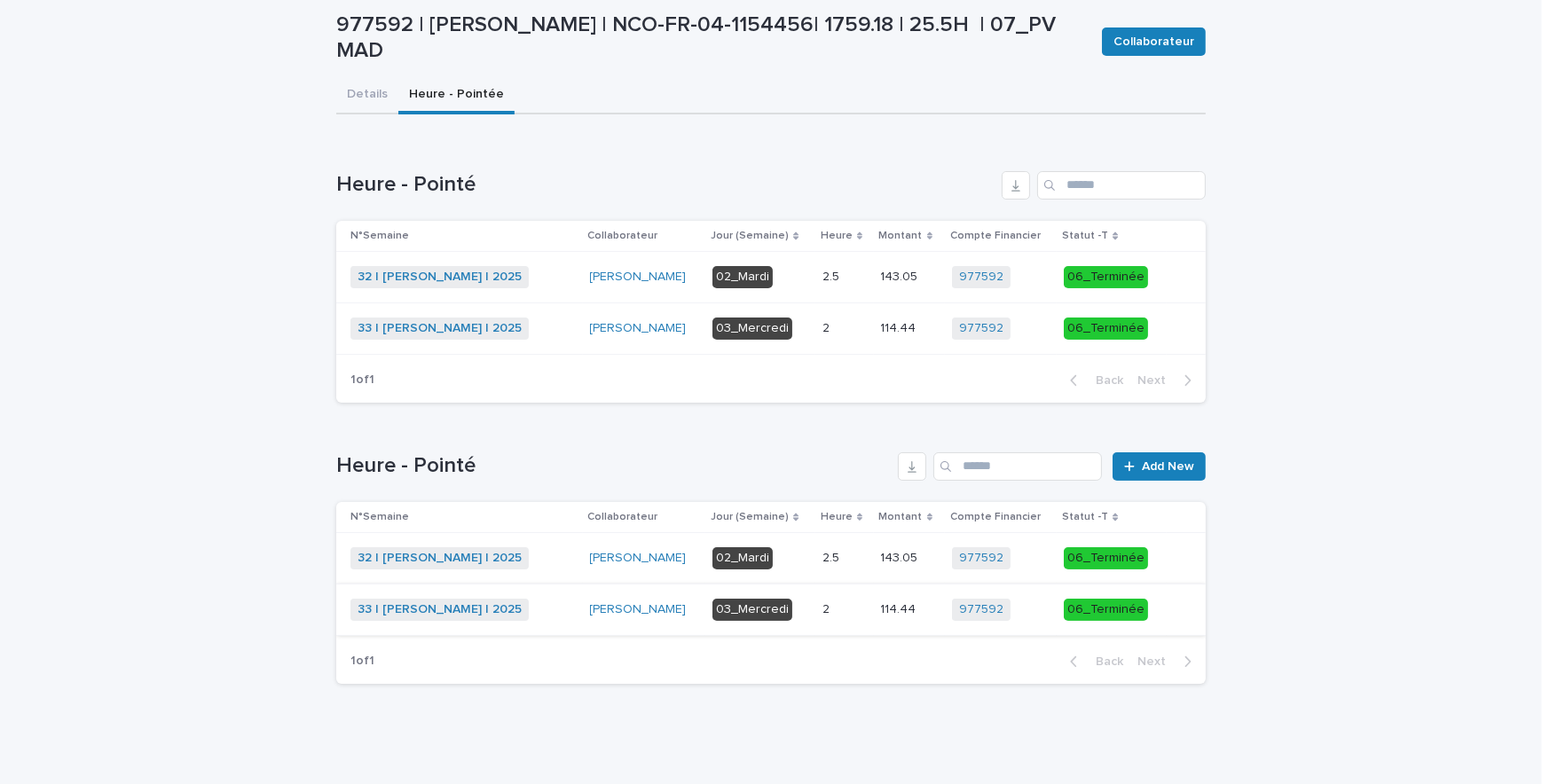
scroll to position [89, 0]
click at [672, 285] on div "[PERSON_NAME]" at bounding box center [644, 276] width 109 height 29
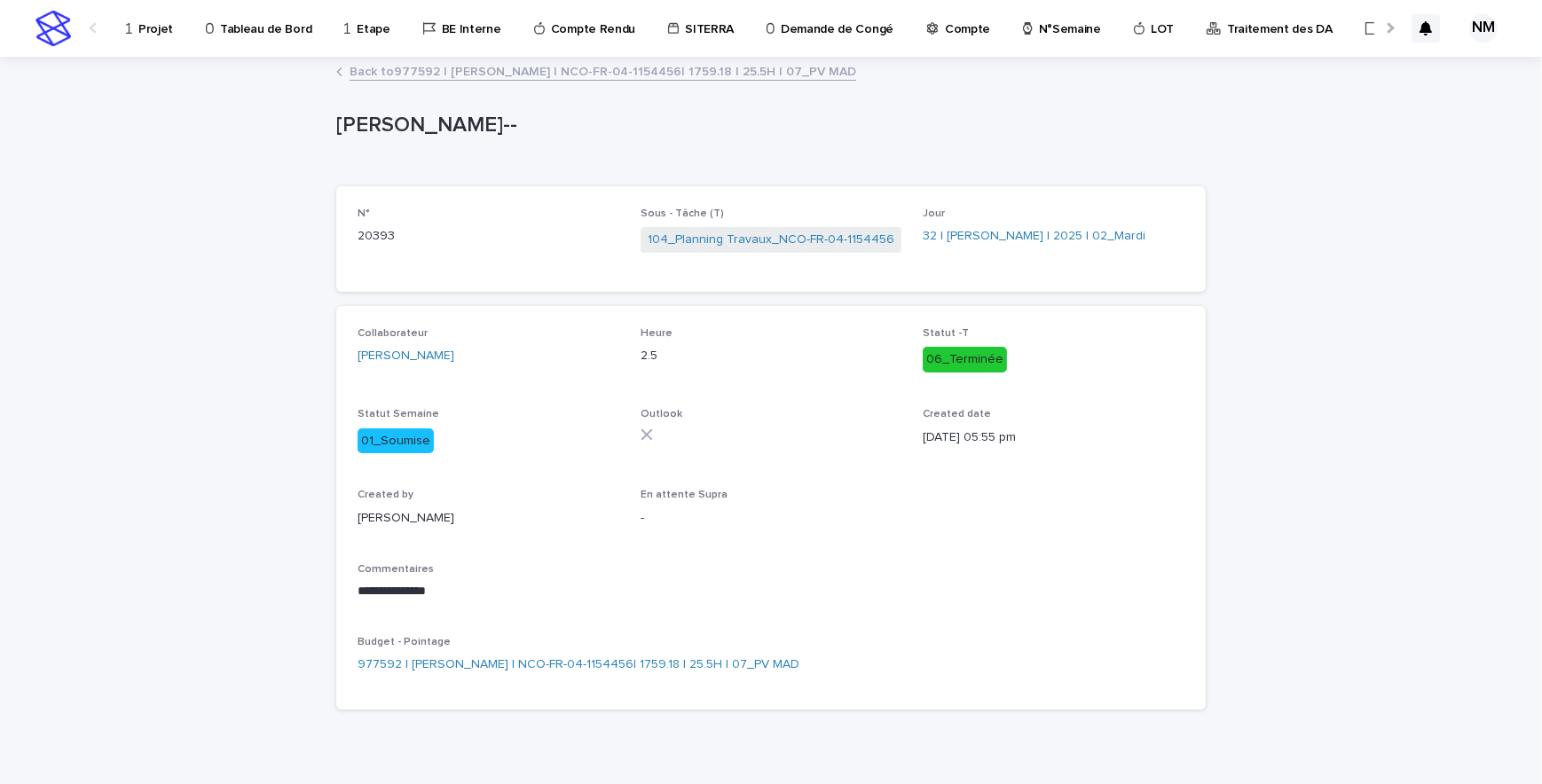
click at [406, 70] on link "Back to 977592 | [PERSON_NAME] | NCO-FR-04-1154456| 1759.18 | 25.5H | 07_PV MAD" at bounding box center [603, 70] width 507 height 20
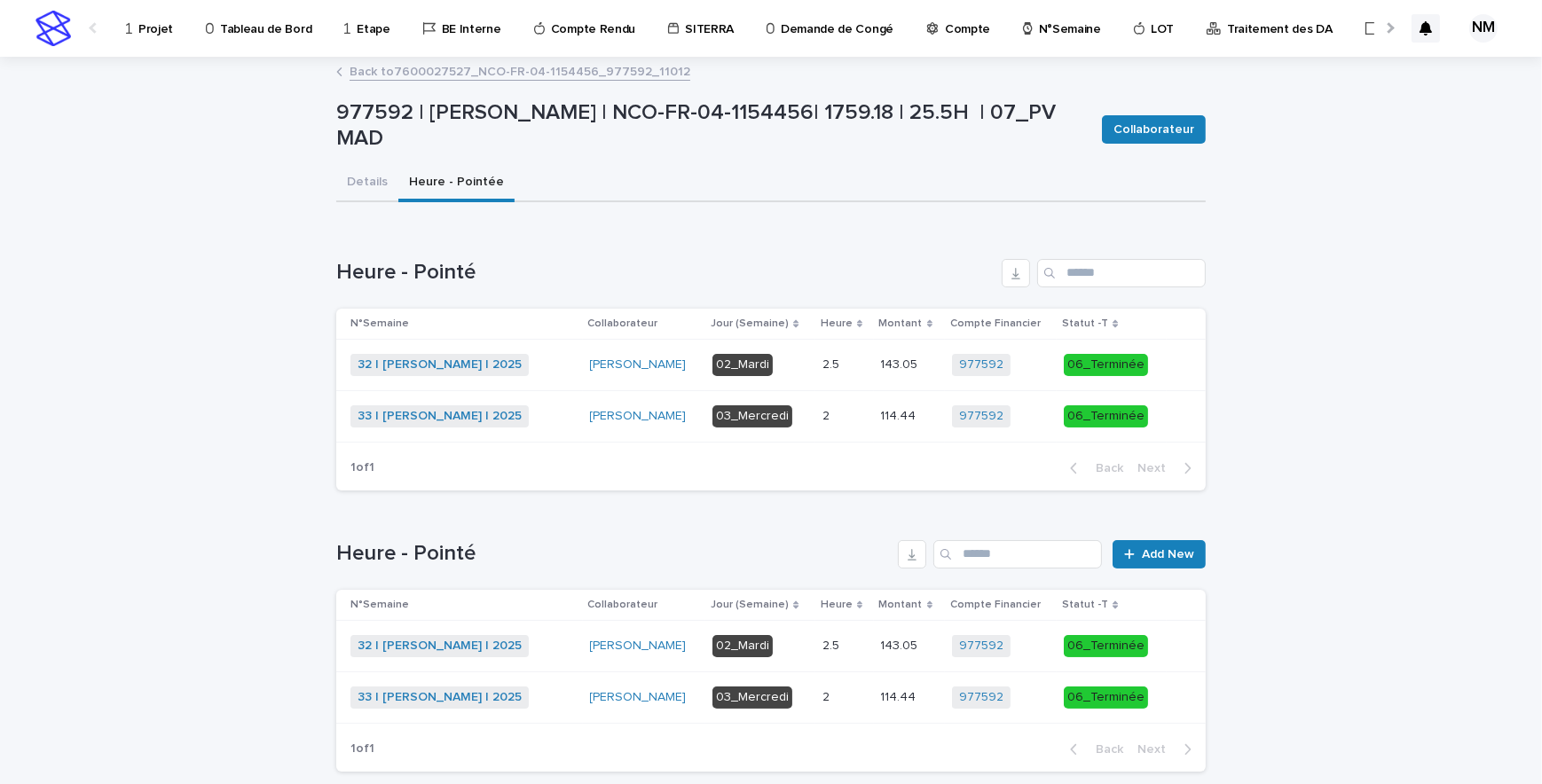
click at [379, 76] on link "Back to 7600027527_NCO-FR-04-1154456_977592_11012" at bounding box center [520, 70] width 341 height 20
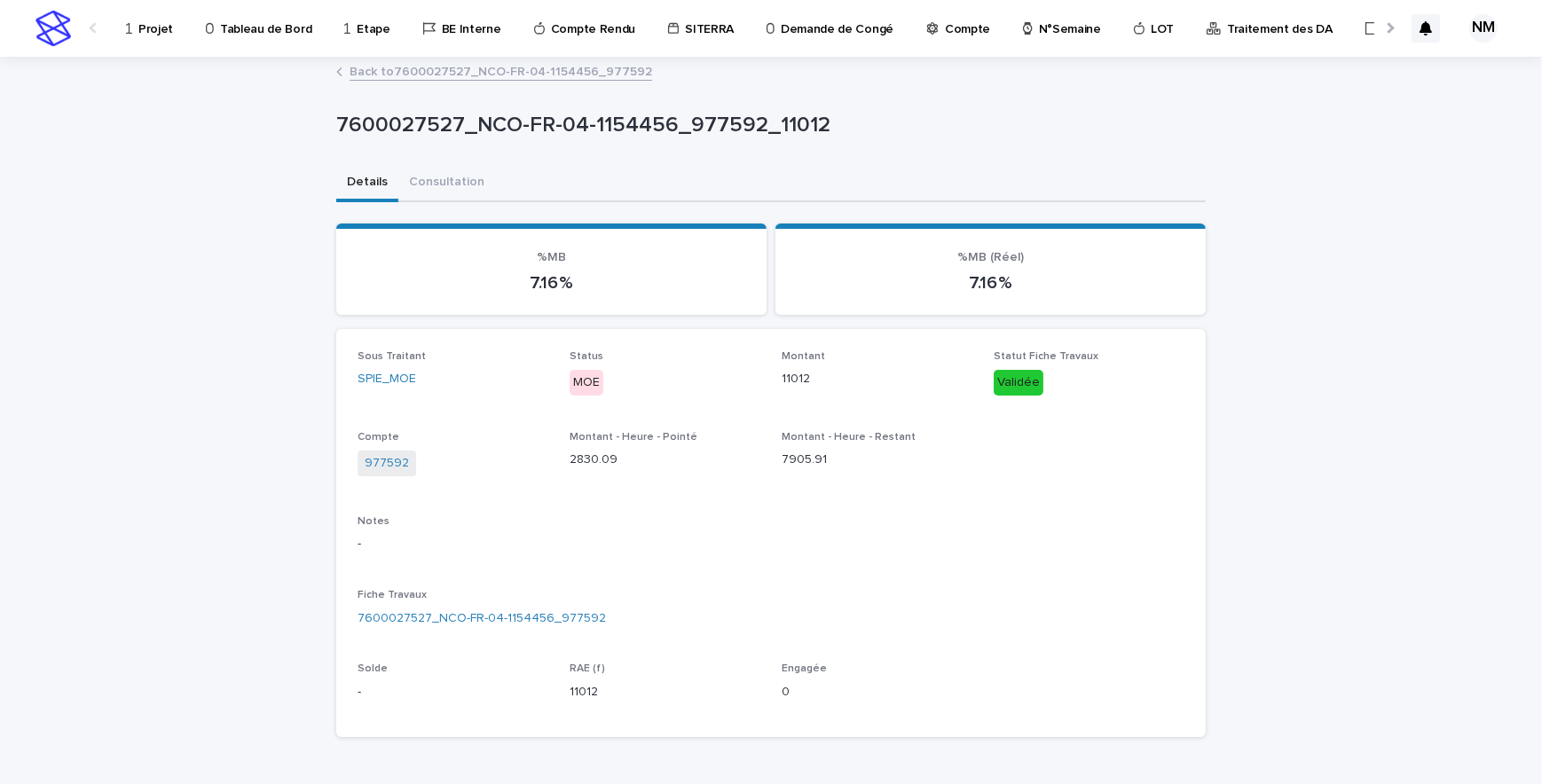
click at [407, 63] on link "Back to 7600027527_NCO-FR-04-1154456_977592" at bounding box center [501, 70] width 303 height 20
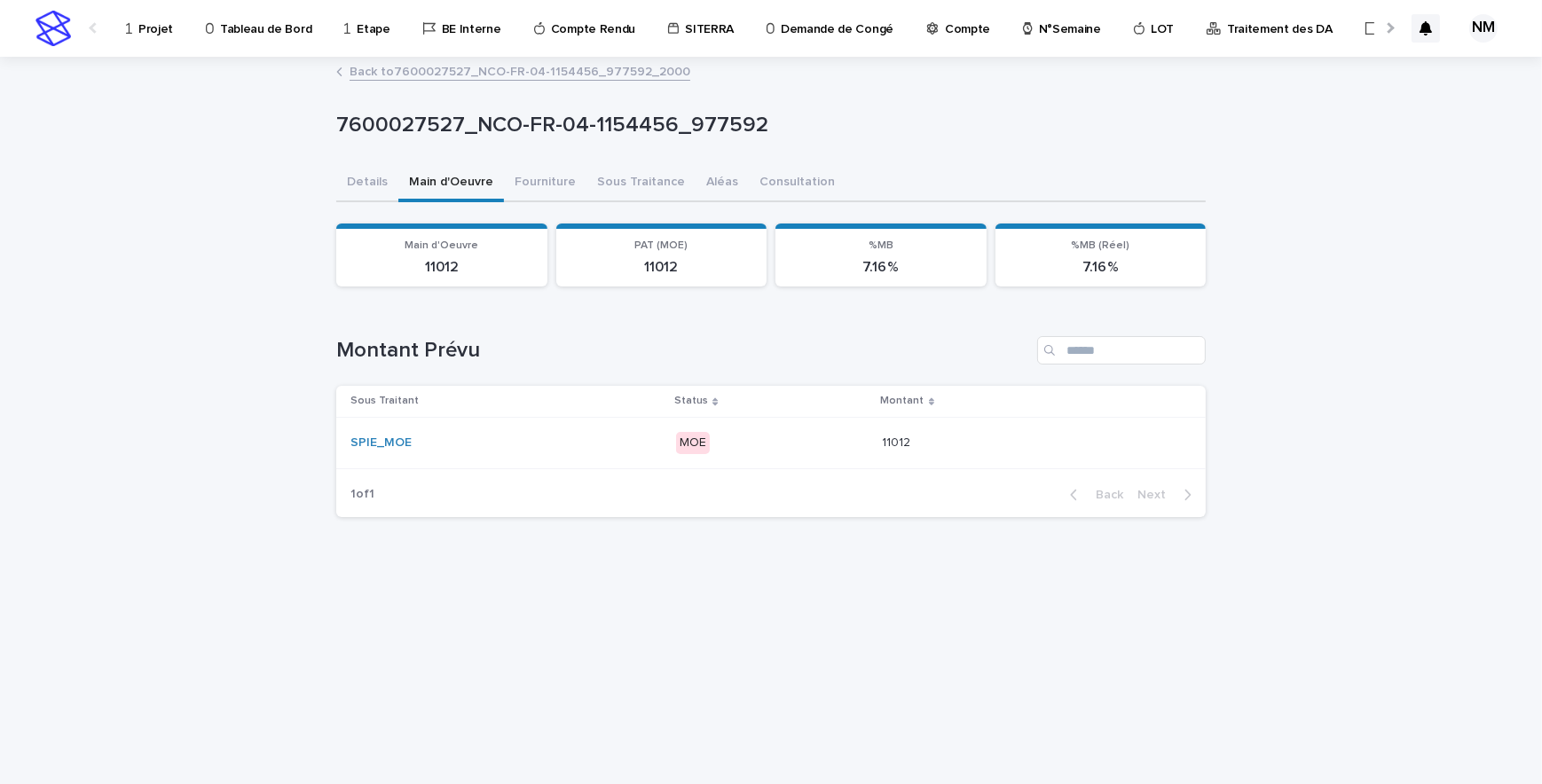
click at [382, 71] on link "Back to 7600027527_NCO-FR-04-1154456_977592_2000" at bounding box center [520, 70] width 341 height 20
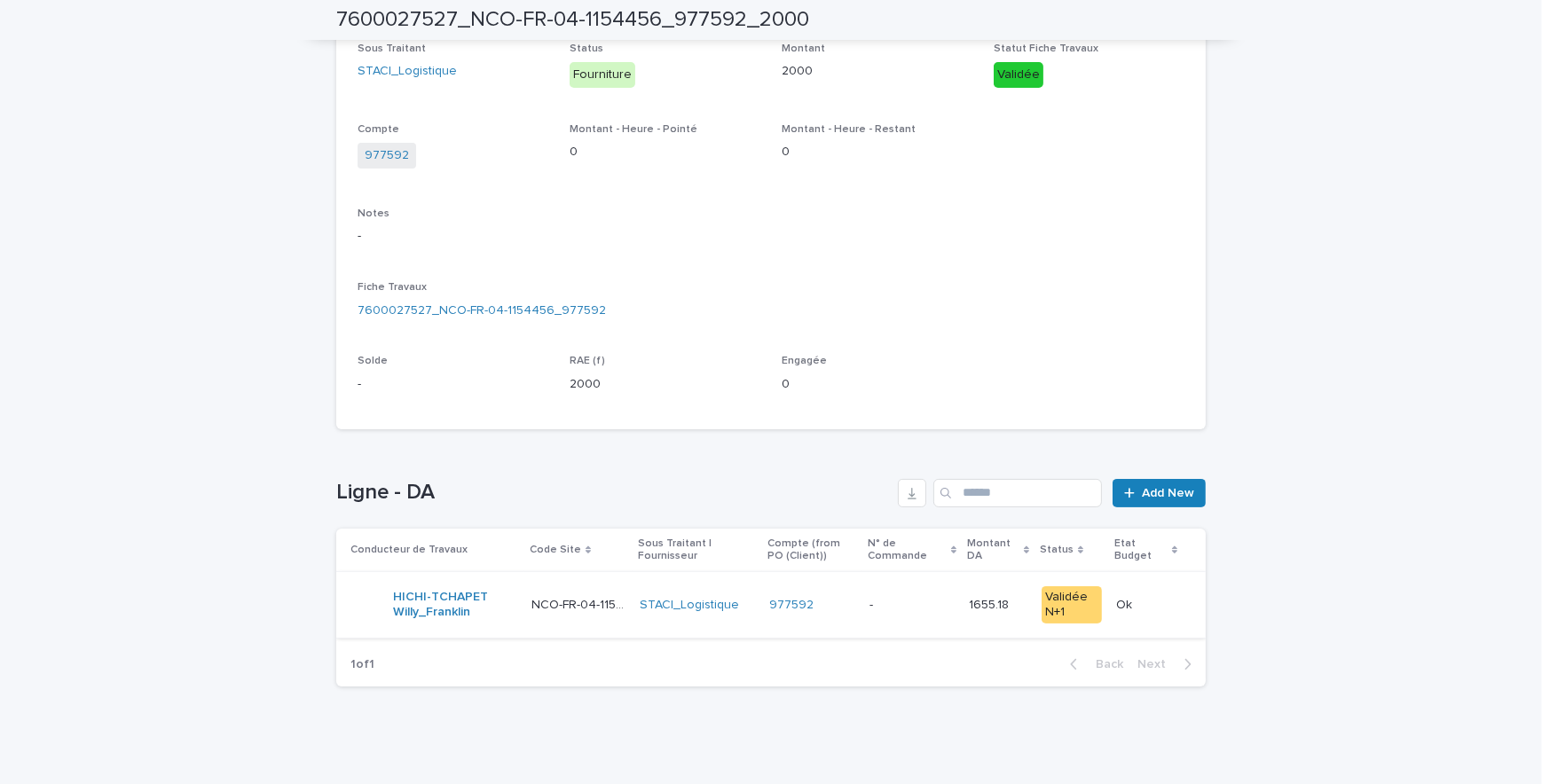
scroll to position [311, 0]
click at [516, 312] on link "7600027527_NCO-FR-04-1154456_977592" at bounding box center [482, 307] width 249 height 19
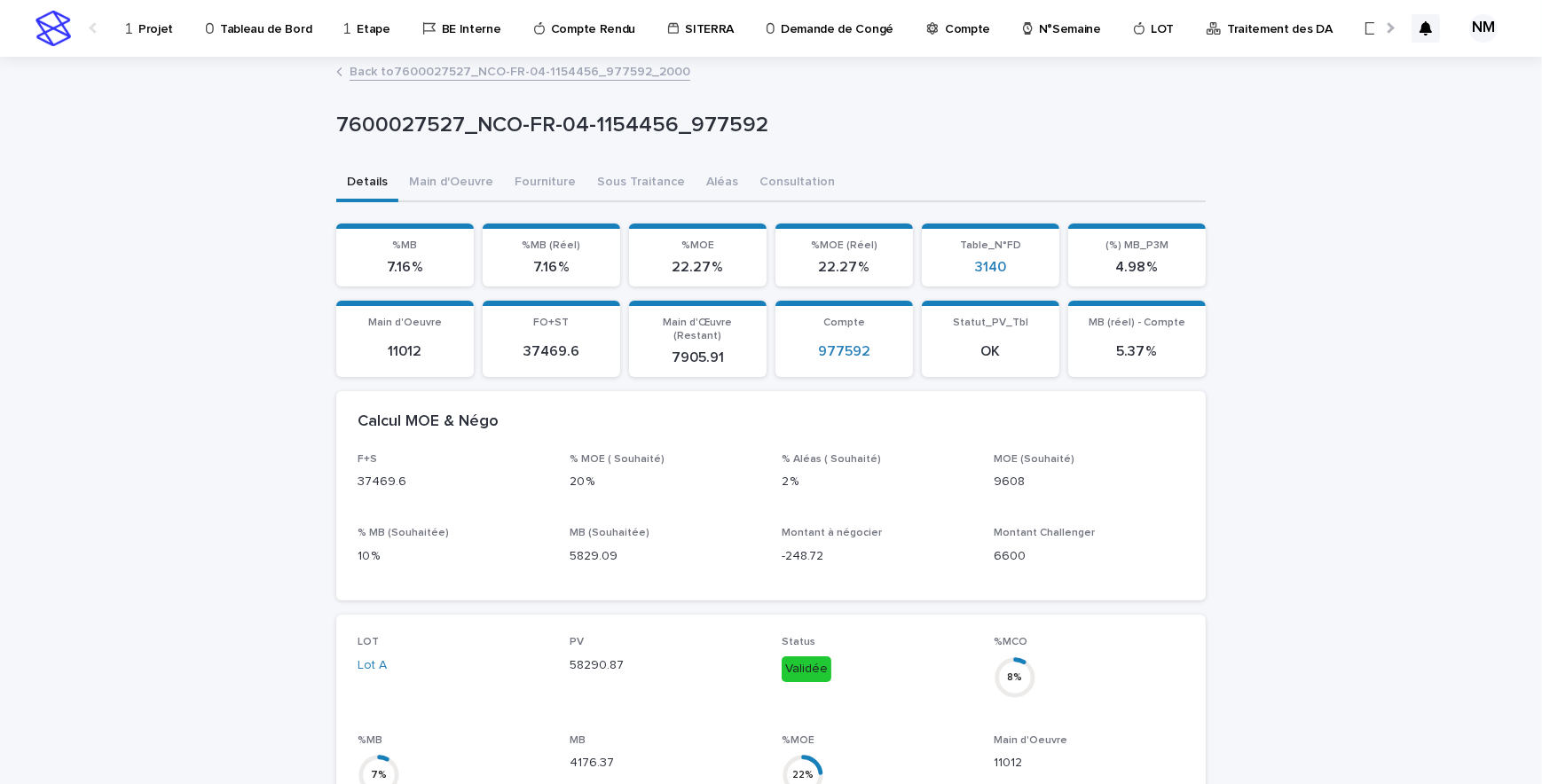
click at [430, 71] on link "Back to 7600027527_NCO-FR-04-1154456_977592_2000" at bounding box center [520, 70] width 341 height 20
